Goal: Task Accomplishment & Management: Manage account settings

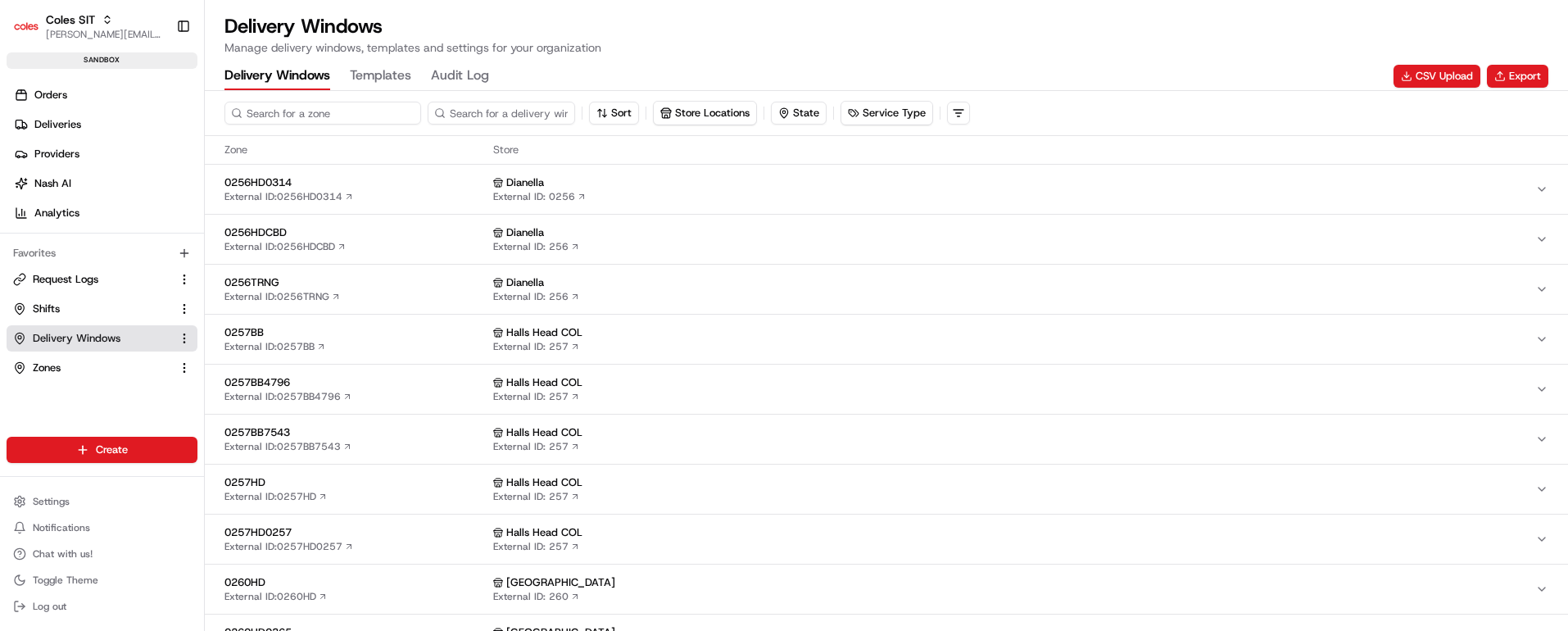
click at [336, 111] on input at bounding box center [323, 113] width 196 height 23
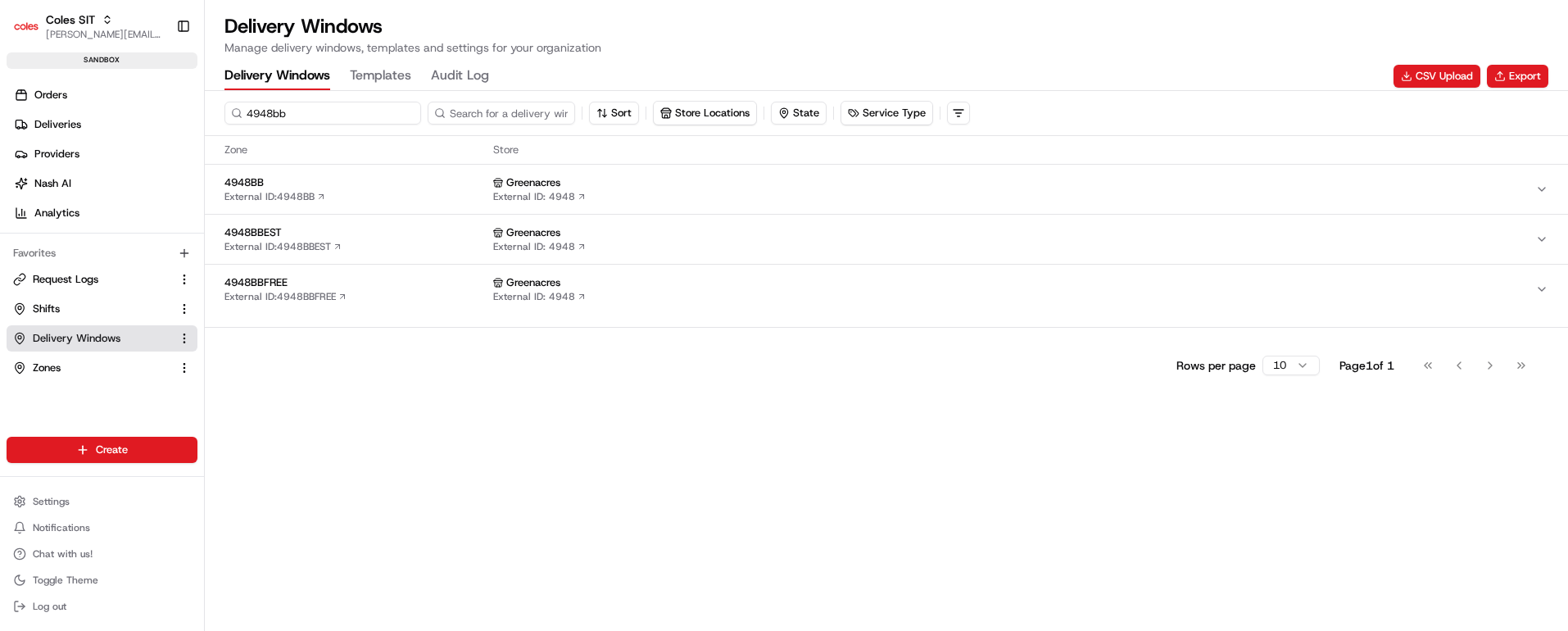
type input "4948bb"
click at [388, 186] on span "4948BB" at bounding box center [356, 183] width 262 height 15
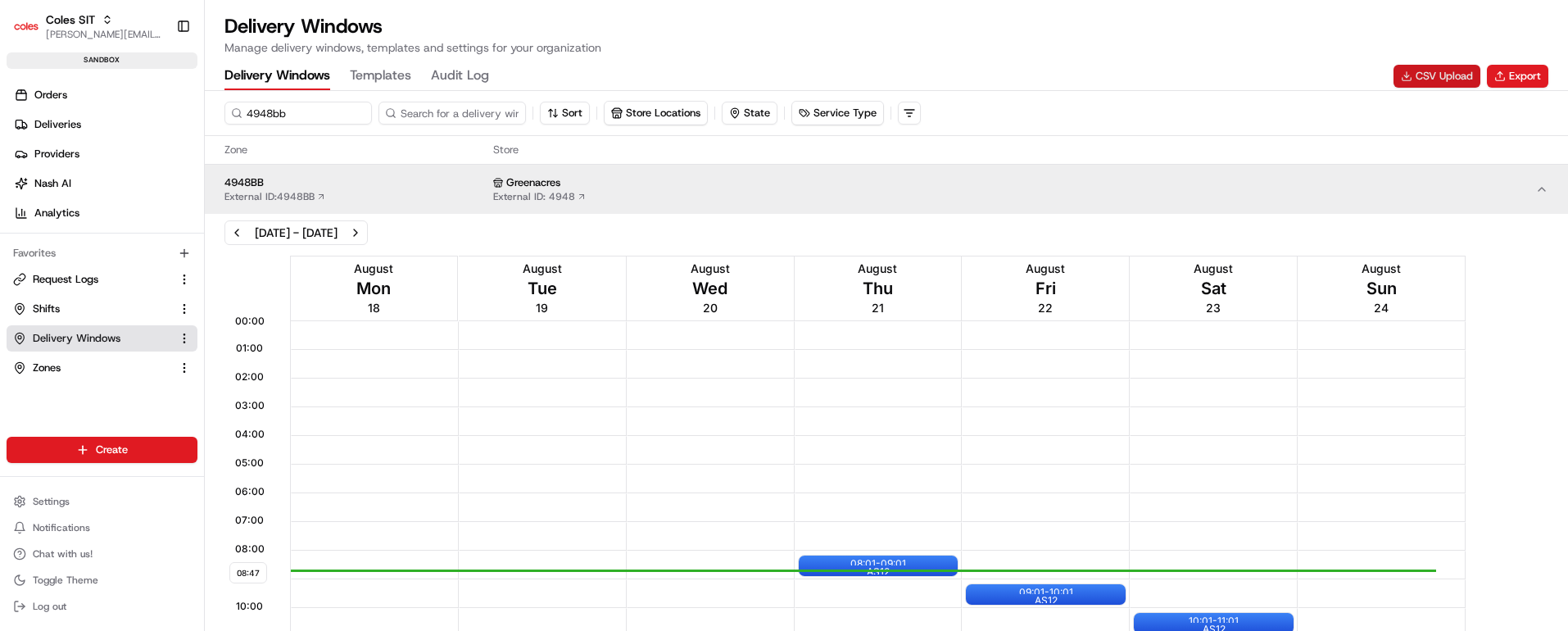
click at [1420, 71] on button "CSV Upload" at bounding box center [1437, 76] width 87 height 23
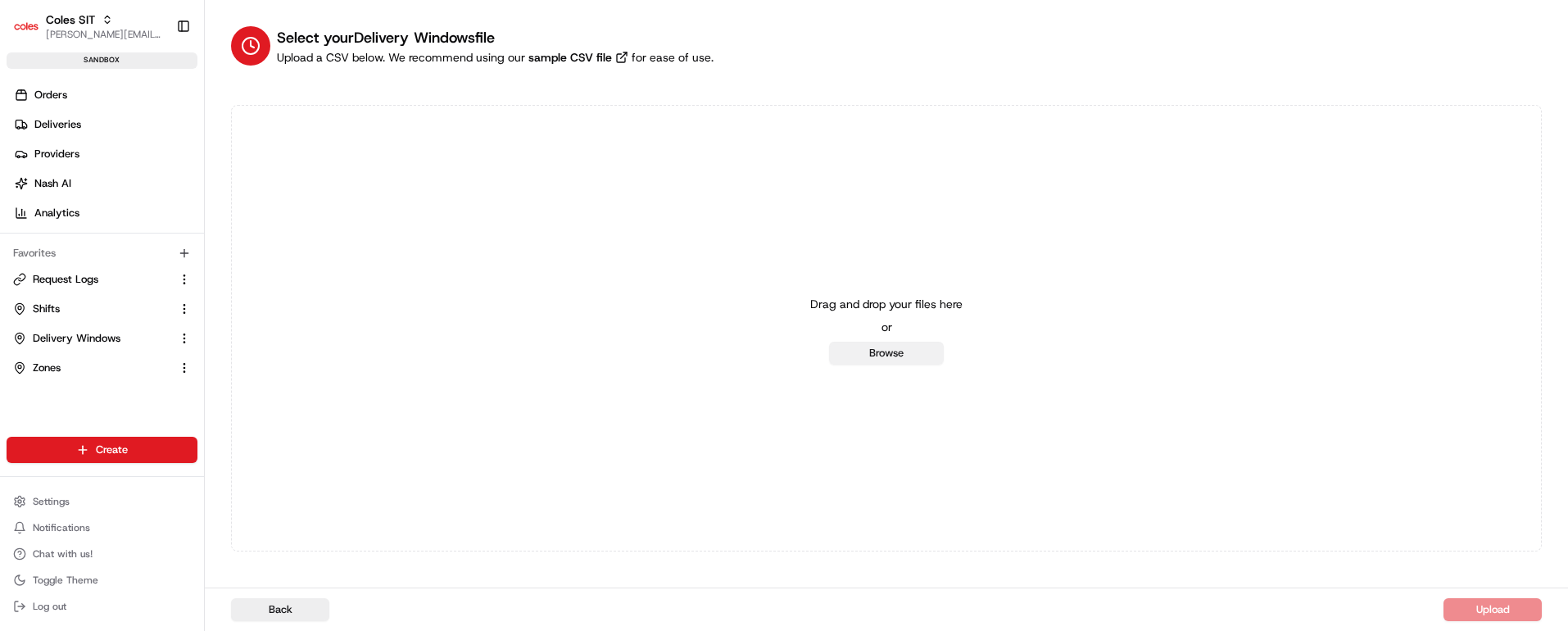
click at [892, 350] on button "Browse" at bounding box center [887, 353] width 115 height 23
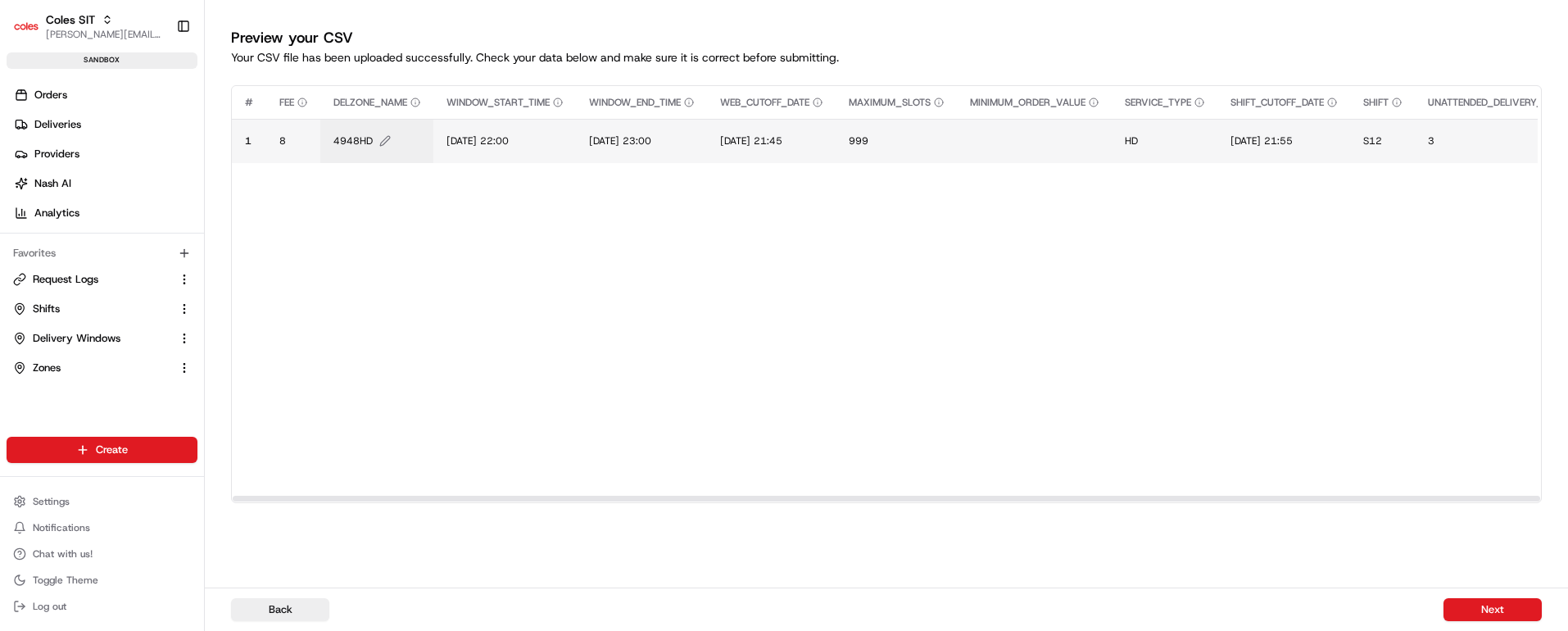
click at [362, 141] on span "4948HD" at bounding box center [353, 141] width 40 height 13
type input "4948BB"
click at [508, 122] on button at bounding box center [511, 123] width 23 height 29
click at [486, 140] on span "14/07/2025 22:00" at bounding box center [477, 141] width 62 height 13
click at [474, 121] on input "14/07/2025 22:00" at bounding box center [547, 123] width 182 height 29
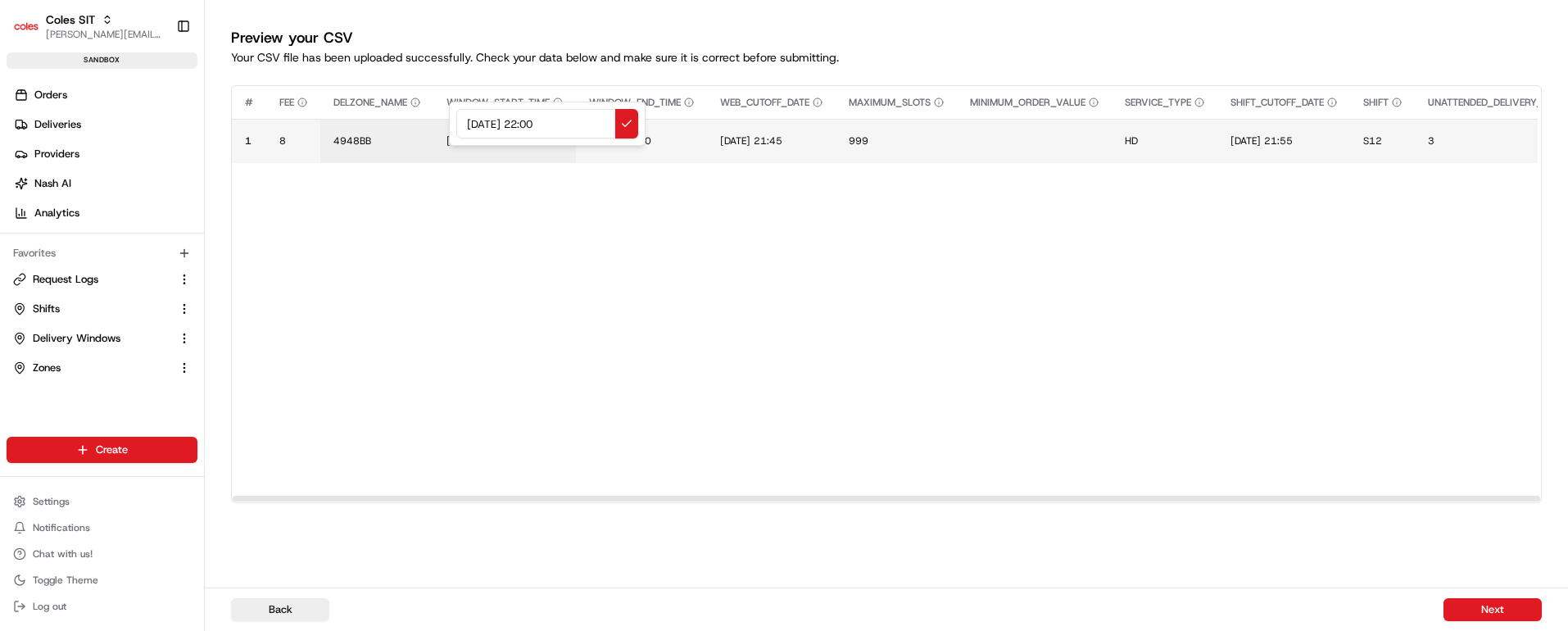
click at [474, 121] on input "14/07/2025 22:00" at bounding box center [547, 123] width 182 height 29
click at [493, 125] on input "22/07/2025 22:00" at bounding box center [547, 123] width 182 height 29
click at [479, 121] on input "22/08/2025 22:00" at bounding box center [547, 123] width 182 height 29
type input "24/08/2025 22:00"
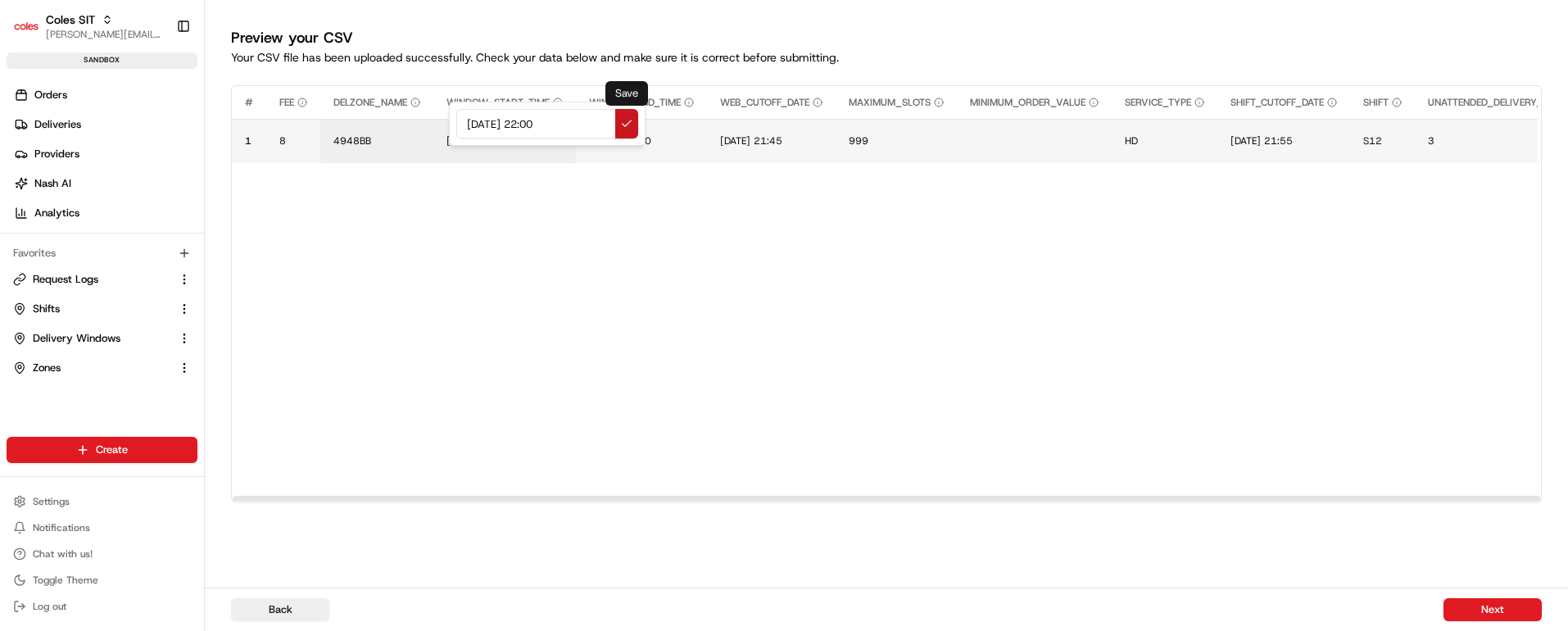
click at [625, 120] on button at bounding box center [626, 123] width 23 height 29
click at [509, 137] on span "24/08/2025 22:00" at bounding box center [477, 141] width 62 height 13
drag, startPoint x: 574, startPoint y: 125, endPoint x: 434, endPoint y: 122, distance: 140.0
click at [449, 122] on div "24/08/2025 22:00" at bounding box center [547, 124] width 196 height 44
click at [626, 120] on button at bounding box center [626, 123] width 23 height 29
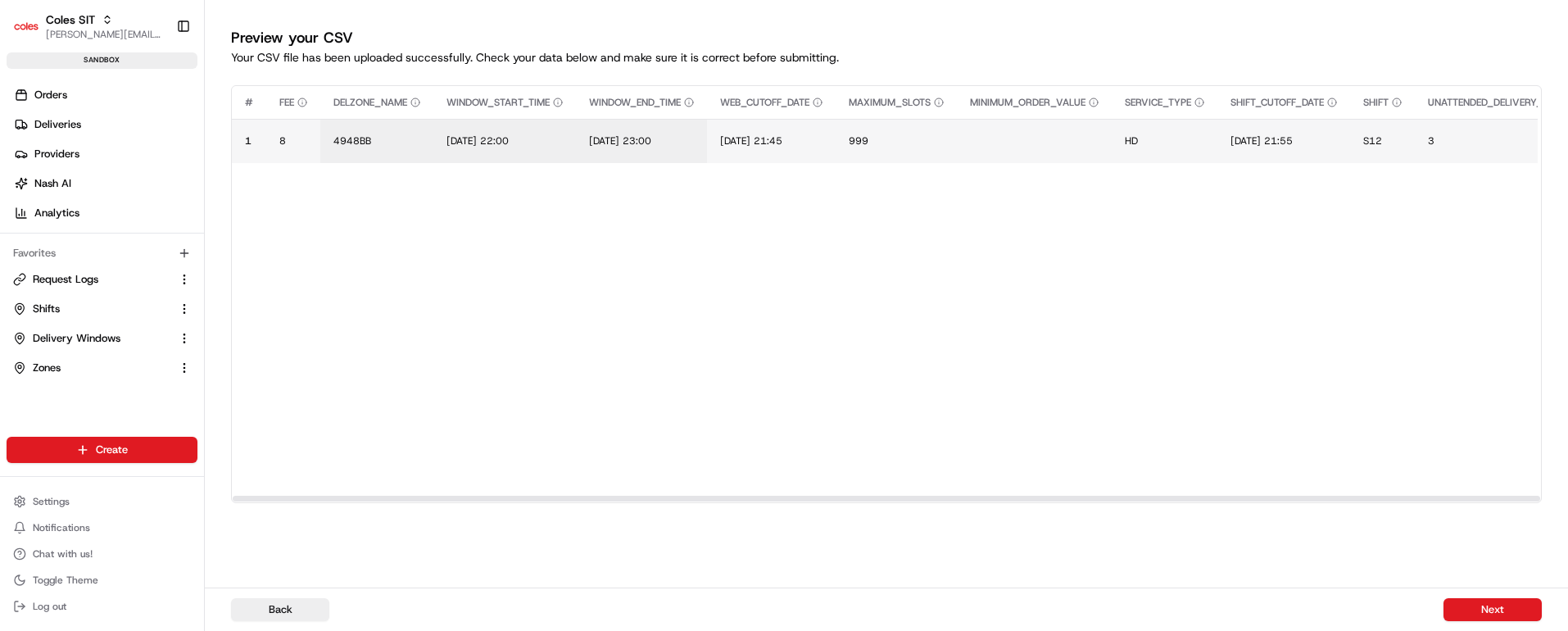
click at [657, 130] on td "14/07/2025 23:00" at bounding box center [641, 141] width 131 height 44
click at [688, 134] on button "14/07/2025 23:00" at bounding box center [641, 141] width 105 height 13
drag, startPoint x: 724, startPoint y: 125, endPoint x: 569, endPoint y: 122, distance: 155.0
click at [593, 122] on div "14/07/2025 23:00" at bounding box center [692, 124] width 196 height 44
click at [688, 122] on input "24/08/2025 22:00" at bounding box center [691, 123] width 182 height 29
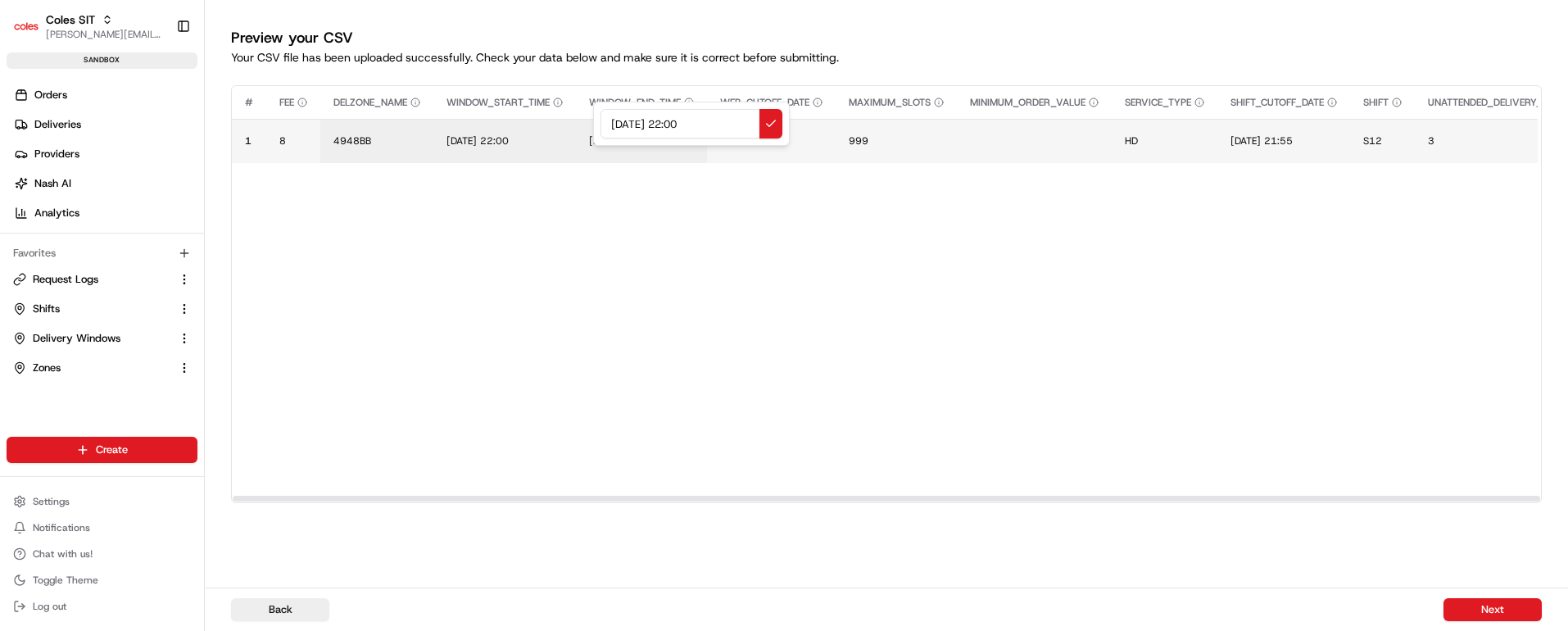
click at [688, 122] on input "24/08/2025 22:00" at bounding box center [691, 123] width 182 height 29
type input "24/08/2025 23:00"
click at [772, 121] on button at bounding box center [771, 123] width 23 height 29
click at [774, 143] on span "14/07/2025 21:45" at bounding box center [751, 141] width 62 height 13
drag, startPoint x: 872, startPoint y: 124, endPoint x: 706, endPoint y: 121, distance: 166.0
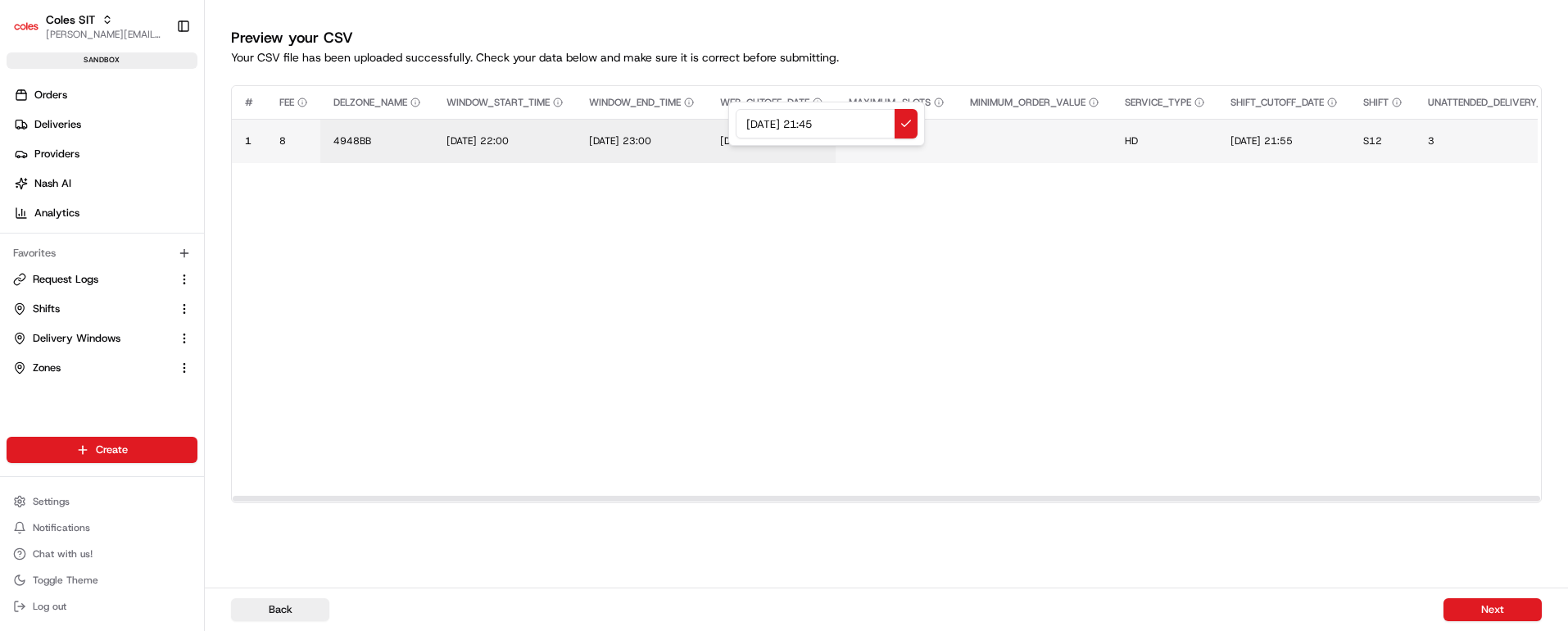
click at [728, 121] on div "14/07/2025 21:45" at bounding box center [826, 124] width 196 height 44
click at [820, 122] on input "24/08/2025 22:00" at bounding box center [826, 123] width 182 height 29
drag, startPoint x: 865, startPoint y: 123, endPoint x: 702, endPoint y: 124, distance: 163.0
click at [728, 124] on div "24/08/2025 15:00" at bounding box center [826, 124] width 196 height 44
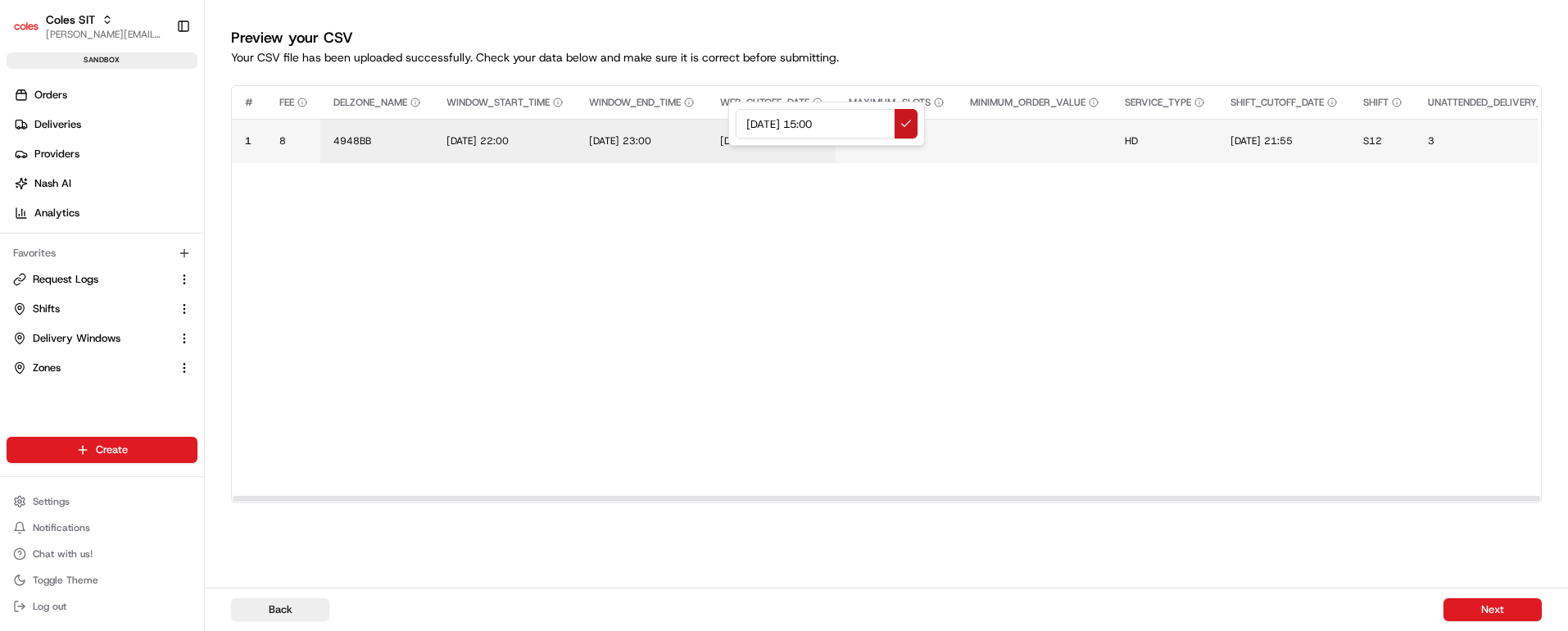
type input "24/08/2025 15:00"
click at [903, 116] on button at bounding box center [906, 123] width 23 height 29
click at [1276, 135] on span "14/07/2025 21:55" at bounding box center [1261, 141] width 62 height 13
drag, startPoint x: 1370, startPoint y: 126, endPoint x: 1192, endPoint y: 118, distance: 178.2
click at [1246, 118] on div "14/07/2025 21:55" at bounding box center [1344, 124] width 196 height 44
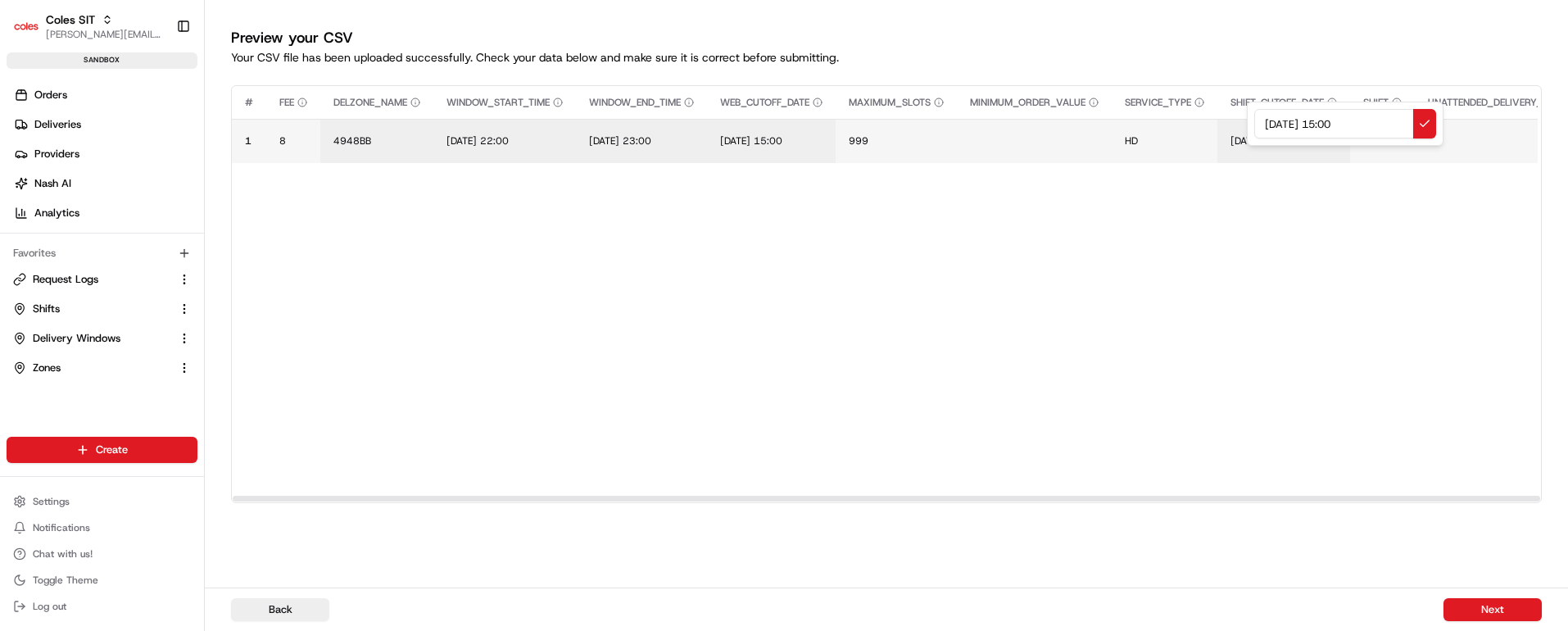
click at [1356, 123] on input "24/08/2025 15:00" at bounding box center [1344, 123] width 182 height 29
type input "24/08/2025 15:10"
click at [1422, 124] on button at bounding box center [1425, 123] width 23 height 29
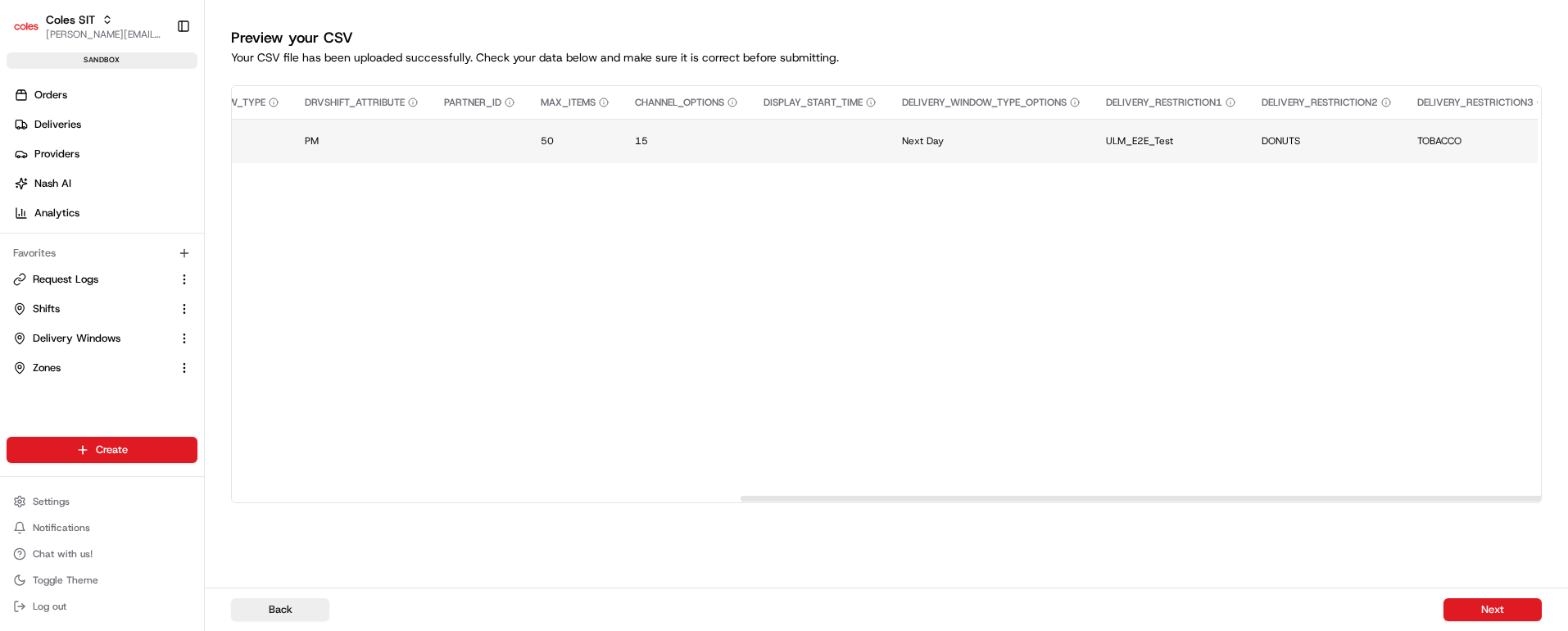
scroll to position [0, 1444]
drag, startPoint x: 886, startPoint y: 494, endPoint x: 1394, endPoint y: 477, distance: 508.3
click at [1394, 495] on div at bounding box center [1394, 498] width 1308 height 6
click at [657, 141] on button "15" at bounding box center [668, 141] width 103 height 13
drag, startPoint x: 688, startPoint y: 122, endPoint x: 601, endPoint y: 122, distance: 87.0
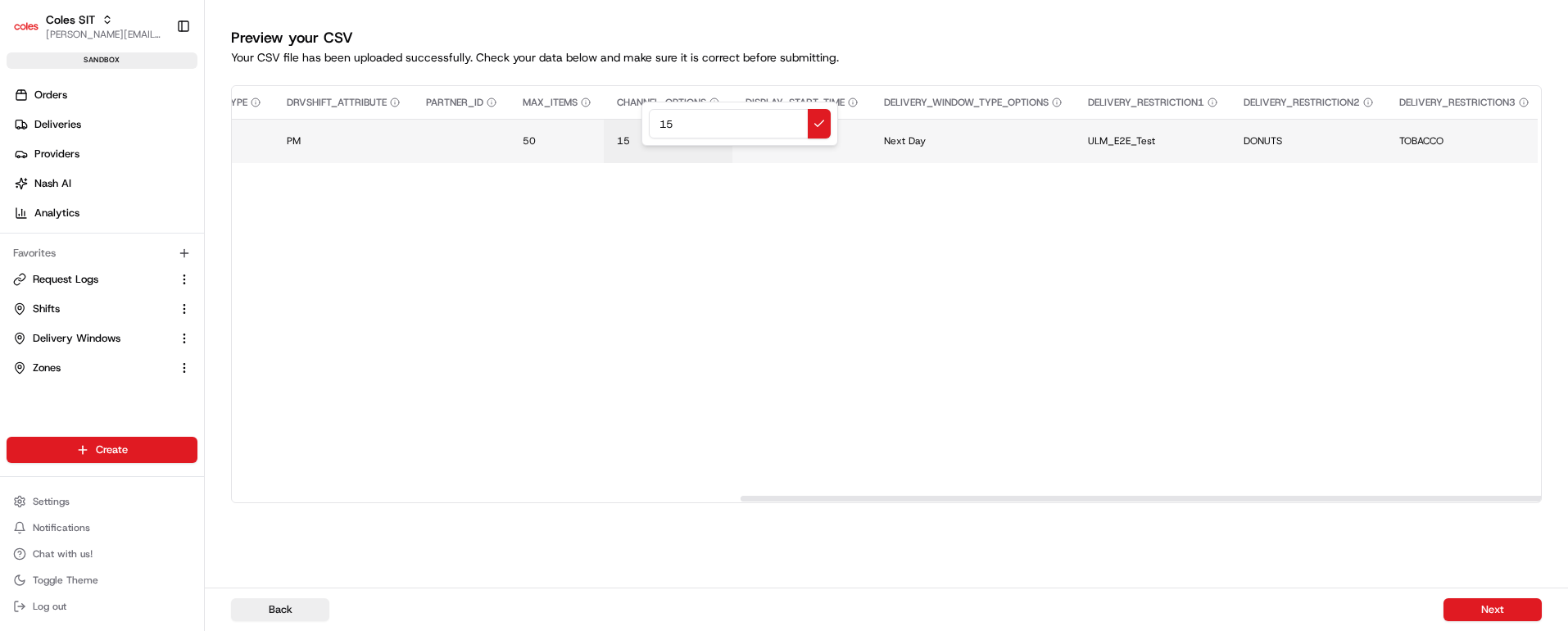
click at [642, 122] on div "15" at bounding box center [740, 124] width 196 height 44
type input "31"
click at [816, 121] on button at bounding box center [819, 123] width 23 height 29
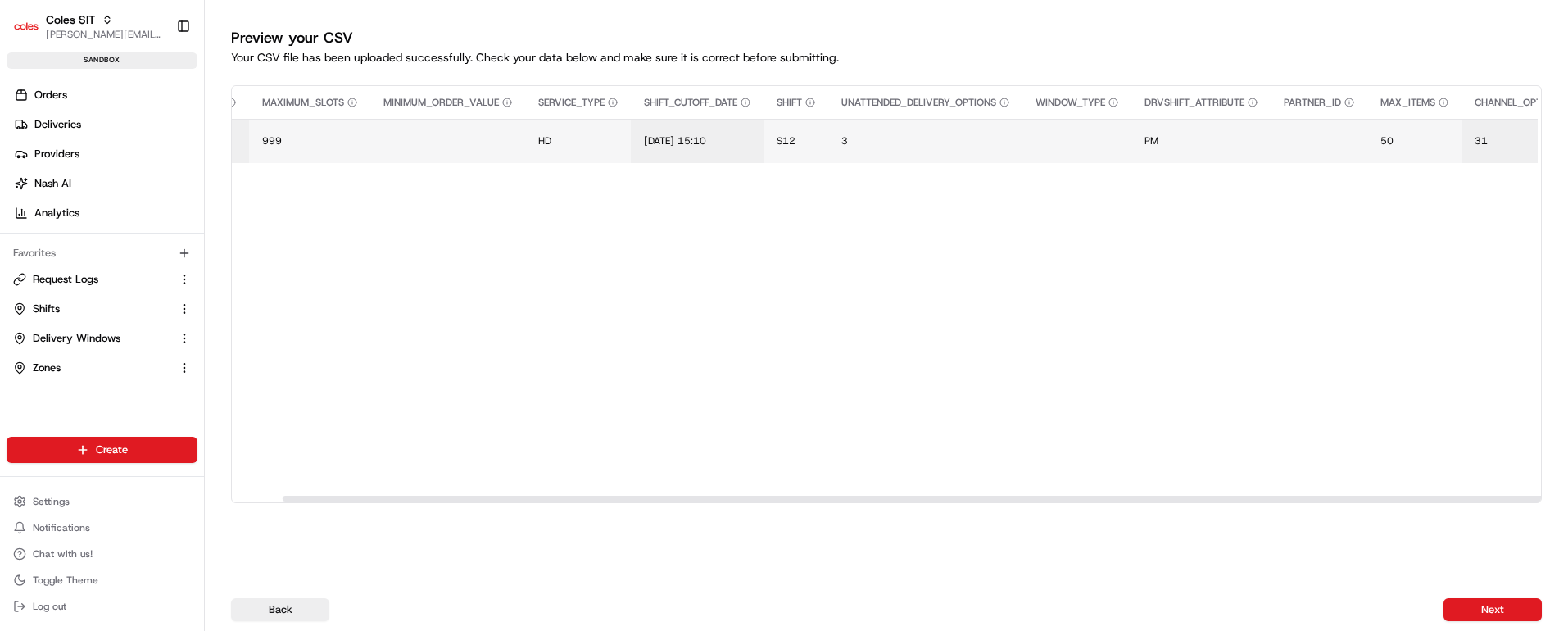
scroll to position [0, 0]
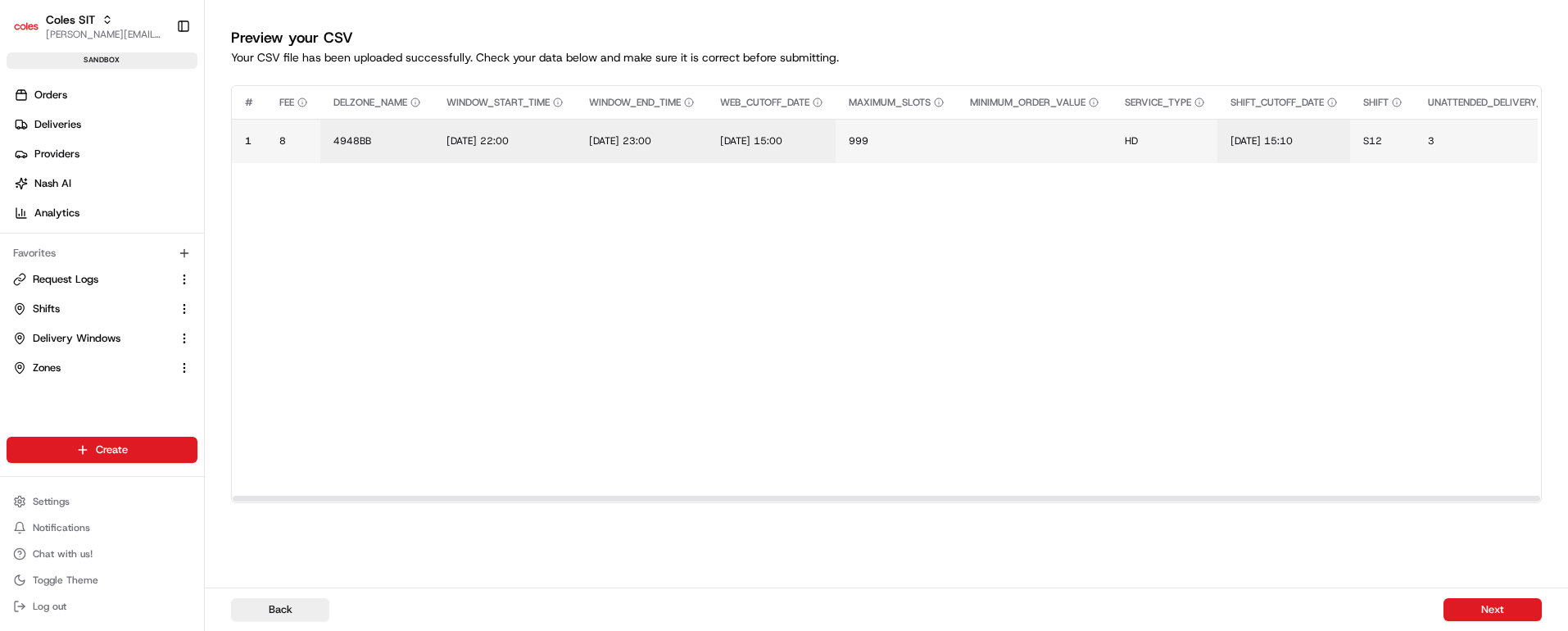
drag, startPoint x: 947, startPoint y: 493, endPoint x: 584, endPoint y: 493, distance: 363.0
click at [306, 502] on div at bounding box center [886, 498] width 1309 height 8
click at [1479, 609] on button "Next" at bounding box center [1493, 609] width 98 height 23
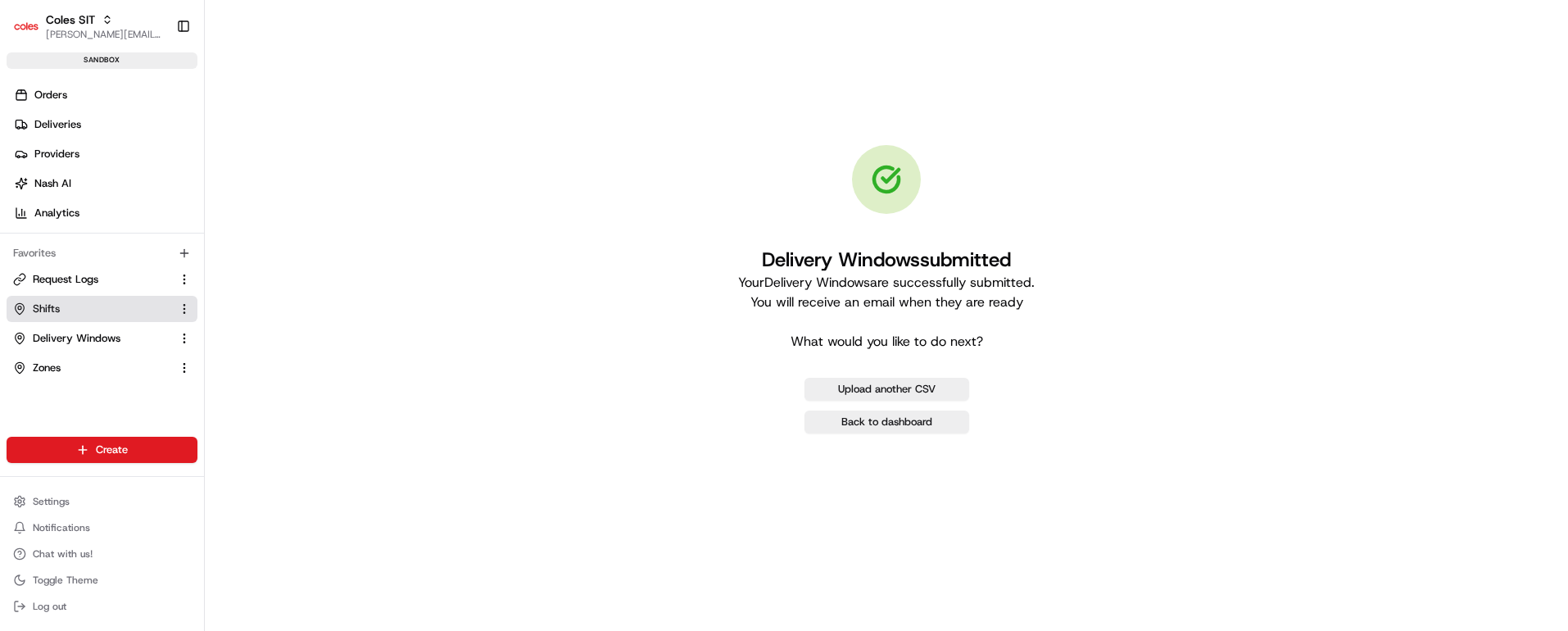
click at [65, 305] on link "Shifts" at bounding box center [92, 308] width 158 height 15
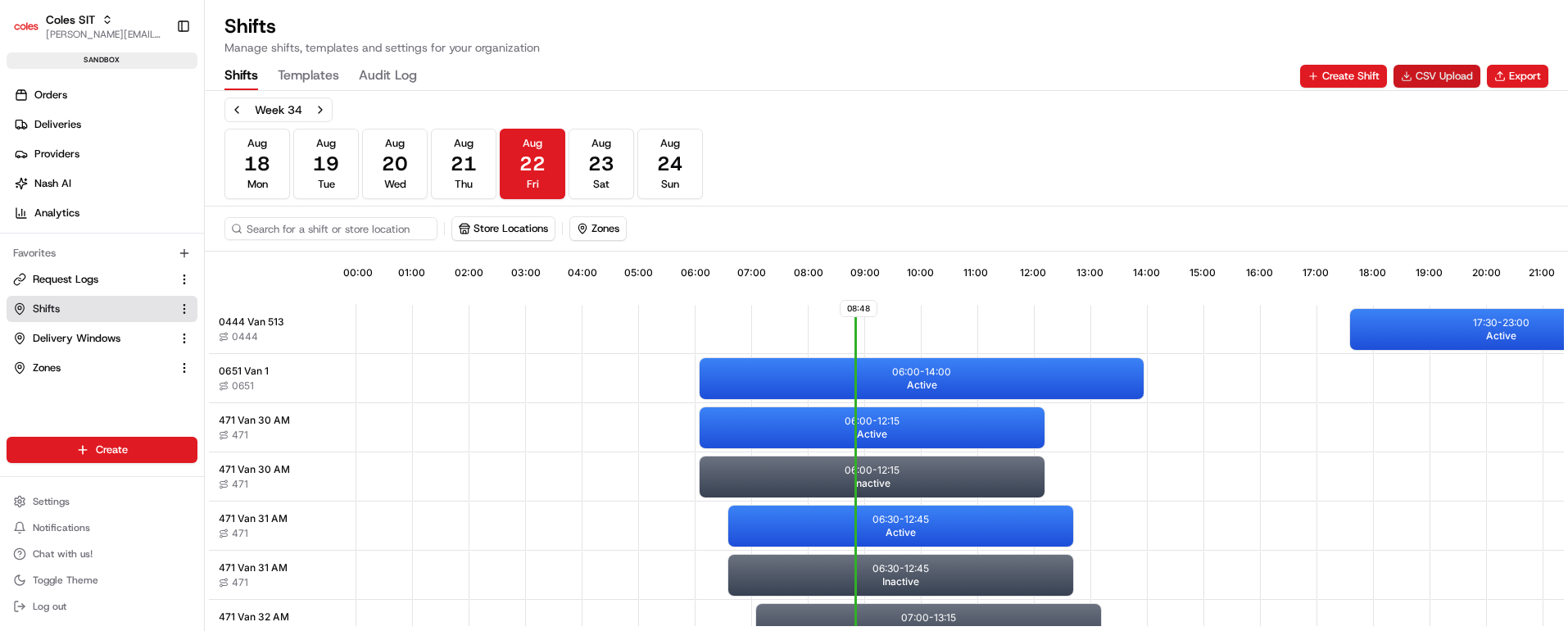
click at [1431, 78] on button "CSV Upload" at bounding box center [1437, 76] width 87 height 23
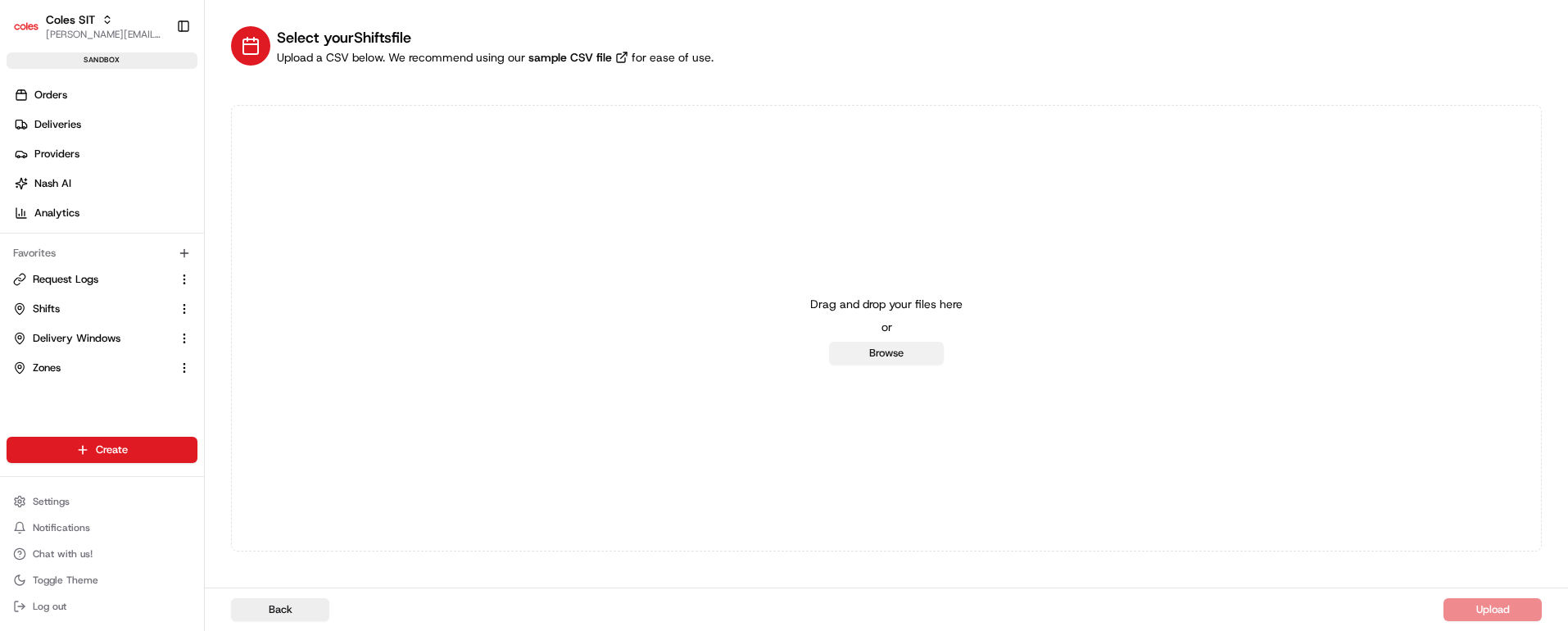
click at [876, 354] on button "Browse" at bounding box center [887, 353] width 115 height 23
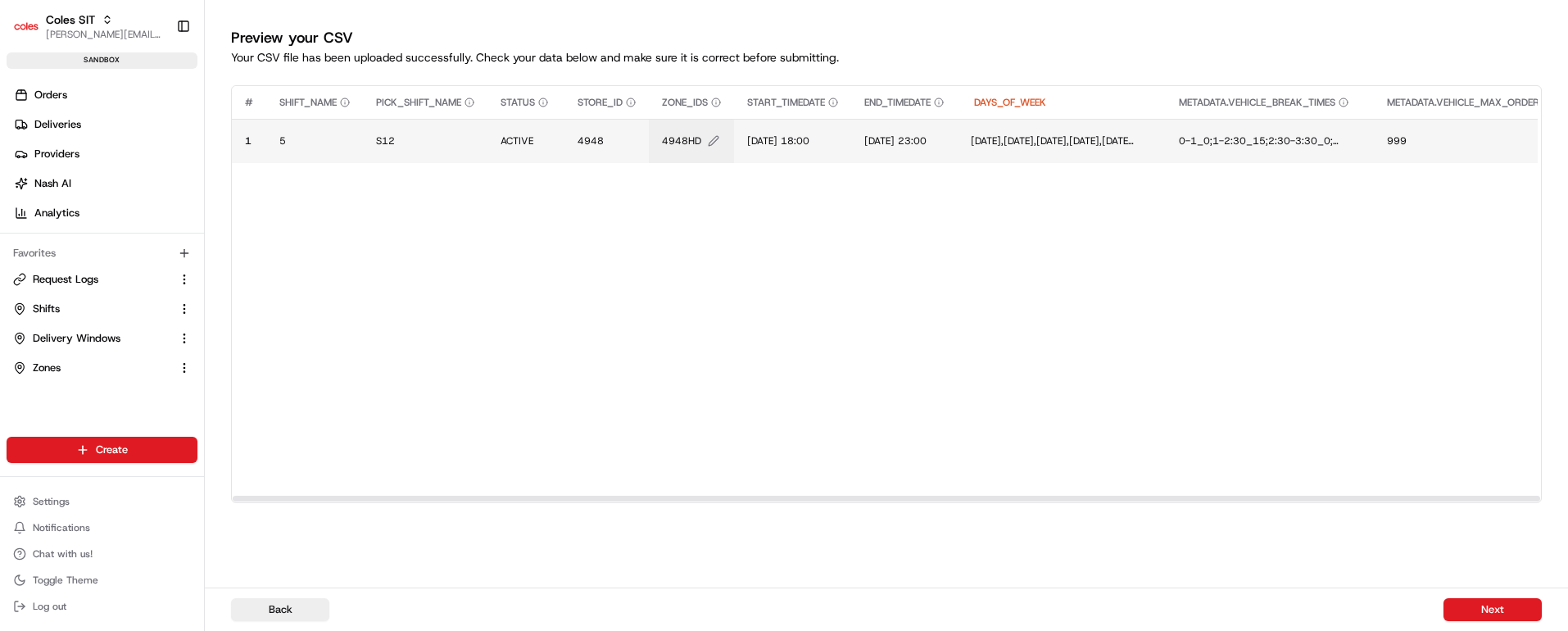
click at [676, 136] on span "4948HD" at bounding box center [681, 141] width 40 height 13
click at [736, 121] on input "4948HD" at bounding box center [763, 123] width 182 height 29
type input "4948BB"
click at [842, 121] on button at bounding box center [842, 123] width 23 height 29
click at [802, 138] on span "14/07/2025 18:00" at bounding box center [778, 141] width 62 height 13
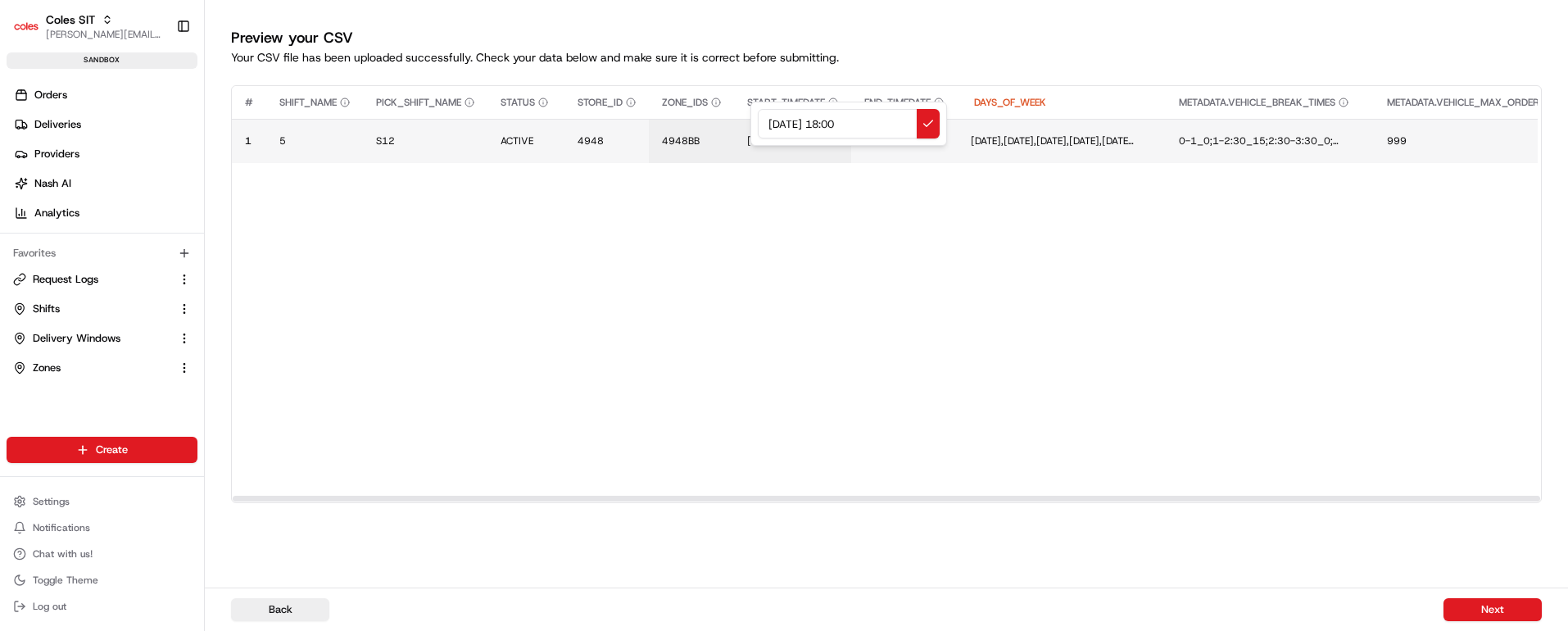
drag, startPoint x: 864, startPoint y: 117, endPoint x: 692, endPoint y: 123, distance: 172.1
click at [750, 123] on div "14/07/2025 18:00" at bounding box center [848, 124] width 196 height 44
click at [844, 123] on input "24/08/2025 15:00" at bounding box center [848, 123] width 182 height 29
click at [860, 120] on input "24/08/2025 21:00" at bounding box center [848, 123] width 182 height 29
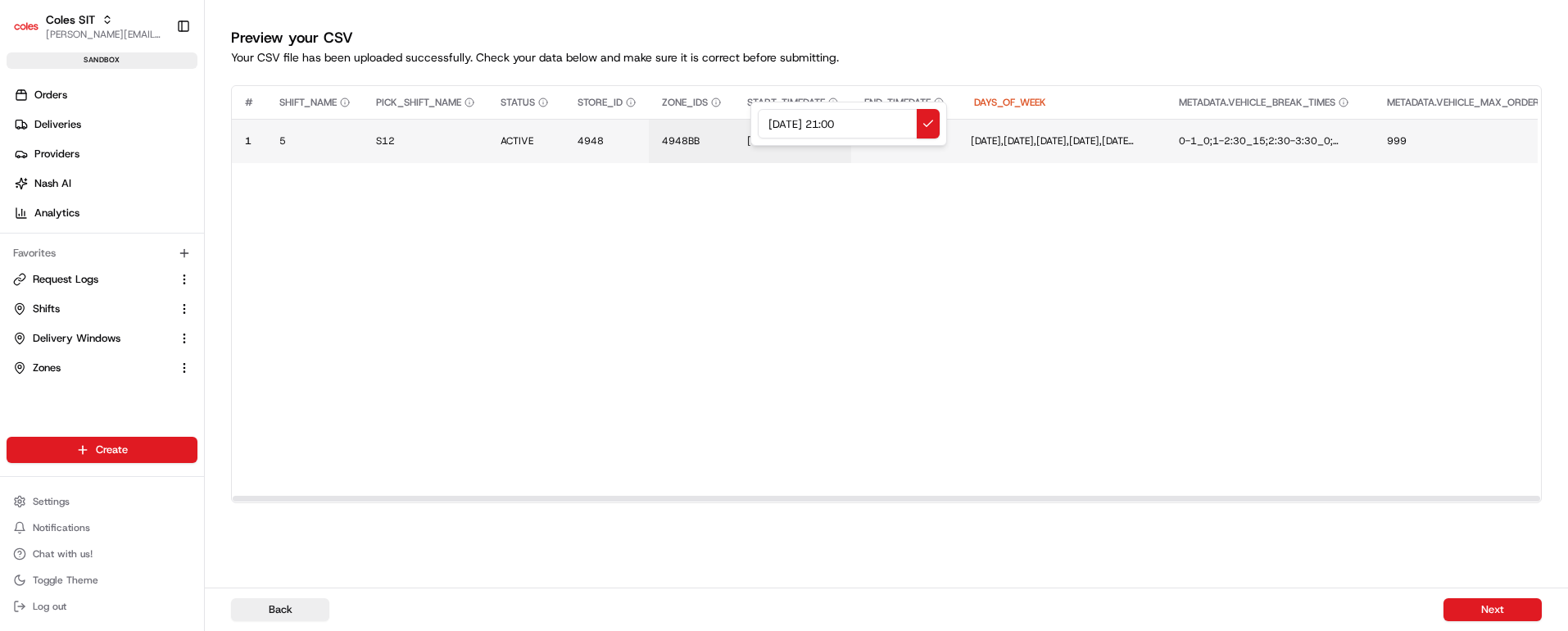
click at [860, 120] on input "24/08/2025 21:00" at bounding box center [848, 123] width 182 height 29
type input "24/08/2025 21:30"
drag, startPoint x: 877, startPoint y: 121, endPoint x: 747, endPoint y: 124, distance: 130.0
click at [750, 124] on div "24/08/2025 21:30" at bounding box center [848, 124] width 196 height 44
click at [926, 118] on button at bounding box center [928, 123] width 23 height 29
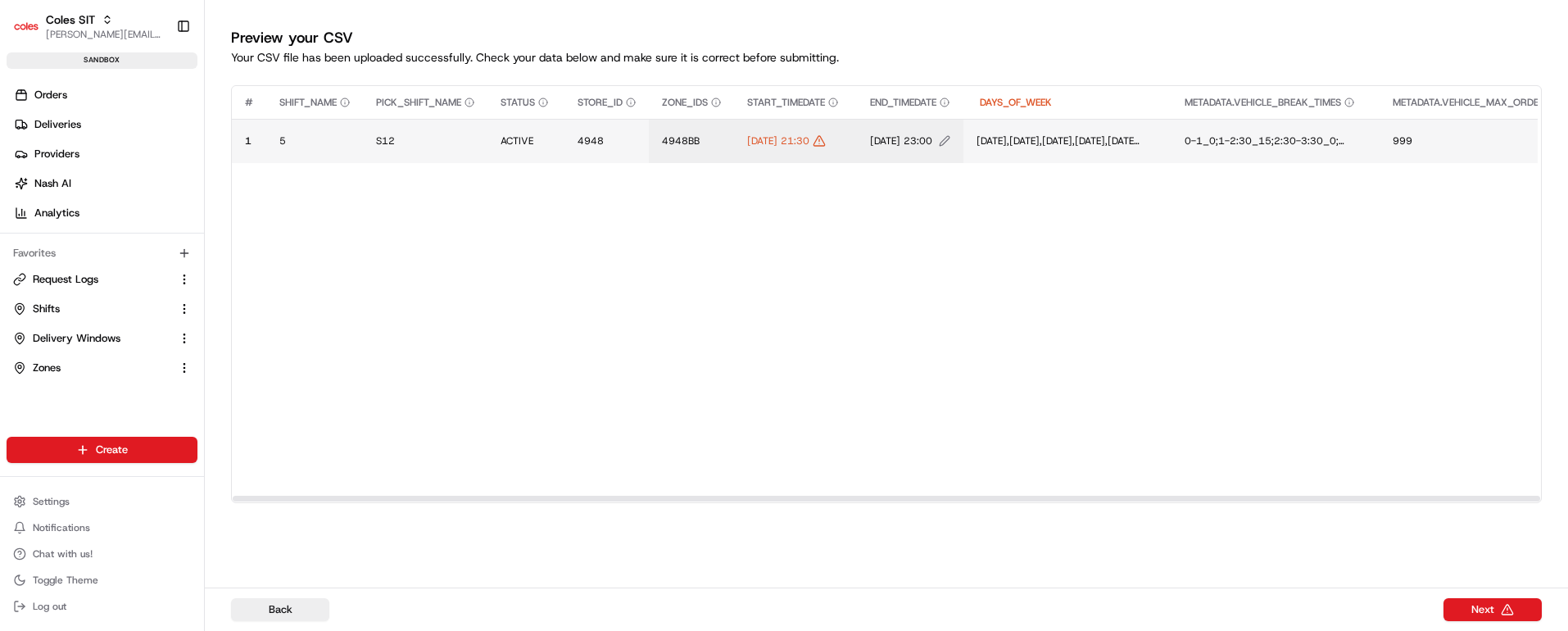
click at [932, 134] on span "14/07/2025 23:00" at bounding box center [901, 141] width 62 height 13
drag, startPoint x: 1032, startPoint y: 120, endPoint x: 834, endPoint y: 106, distance: 198.5
click at [903, 106] on div "14/07/2025 23:00" at bounding box center [1001, 124] width 196 height 44
click at [993, 122] on input "24/08/2025 21:30" at bounding box center [1001, 123] width 182 height 29
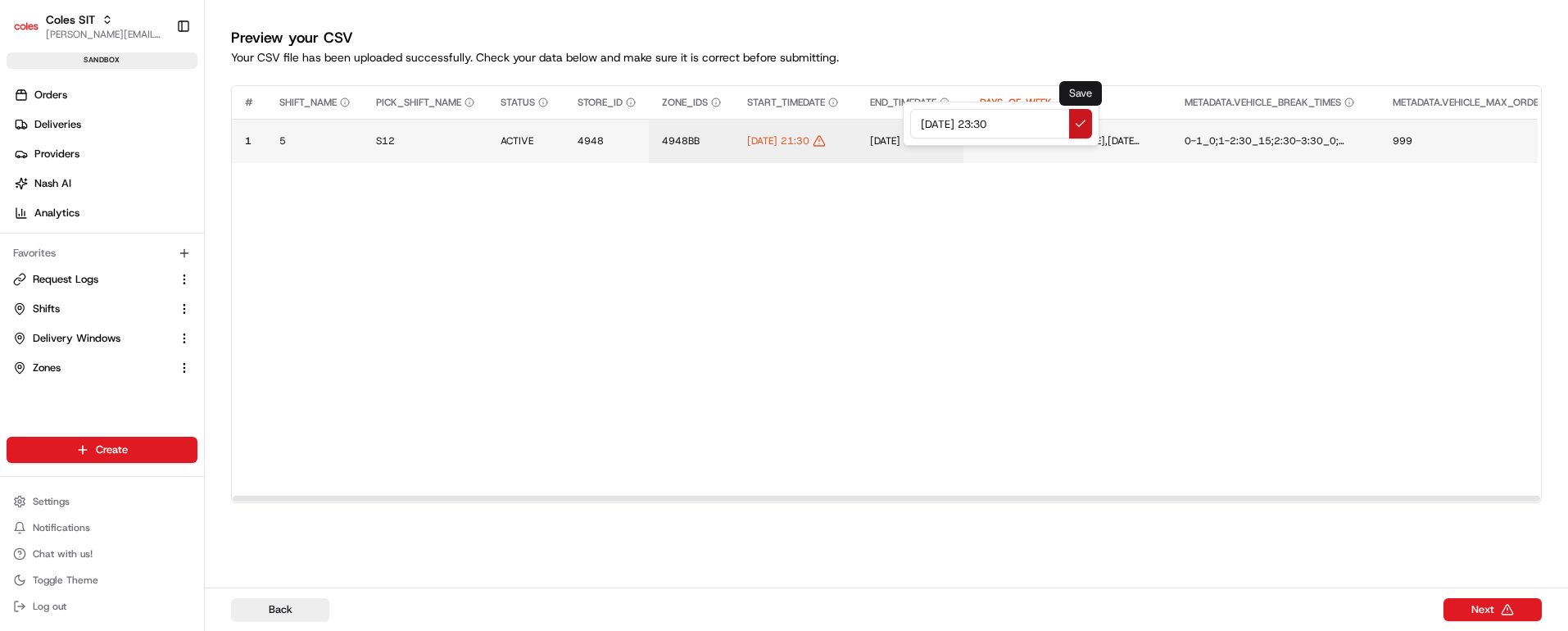
type input "24/08/2025 23:30"
click at [1074, 120] on button at bounding box center [1080, 123] width 23 height 29
drag, startPoint x: 919, startPoint y: 495, endPoint x: 475, endPoint y: 489, distance: 444.0
click at [475, 495] on div at bounding box center [887, 498] width 1308 height 6
click at [1500, 607] on button "Next" at bounding box center [1493, 609] width 98 height 23
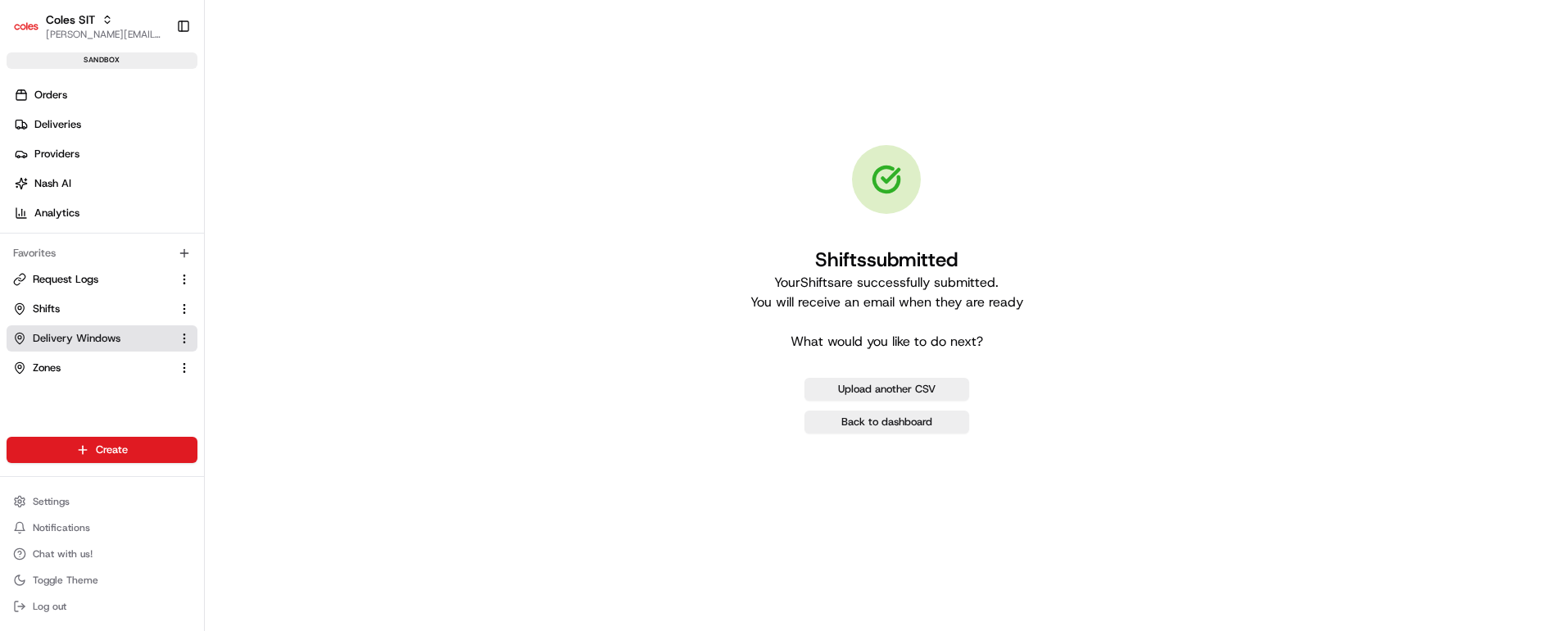
click at [79, 332] on span "Delivery Windows" at bounding box center [76, 339] width 88 height 15
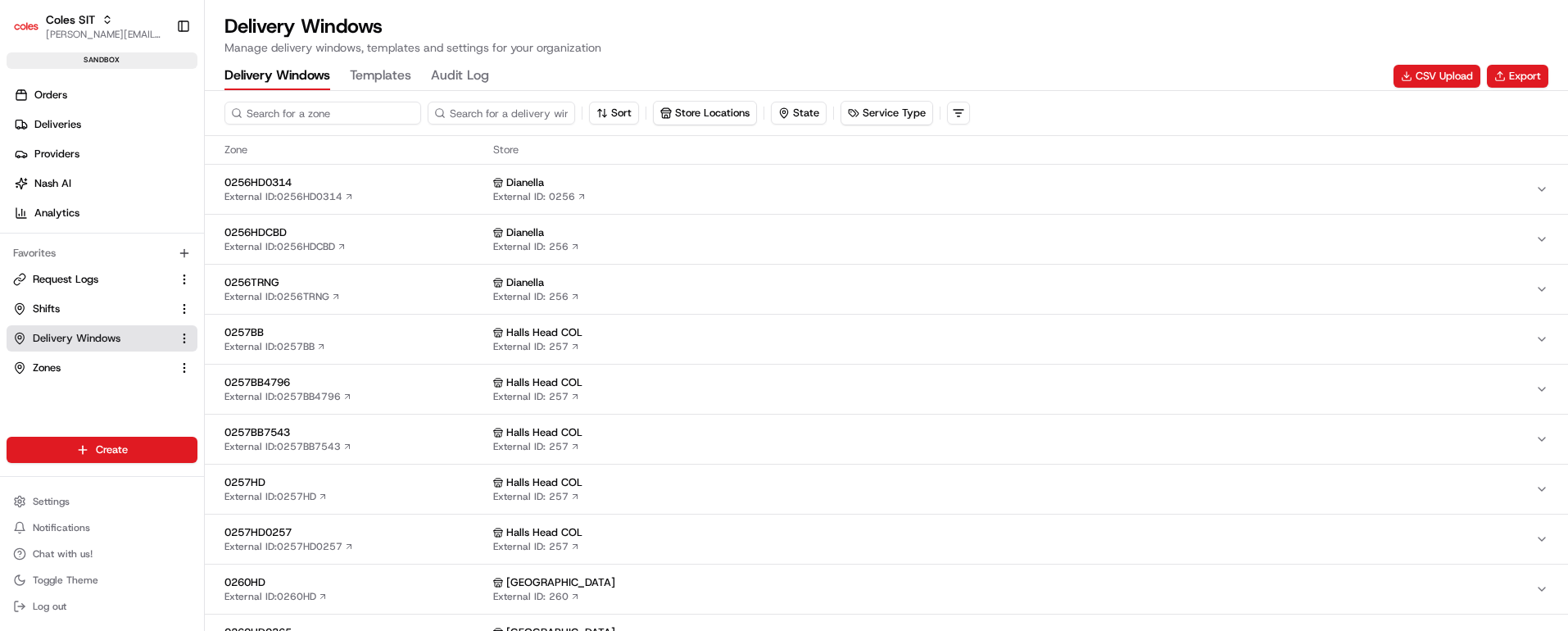
click at [332, 109] on input at bounding box center [323, 113] width 196 height 23
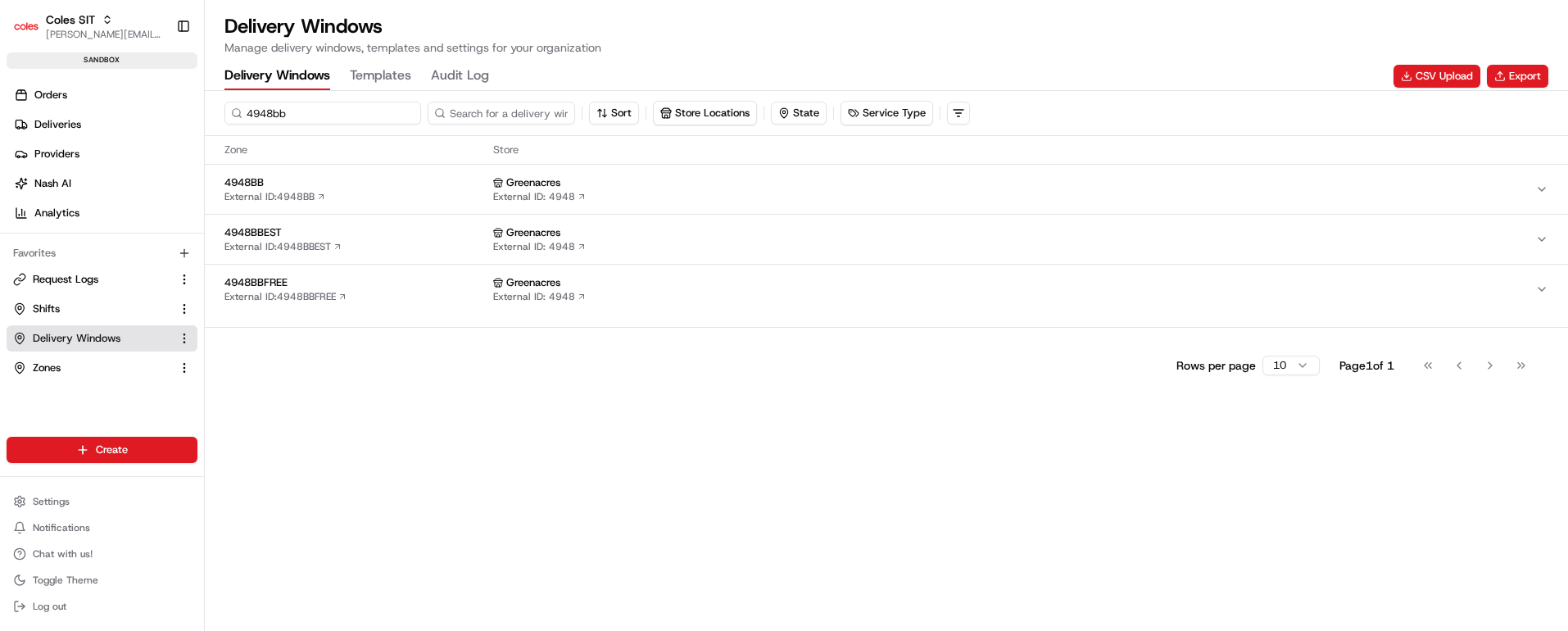
type input "4948bb"
click at [378, 190] on div "4948BB External ID: 4948BB" at bounding box center [356, 190] width 262 height 28
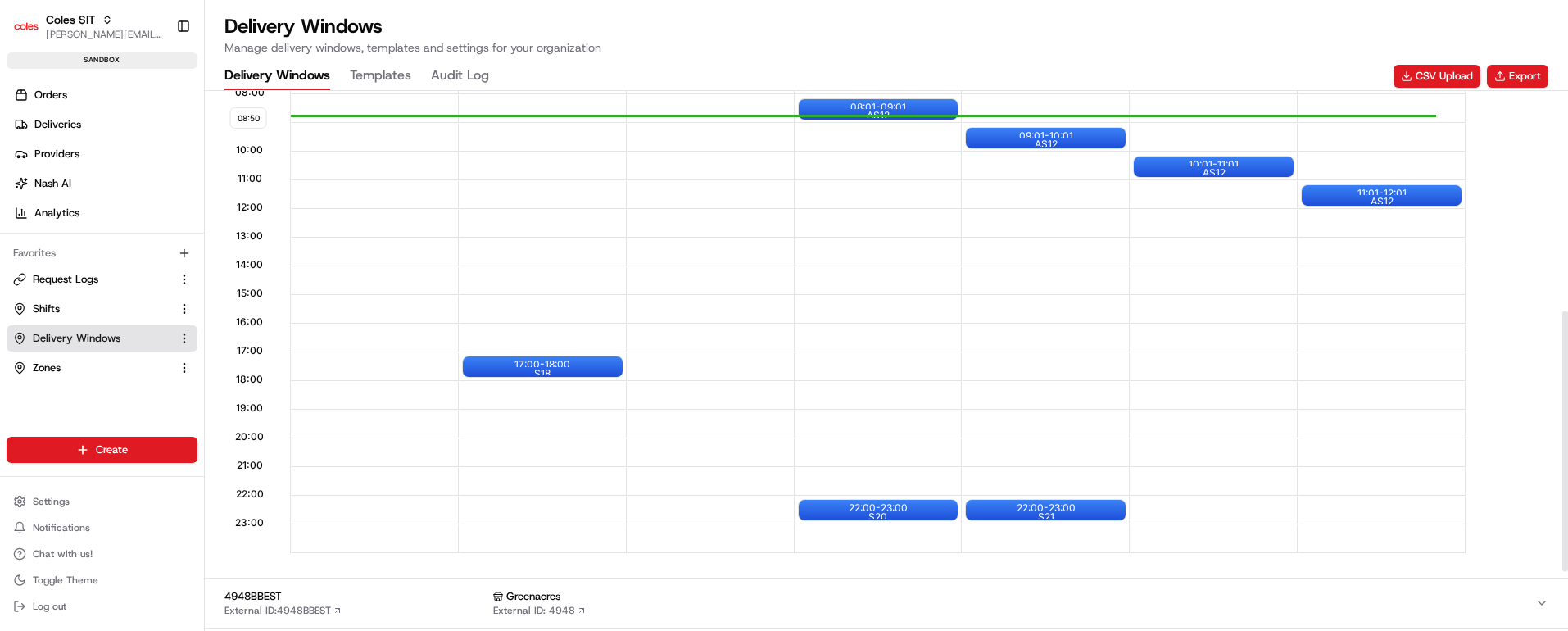
scroll to position [578, 0]
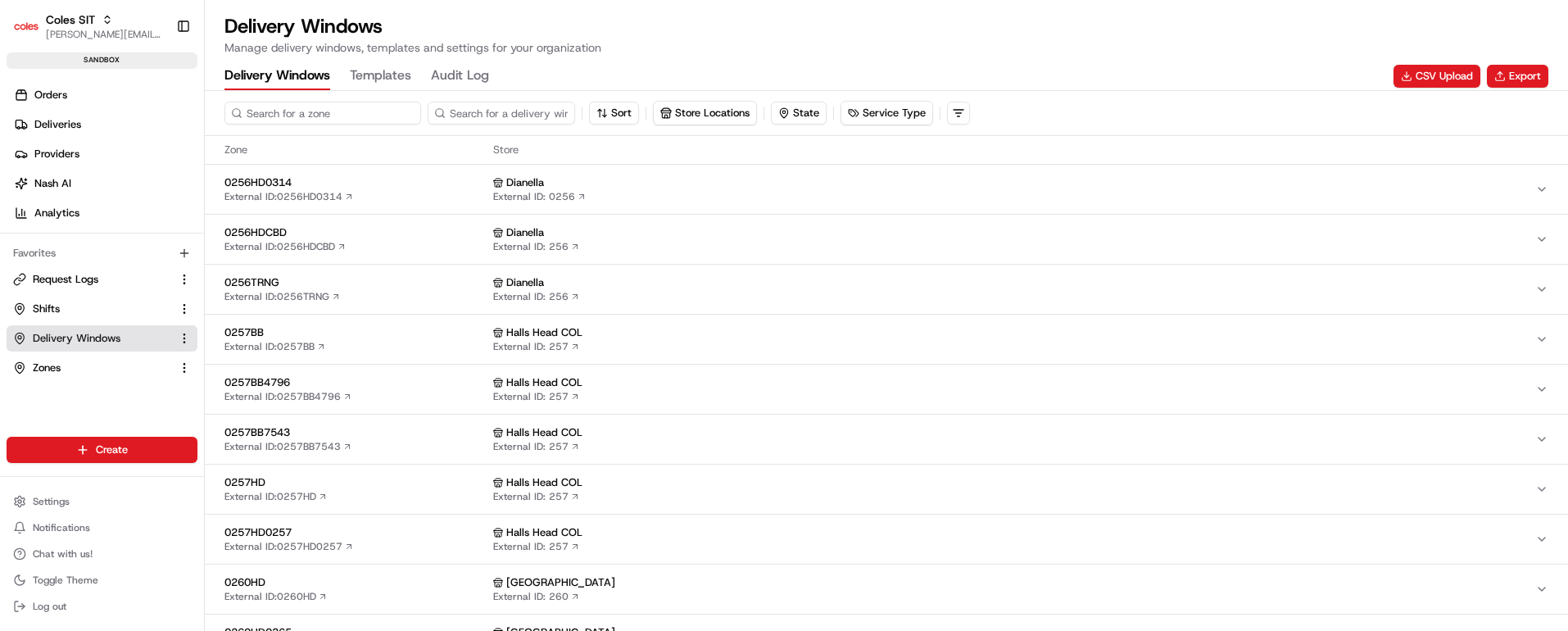
click at [271, 115] on input at bounding box center [323, 113] width 196 height 23
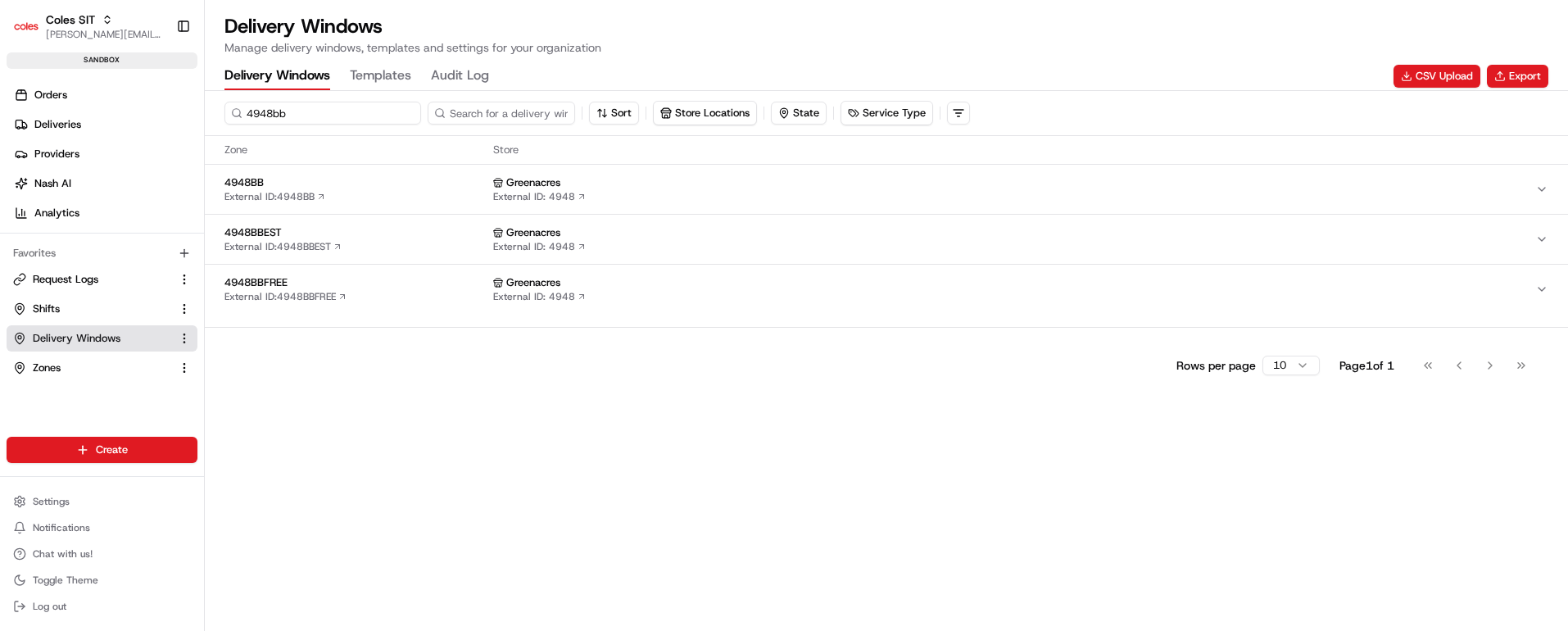
type input "4948bb"
click at [354, 185] on span "4948BB" at bounding box center [356, 183] width 262 height 15
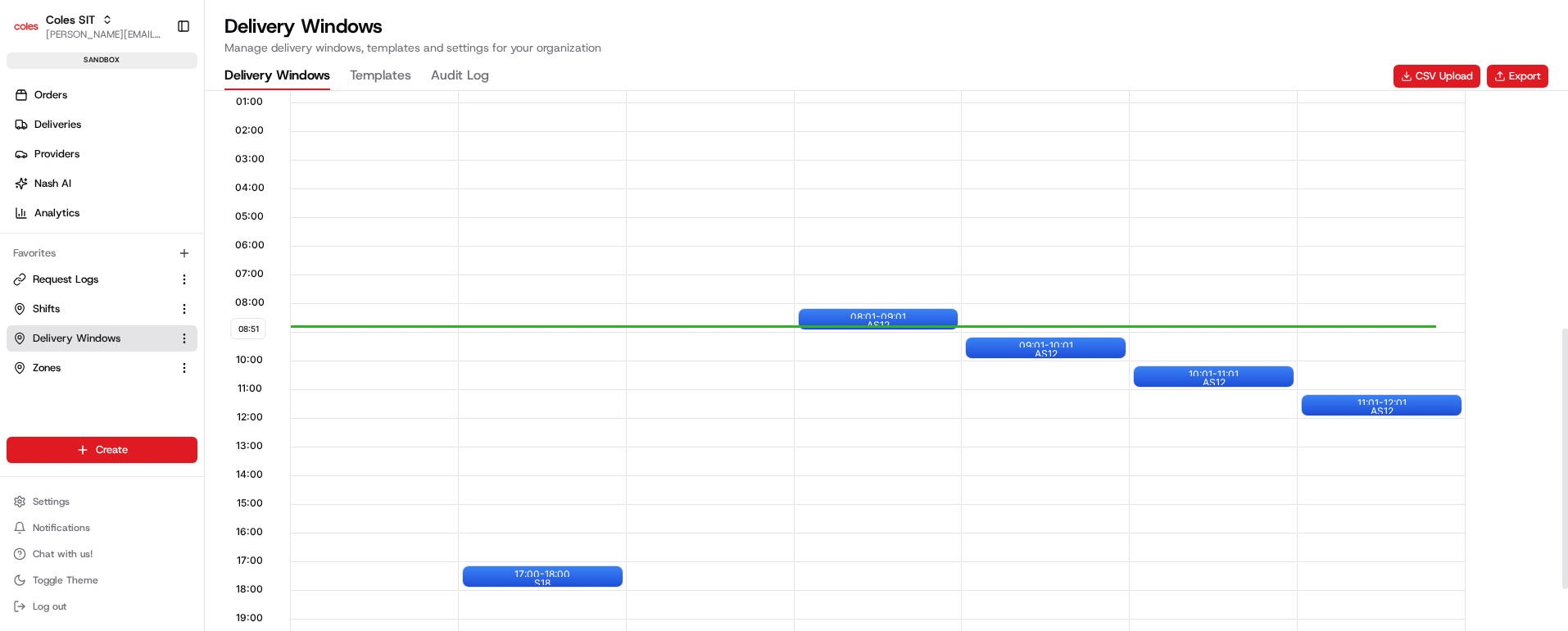
scroll to position [491, 0]
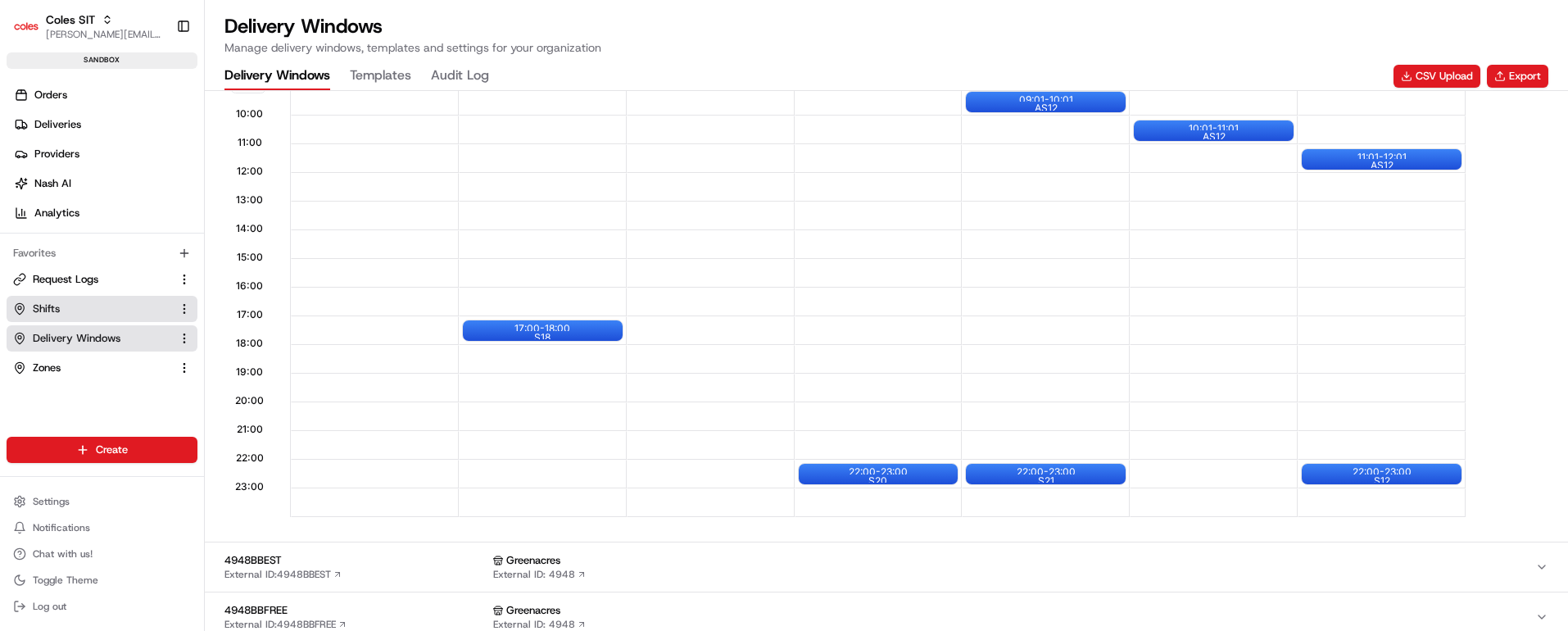
click at [83, 307] on link "Shifts" at bounding box center [92, 308] width 158 height 15
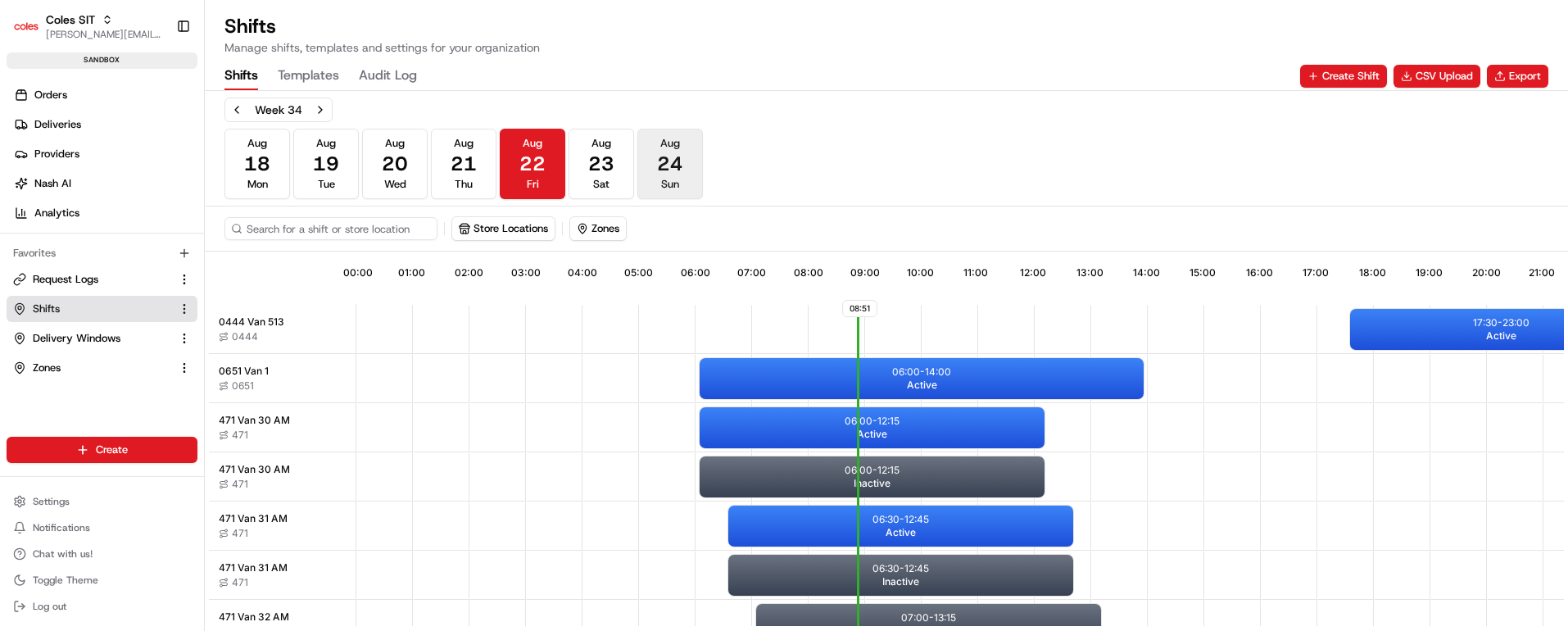
click at [667, 155] on span "24" at bounding box center [670, 164] width 26 height 26
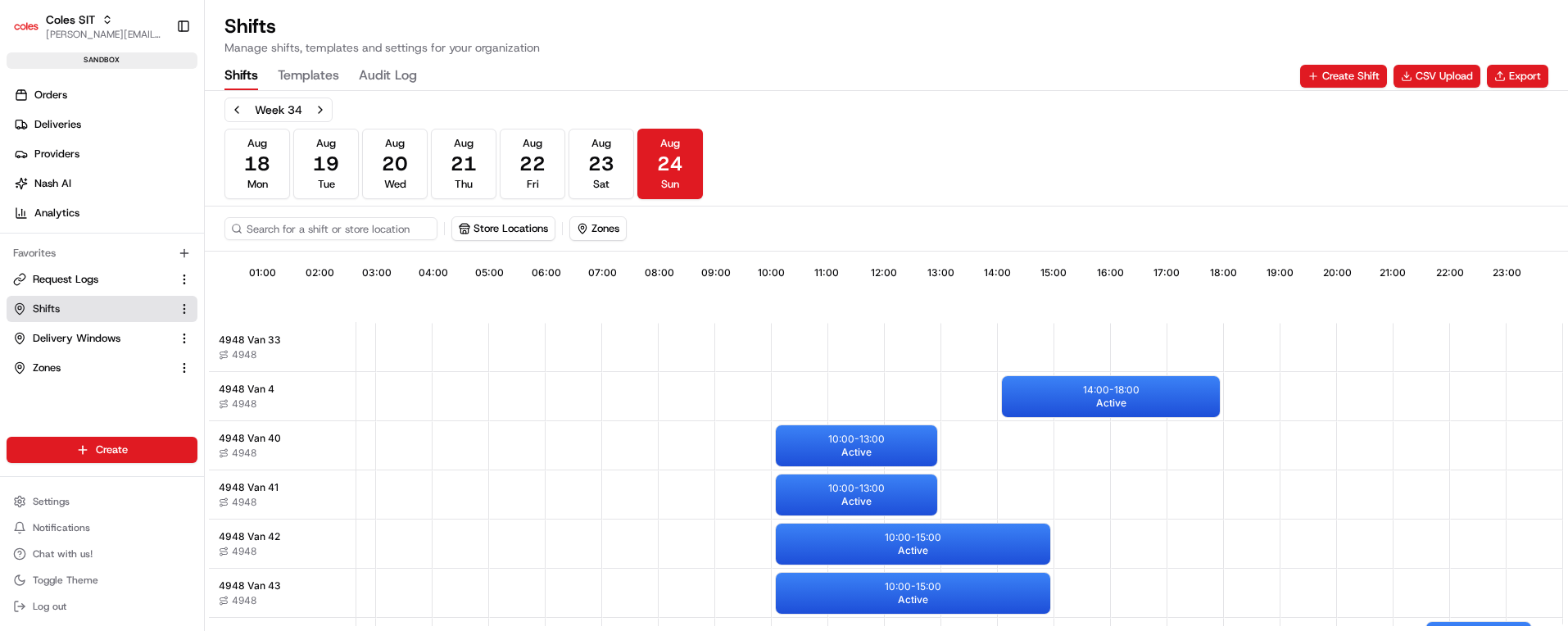
scroll to position [1800, 158]
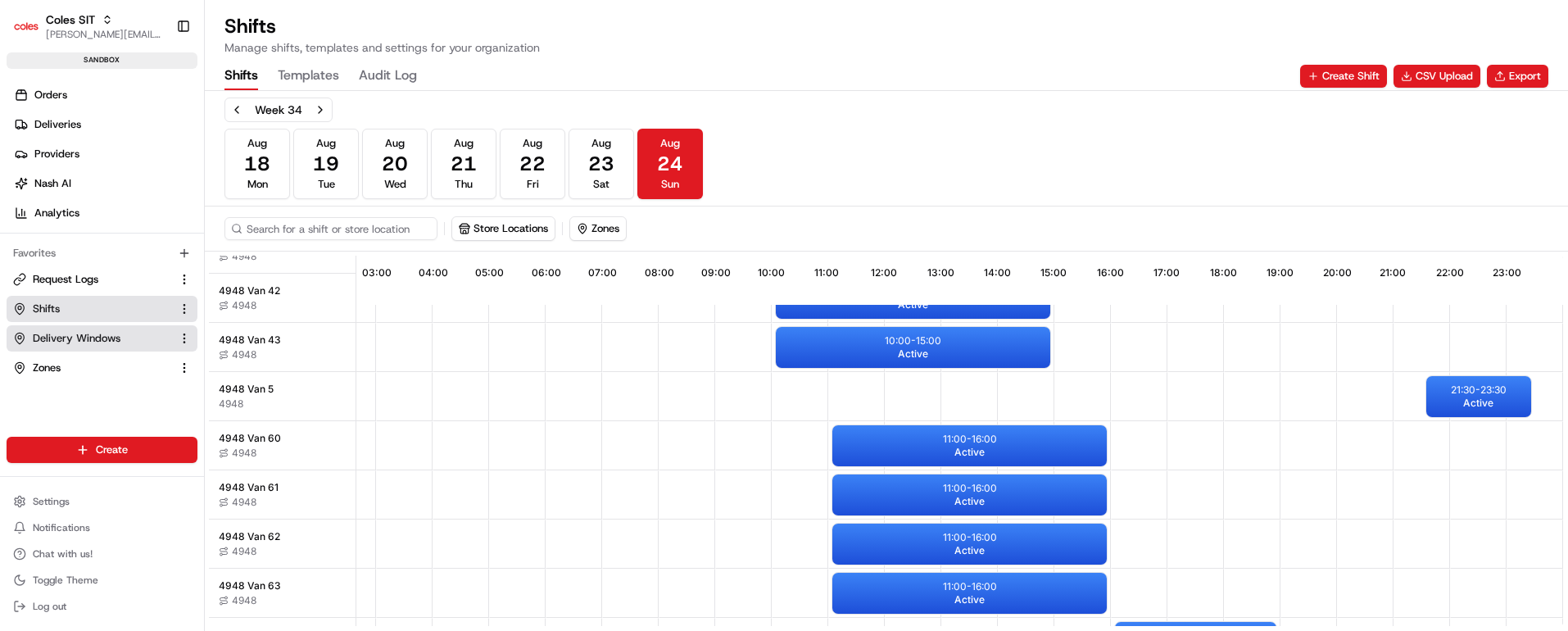
click at [44, 336] on span "Delivery Windows" at bounding box center [76, 339] width 88 height 15
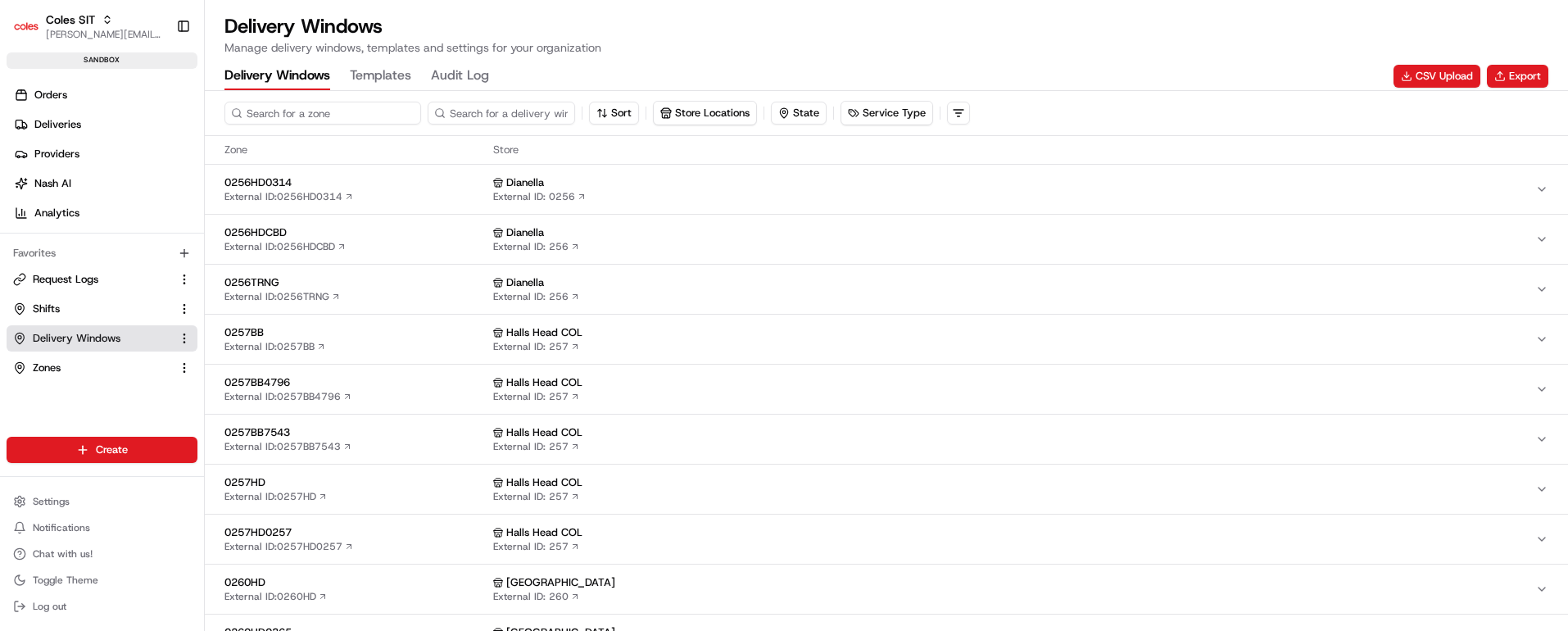
click at [283, 113] on input at bounding box center [323, 113] width 196 height 23
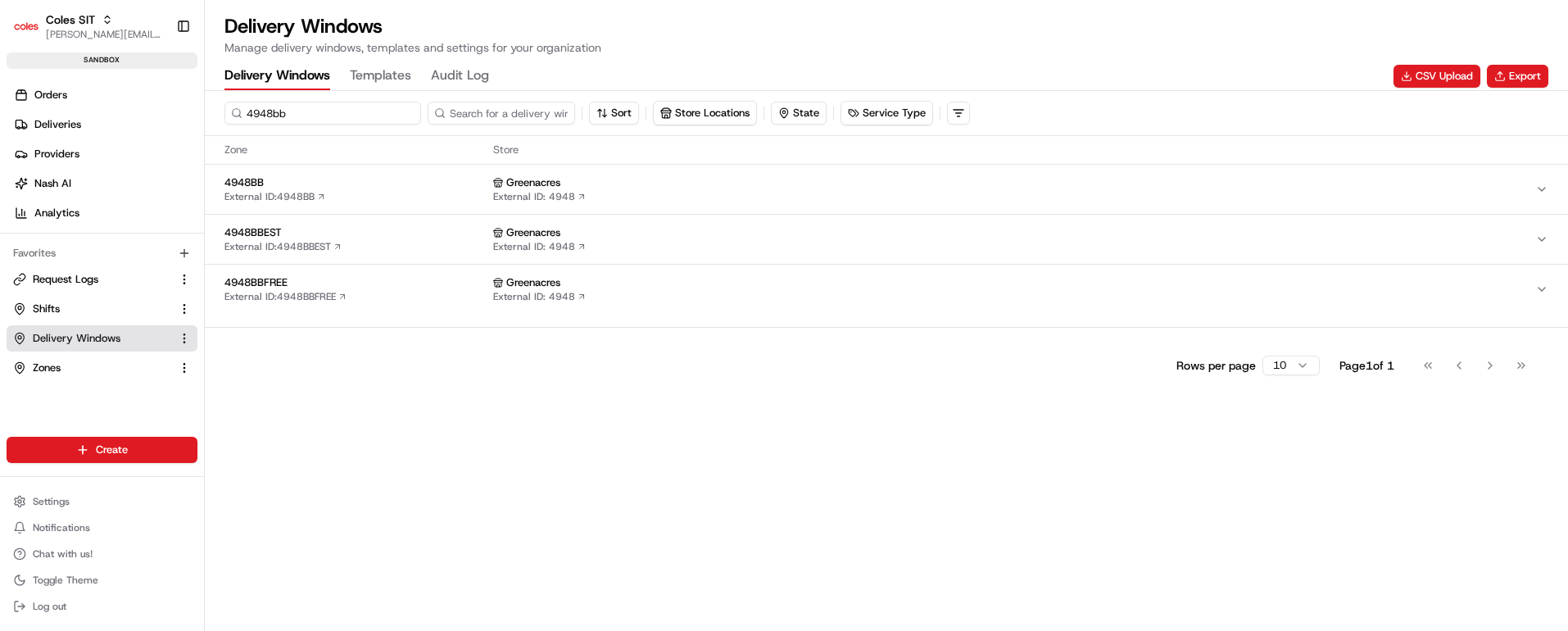
type input "4948bb"
click at [394, 187] on span "4948BB" at bounding box center [356, 183] width 262 height 15
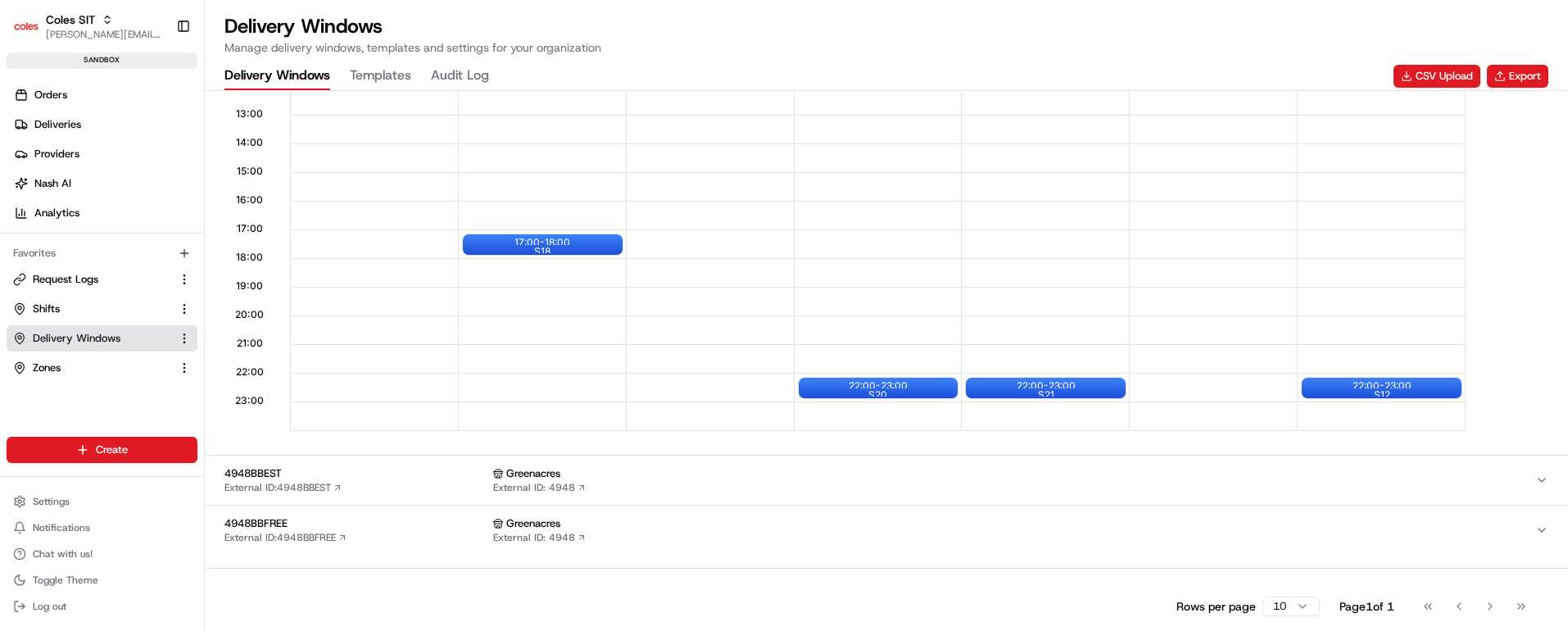
scroll to position [456, 0]
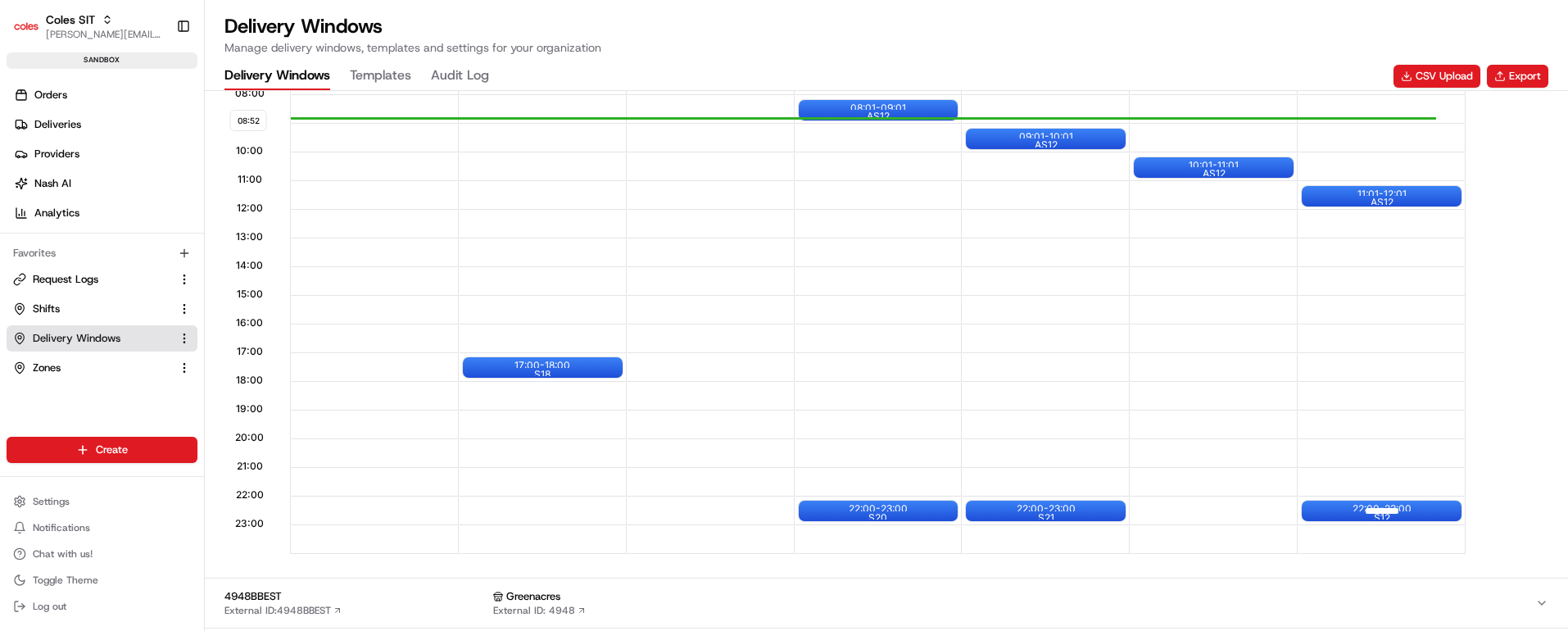
click at [1353, 508] on div at bounding box center [1381, 510] width 65 height 21
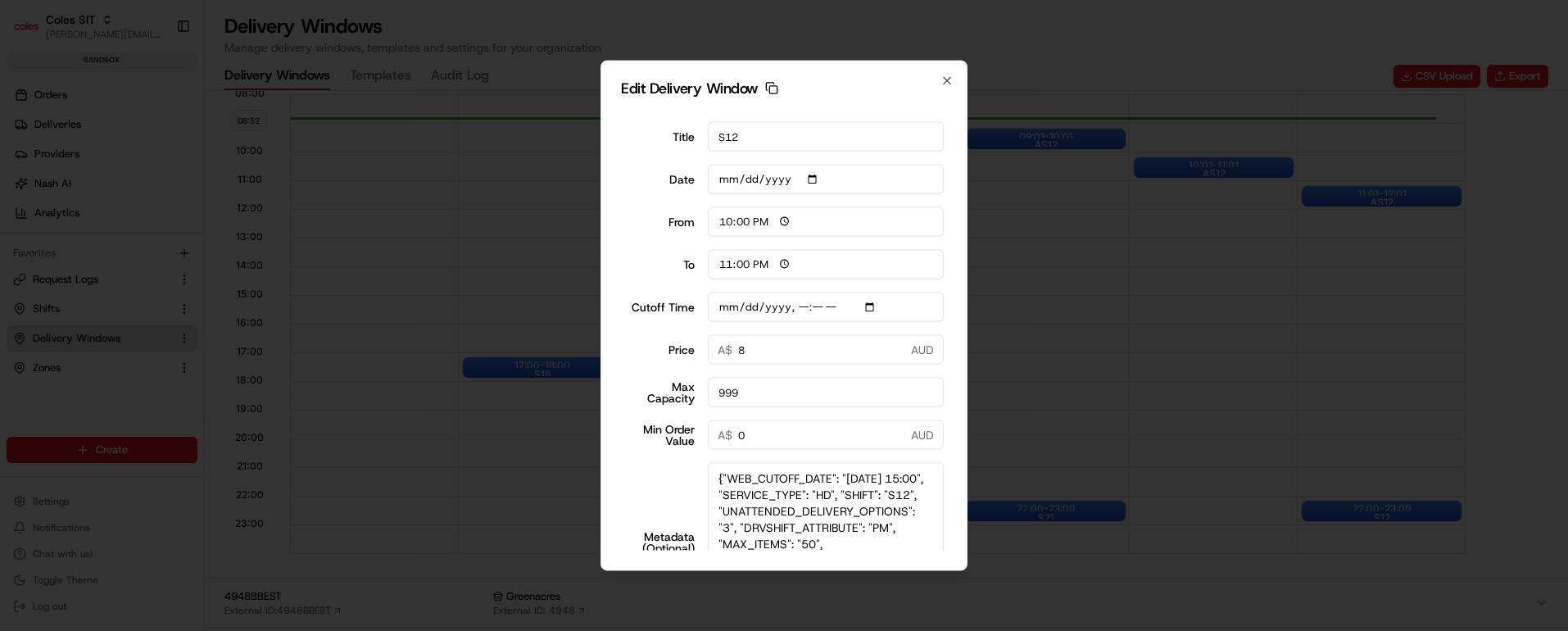
drag, startPoint x: 919, startPoint y: 507, endPoint x: 917, endPoint y: 600, distance: 93.0
click at [931, 617] on body "Coles SIT vaibhav.tomar@coles.com.au Toggle Sidebar sandbox Orders Deliveries P…" at bounding box center [784, 315] width 1568 height 631
click at [843, 470] on textarea "{"WEB_CUTOFF_DATE": "24/08/2025 15:00", "SERVICE_TYPE": "HD", "SHIFT": "S12", "…" at bounding box center [826, 542] width 237 height 158
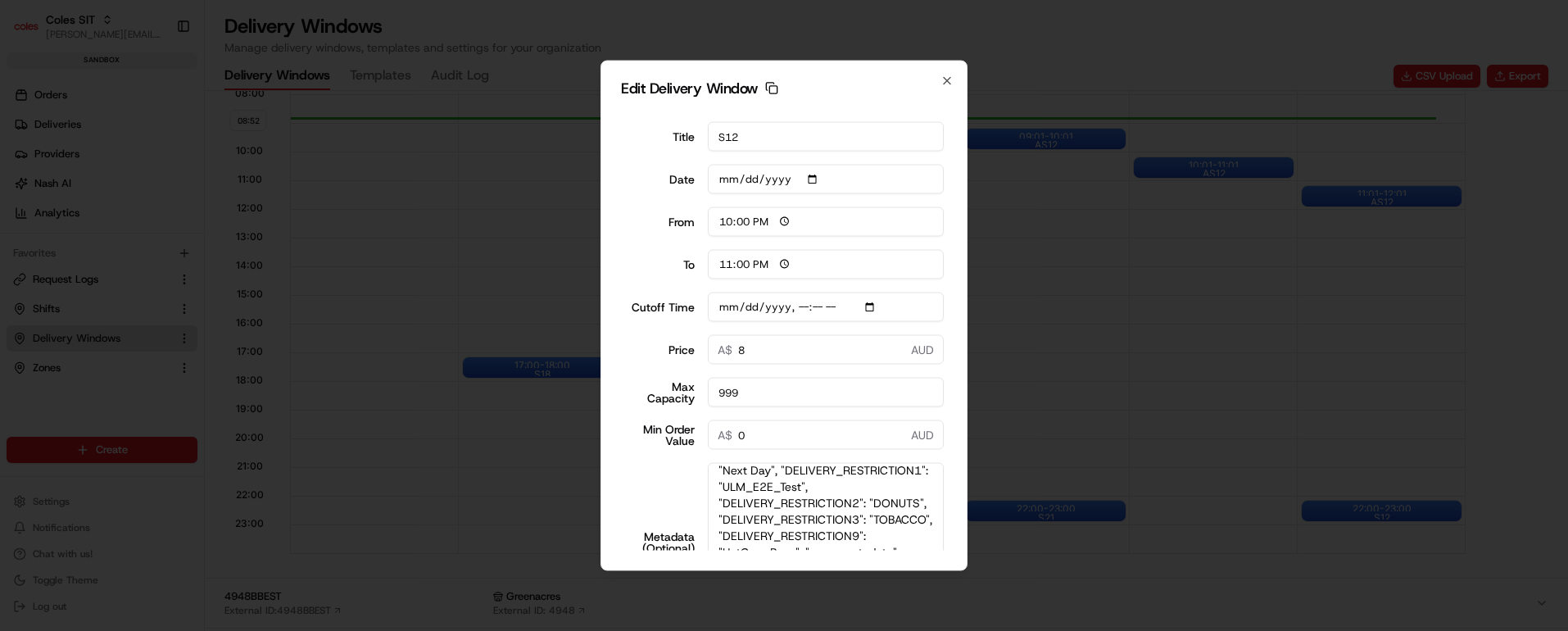
type input "2025-08-24T15:10"
type textarea "{"WEB_CUTOFF_DATE": "24/08/2025 15:00", "SERVICE_TYPE": "HD", "SHIFT": "S12", "…"
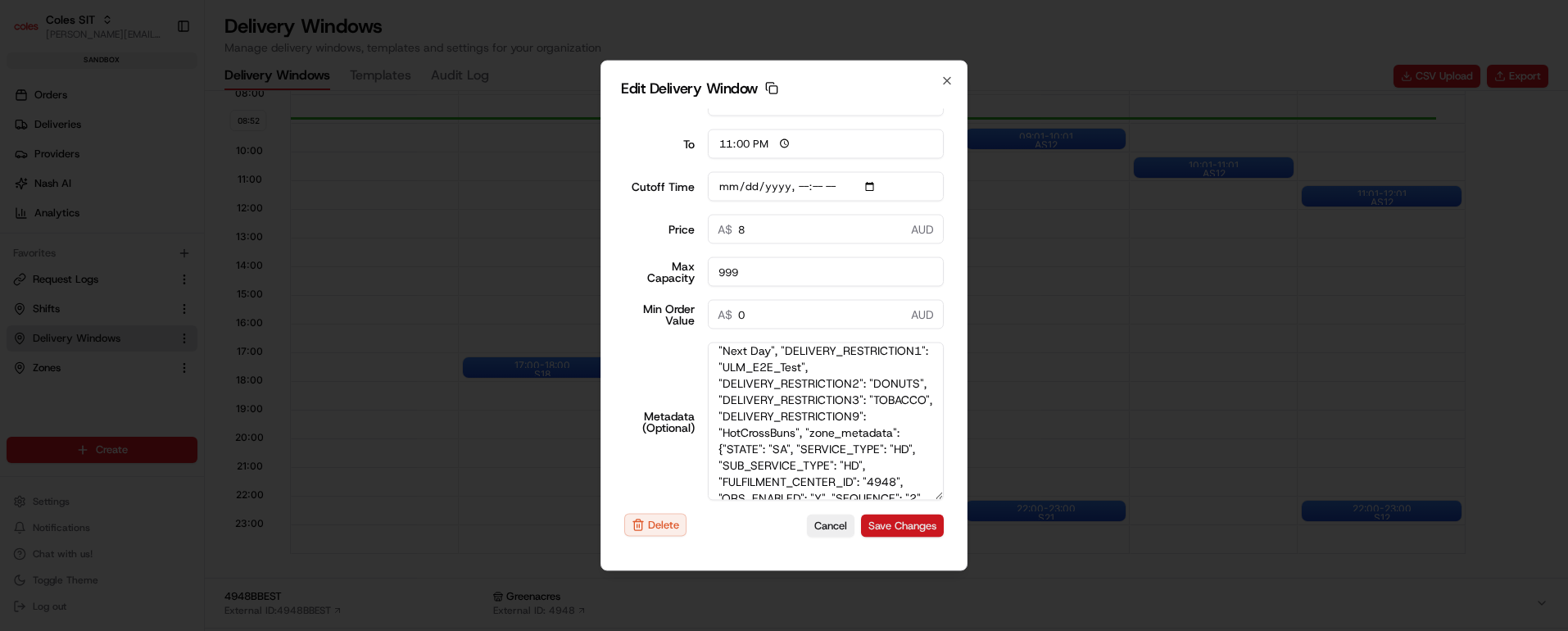
click at [893, 523] on button "Save Changes" at bounding box center [902, 524] width 83 height 23
type input "2025-08-24T15:10"
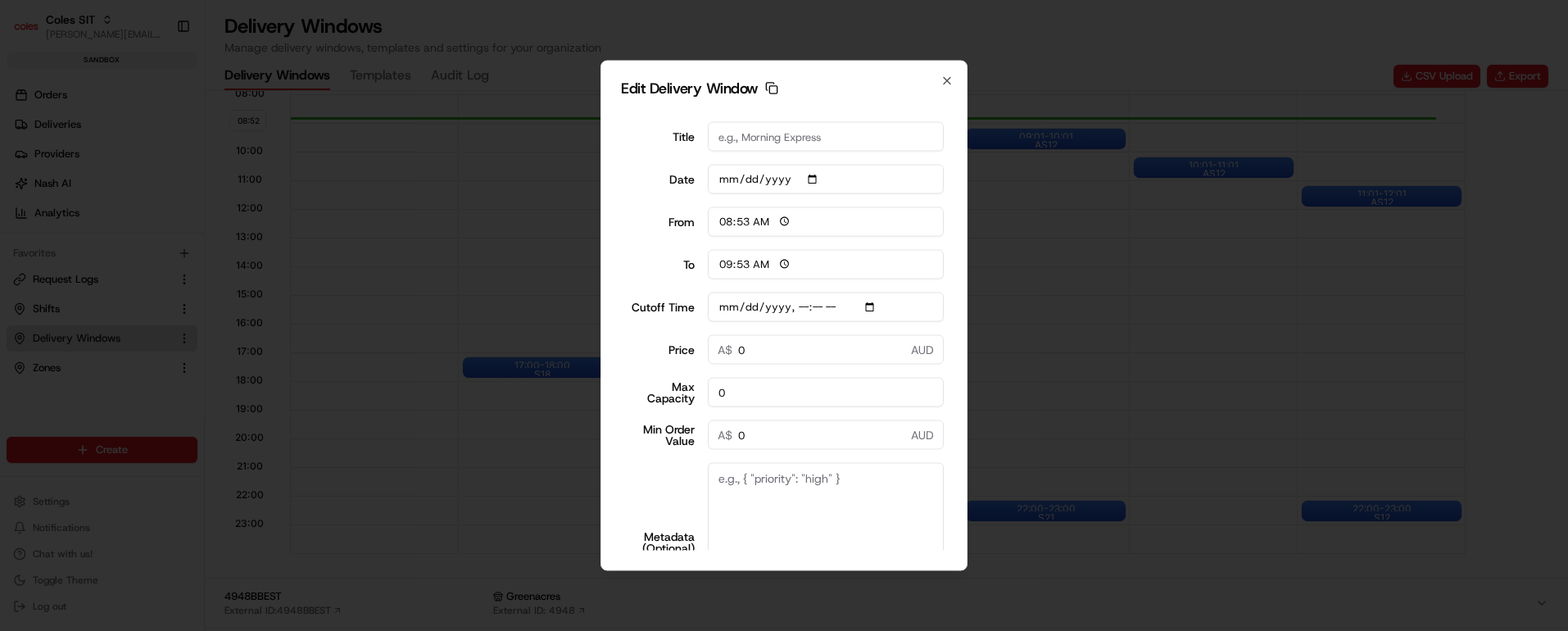
scroll to position [0, 0]
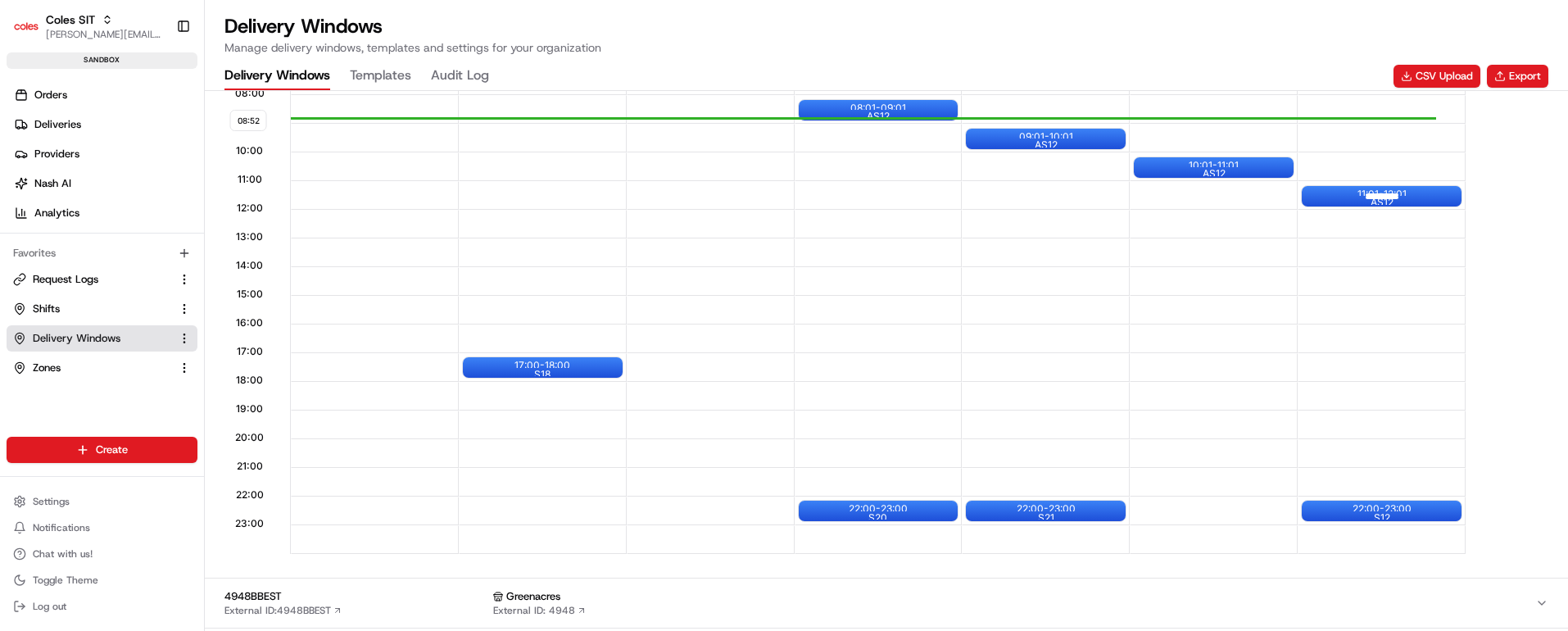
click at [1382, 193] on div at bounding box center [1381, 196] width 65 height 21
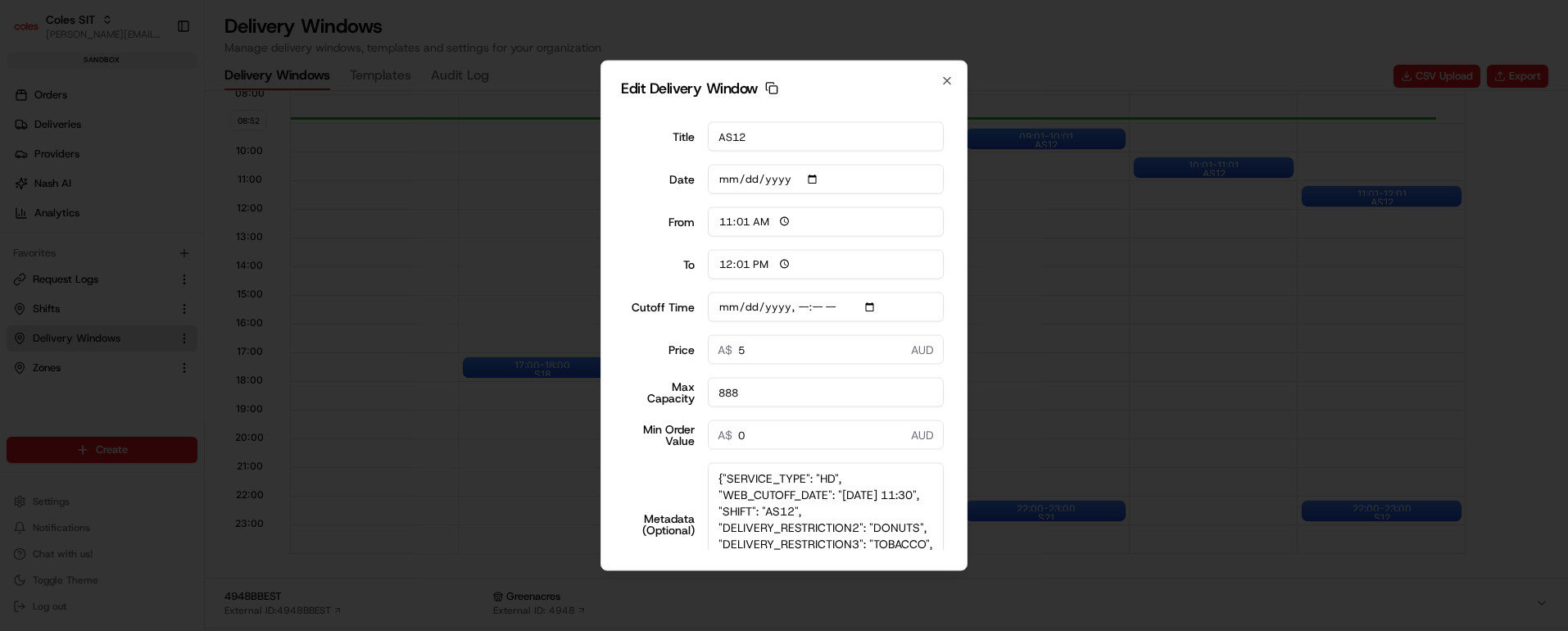
drag, startPoint x: 916, startPoint y: 506, endPoint x: 917, endPoint y: 572, distance: 66.0
click at [919, 577] on body "Coles SIT vaibhav.tomar@coles.com.au Toggle Sidebar sandbox Orders Deliveries P…" at bounding box center [784, 315] width 1568 height 631
click at [947, 75] on icon "button" at bounding box center [947, 81] width 13 height 13
type input "2025-08-22"
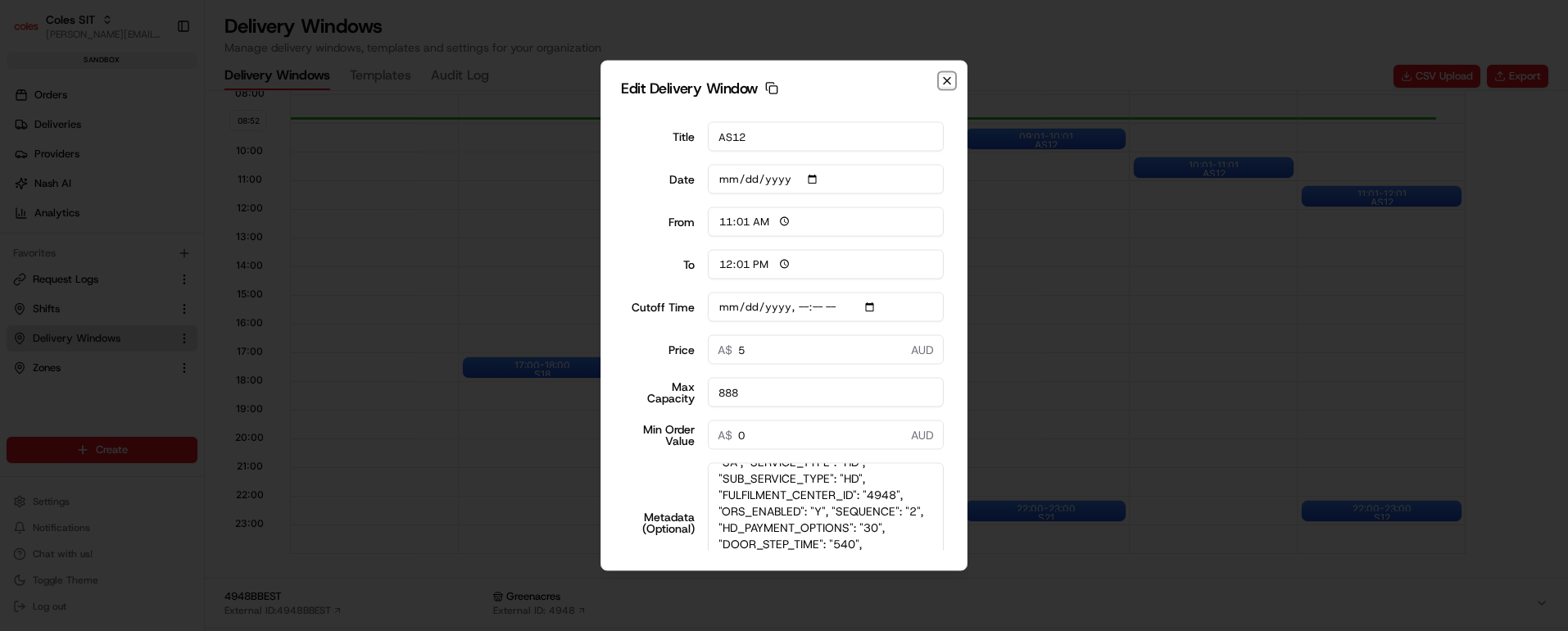
type input "08:53"
type input "09:53"
type input "2025-08-23T11:40"
type input "0"
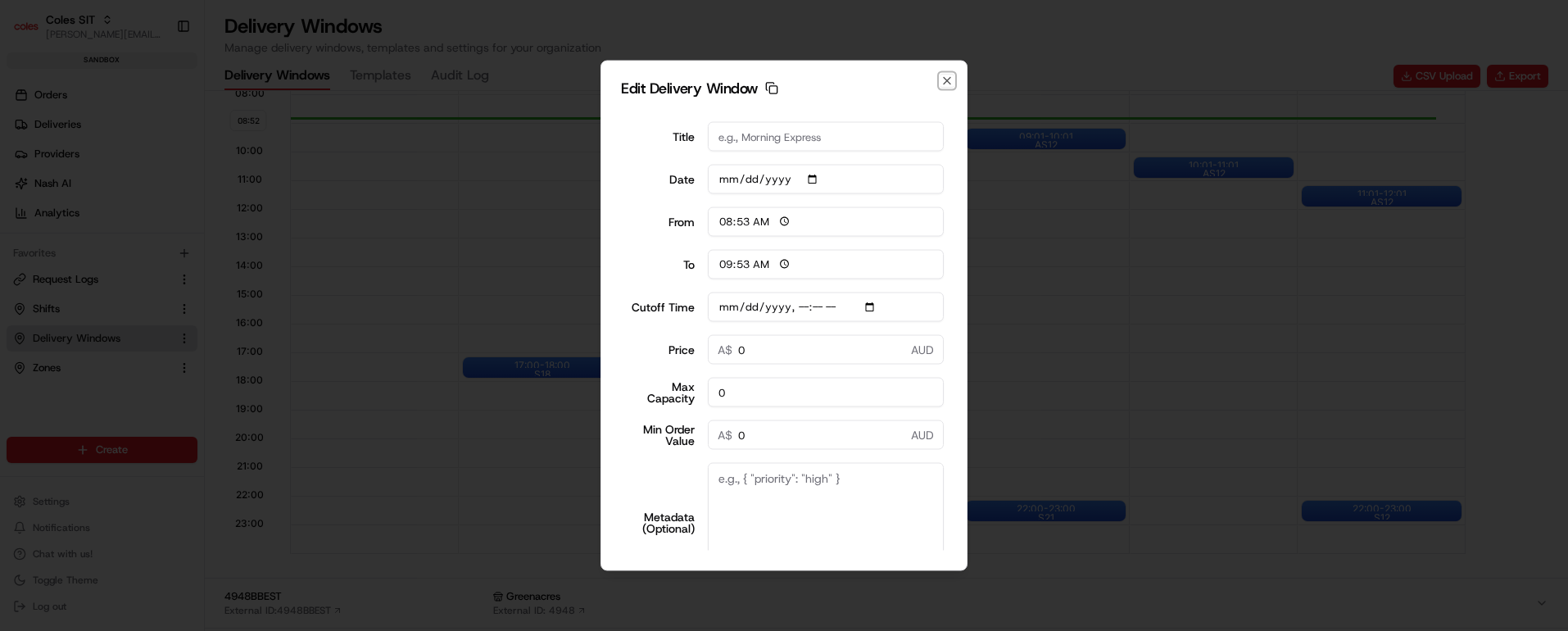
scroll to position [0, 0]
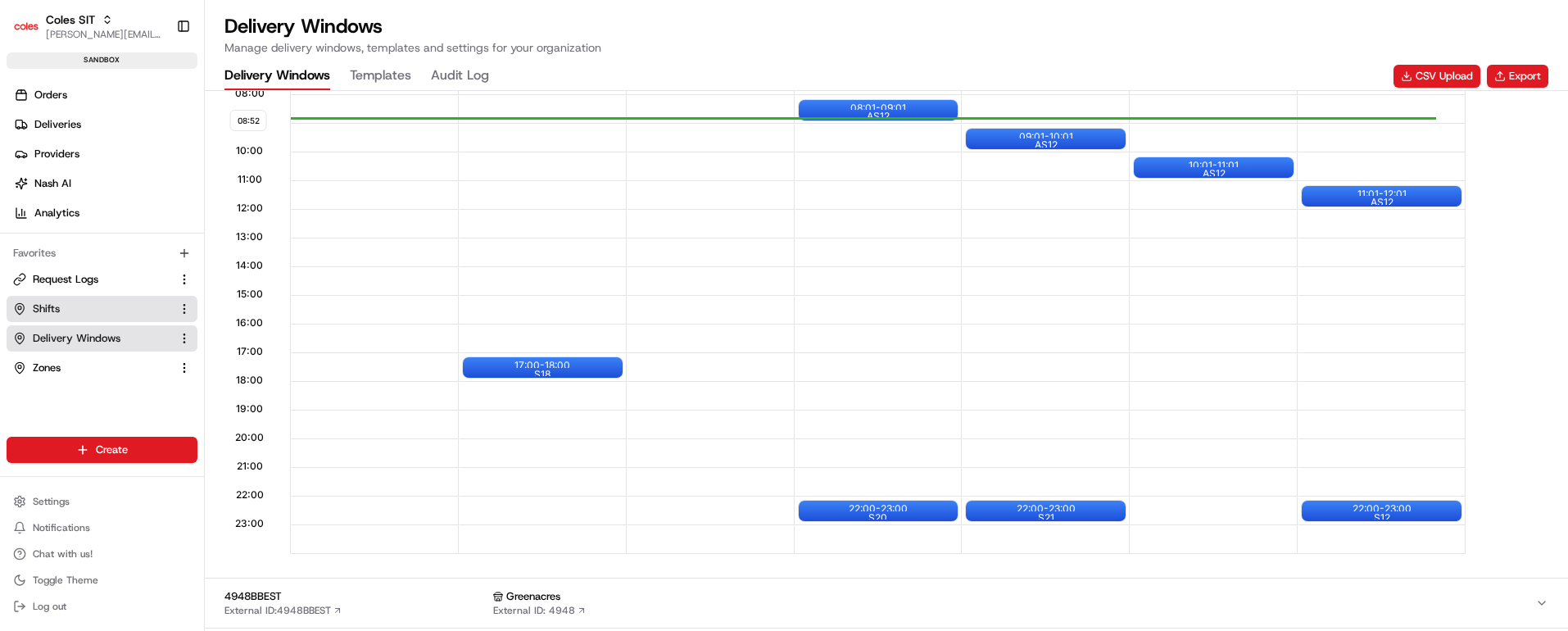
click at [72, 301] on link "Shifts" at bounding box center [92, 308] width 158 height 15
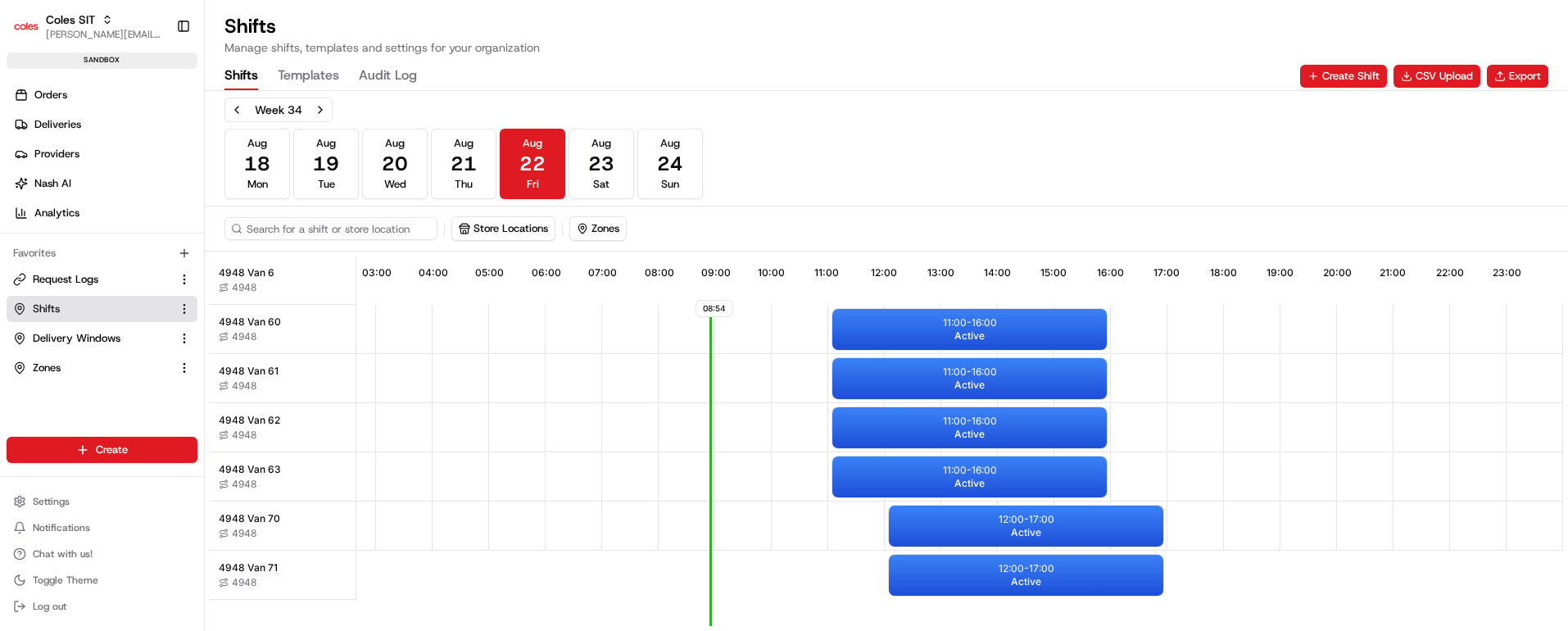
scroll to position [1842, 158]
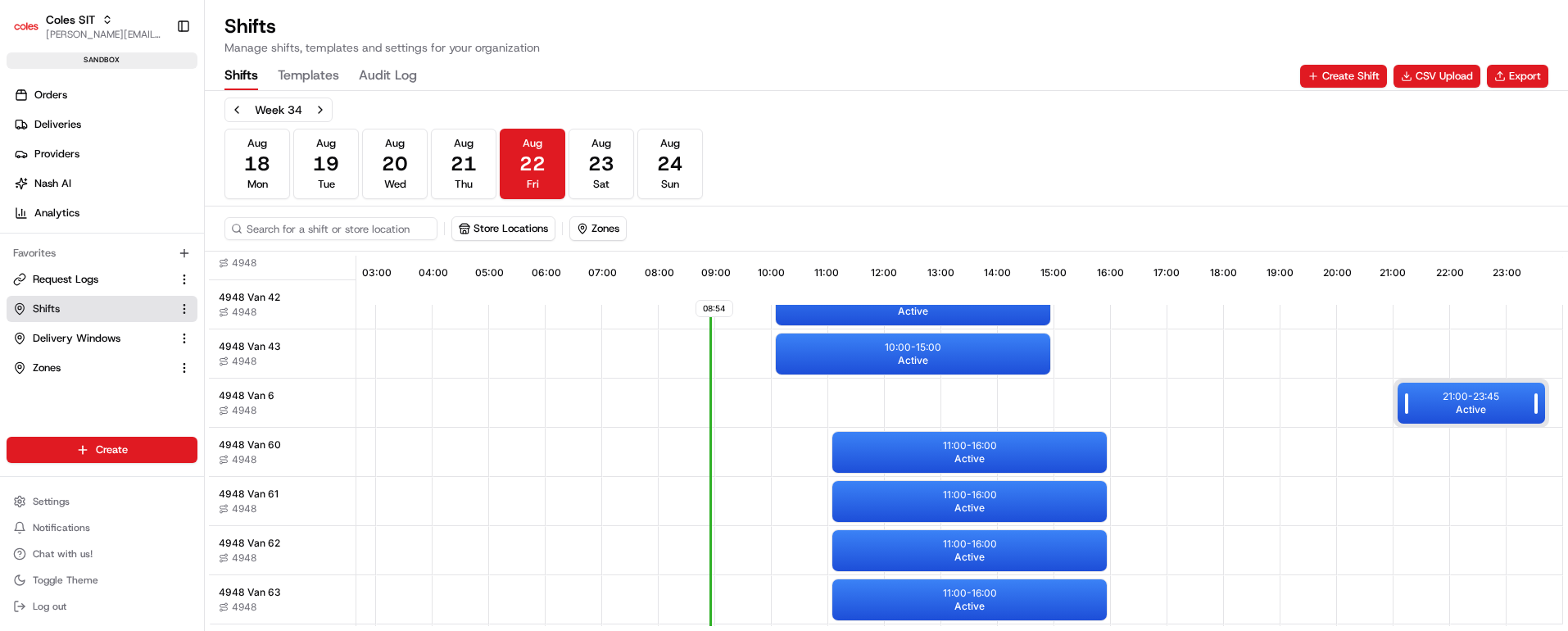
click at [1452, 401] on p "21:00 - 23:45" at bounding box center [1471, 396] width 57 height 13
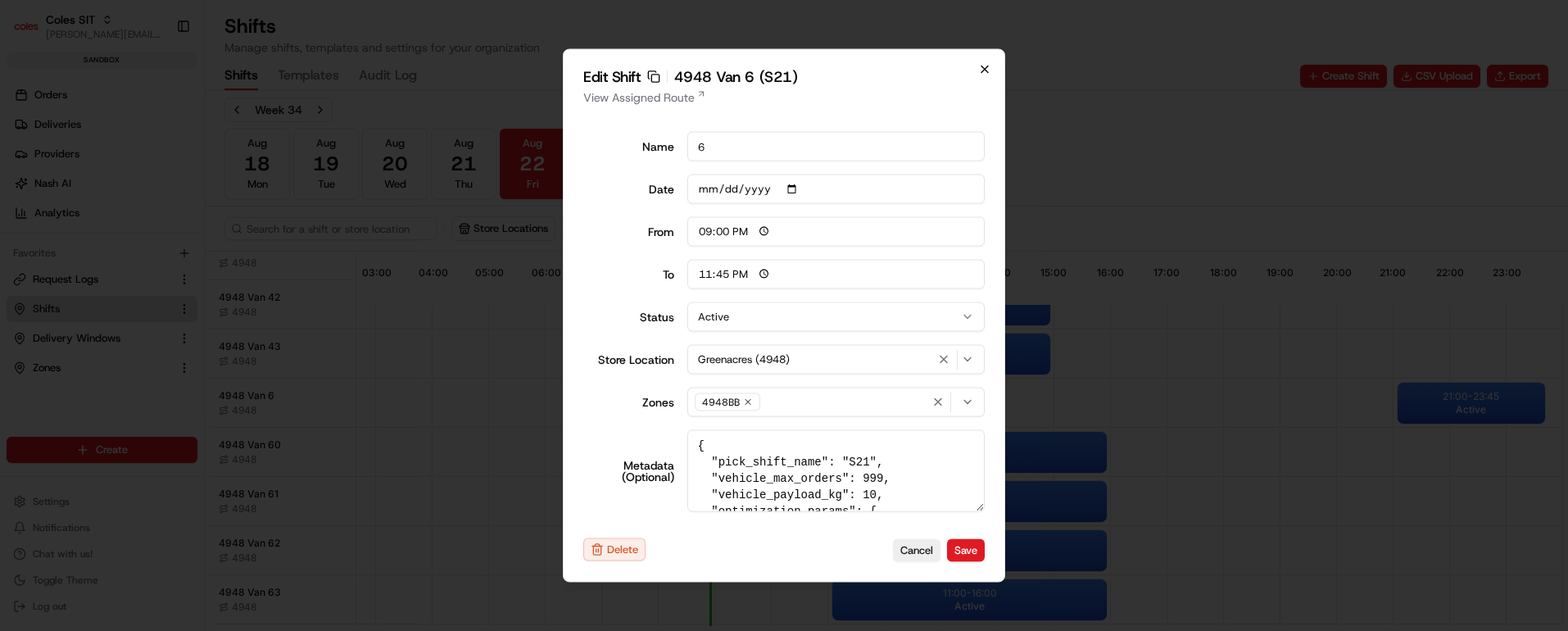
click at [985, 67] on icon "button" at bounding box center [985, 70] width 13 height 13
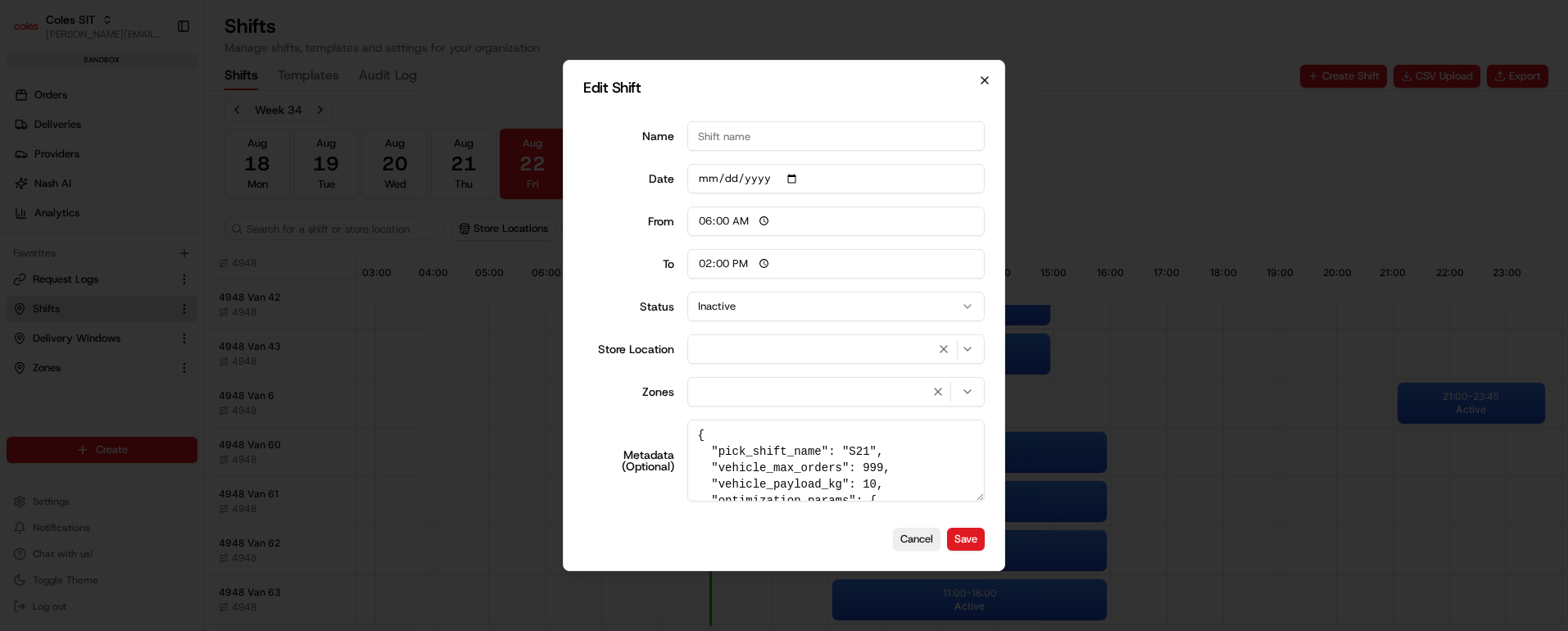
type input "06:00"
type input "14:00"
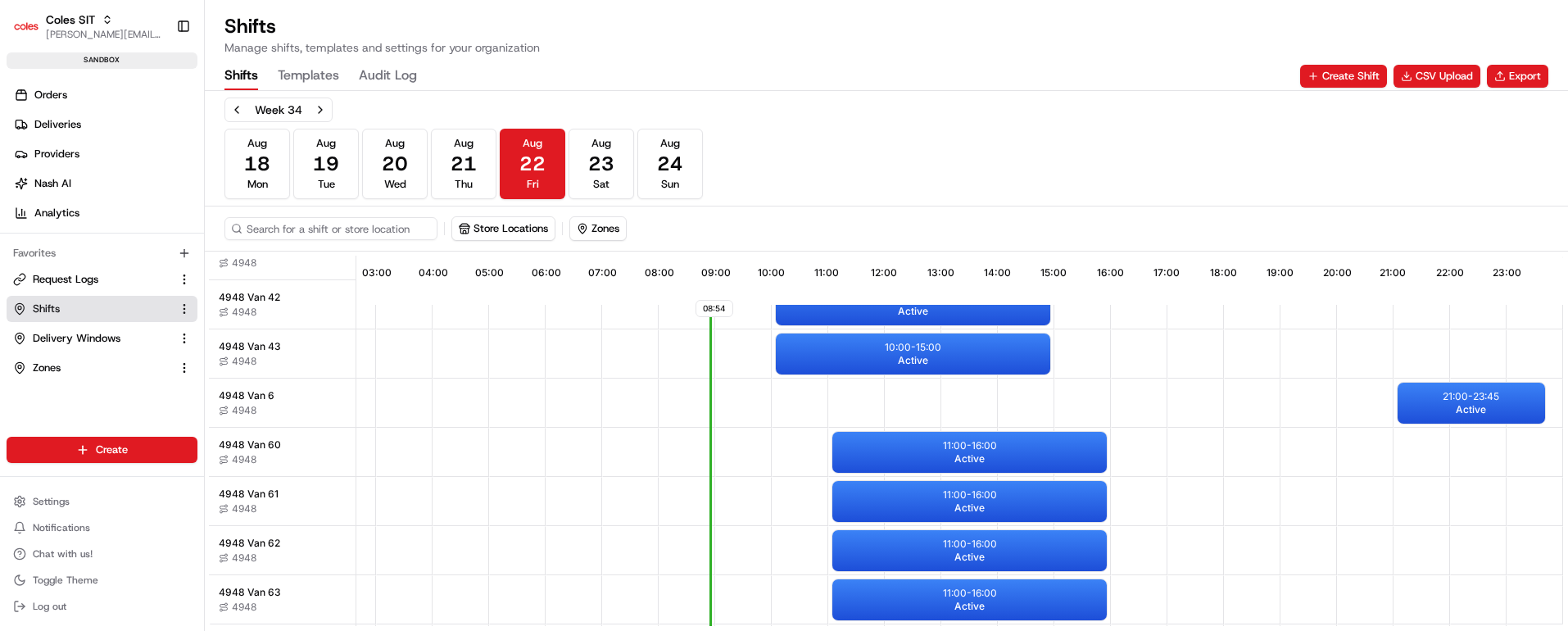
scroll to position [1719, 158]
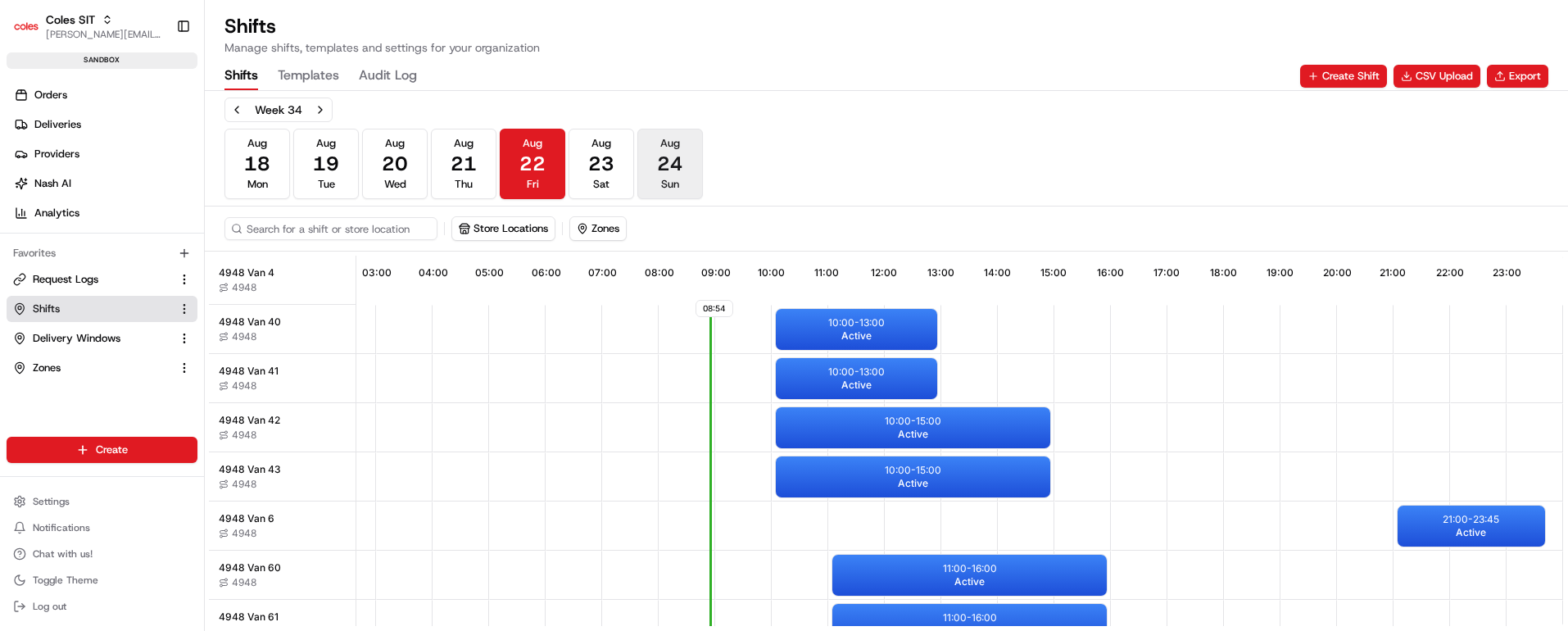
click at [678, 168] on span "24" at bounding box center [670, 164] width 26 height 26
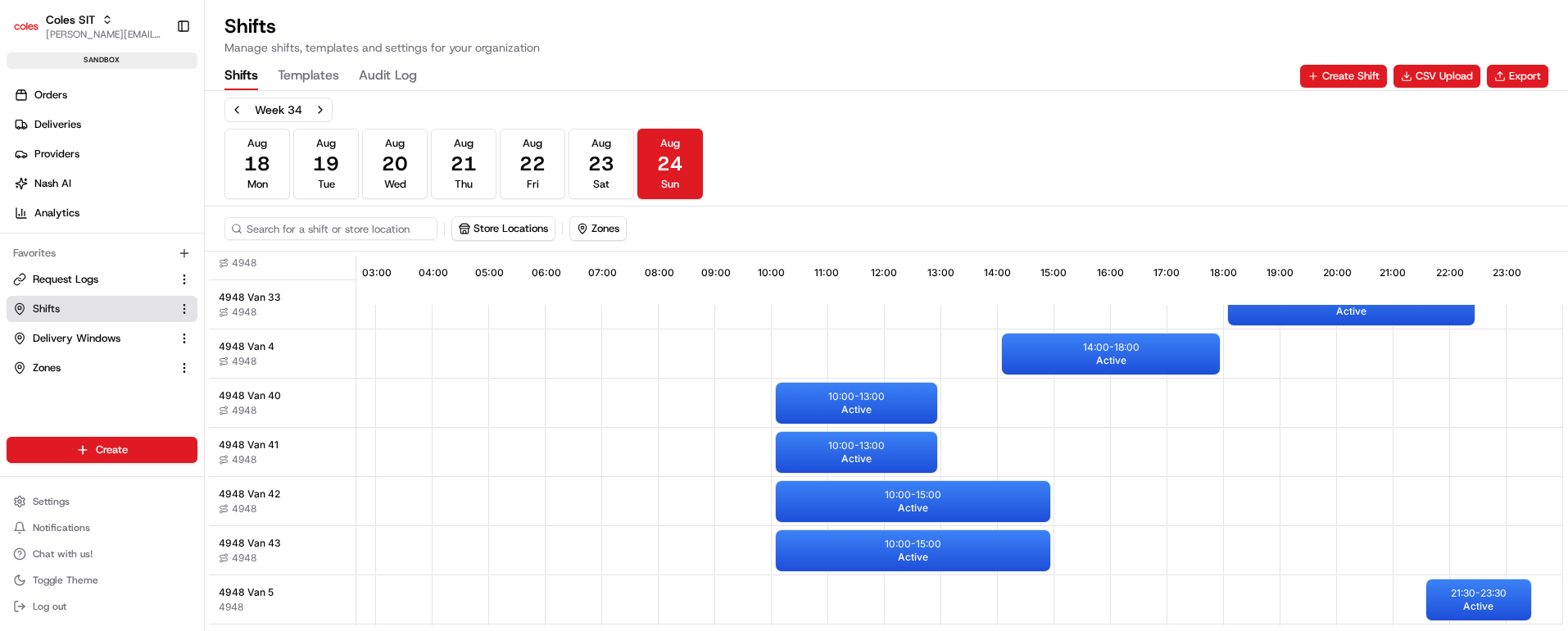
scroll to position [1719, 158]
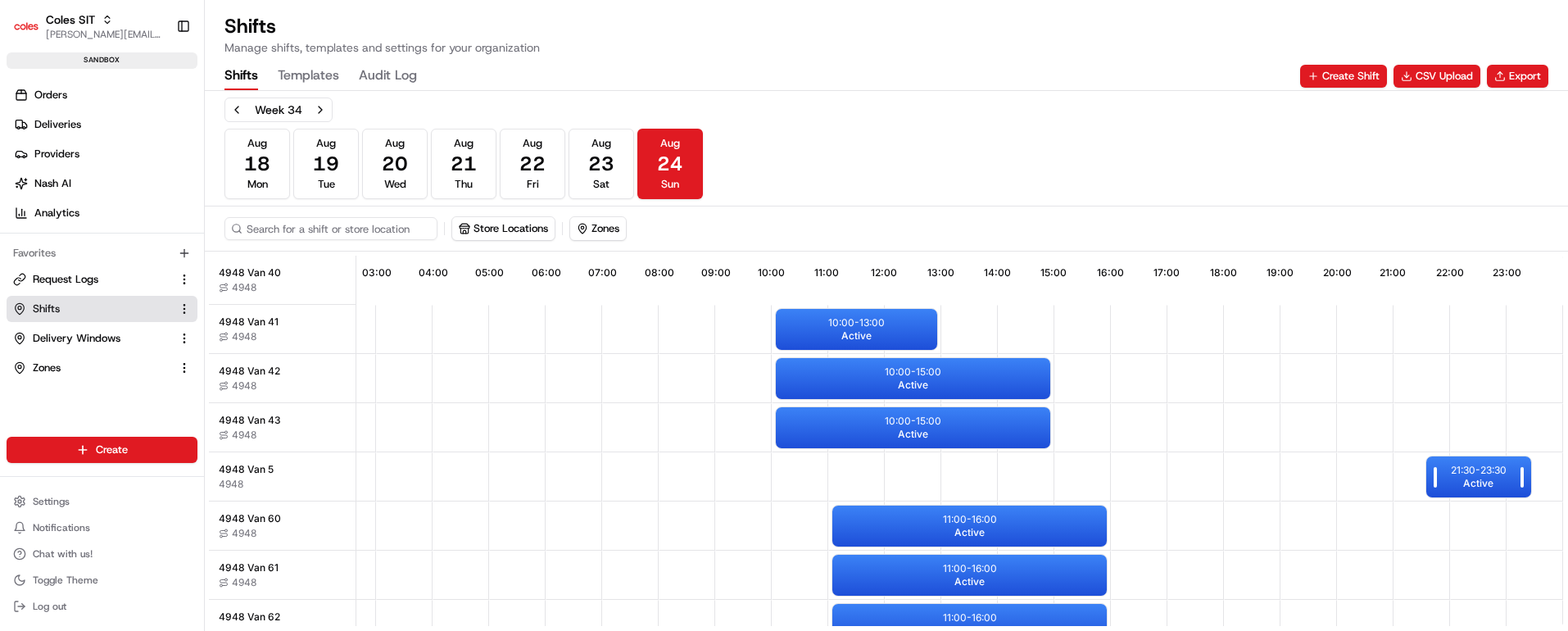
click at [1480, 471] on p "21:30 - 23:30" at bounding box center [1478, 470] width 56 height 13
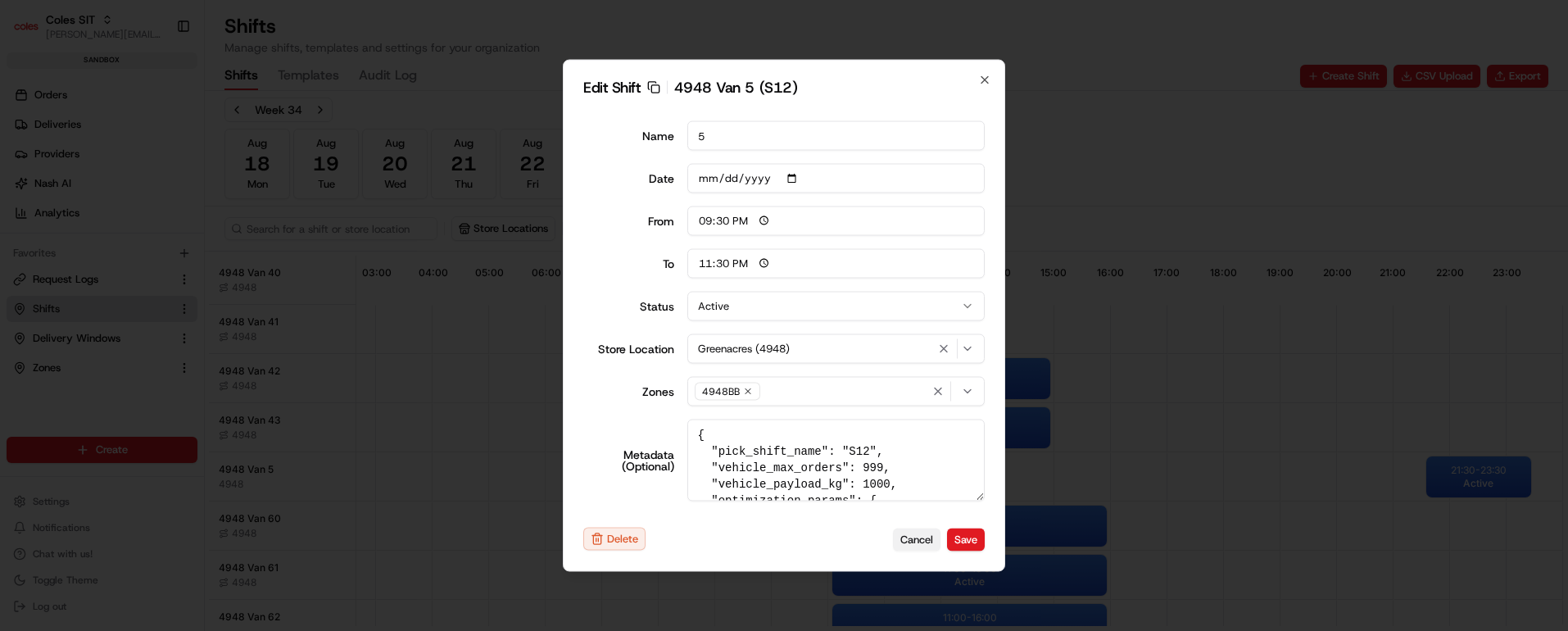
click at [920, 539] on button "Cancel" at bounding box center [916, 539] width 47 height 23
type input "06:00"
type input "14:00"
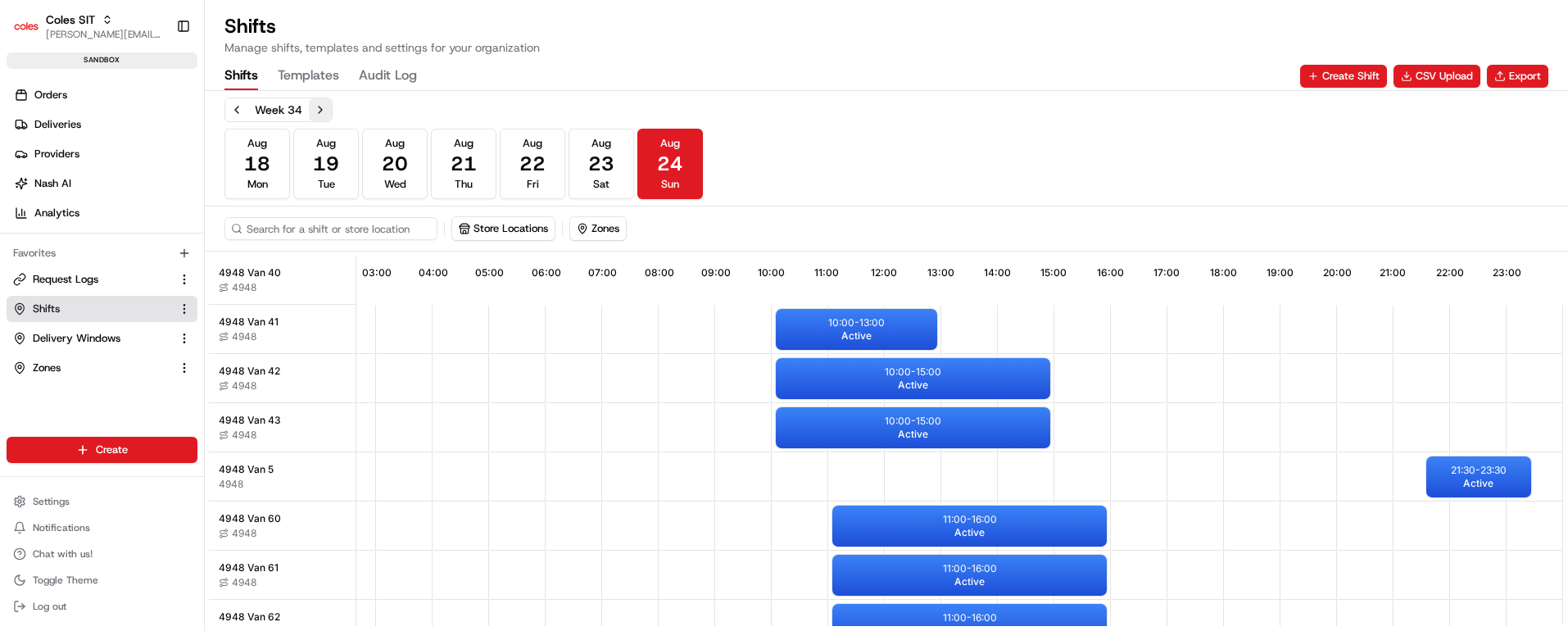
click at [322, 111] on button "Next week" at bounding box center [320, 109] width 23 height 23
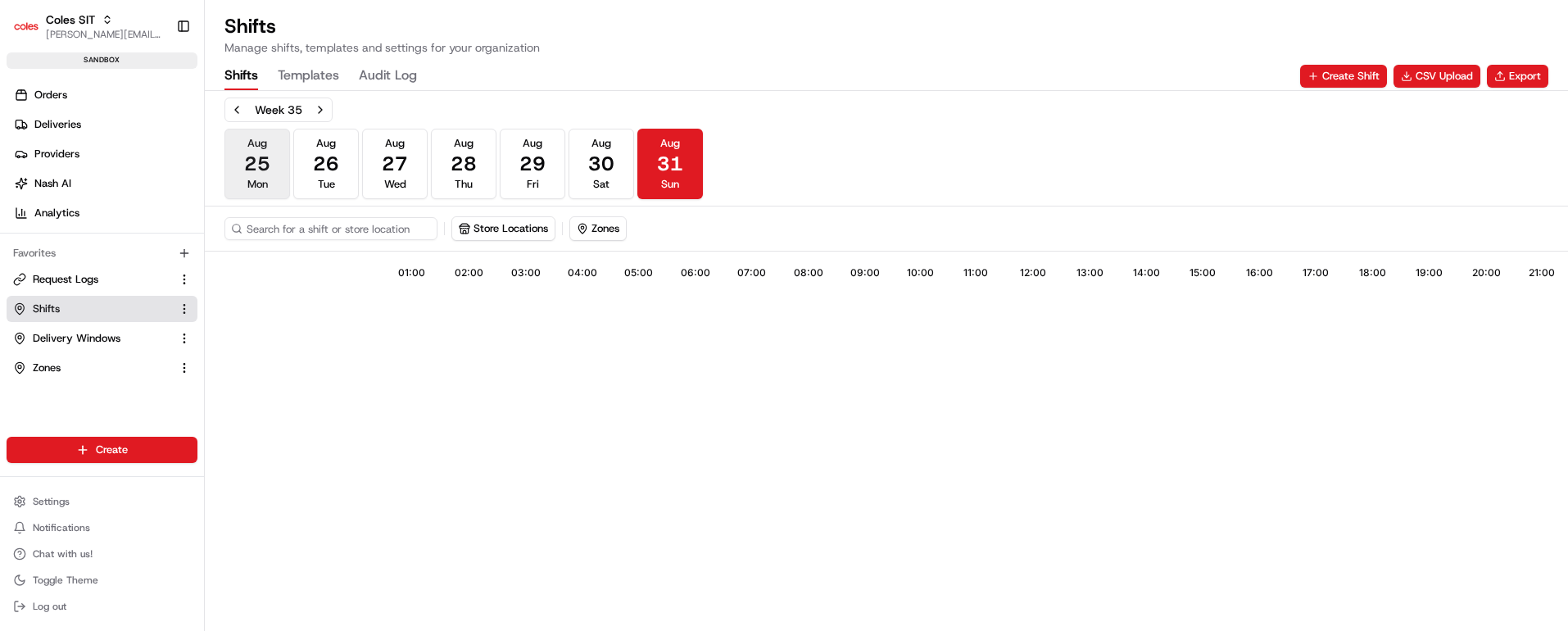
click at [253, 165] on span "25" at bounding box center [258, 164] width 26 height 26
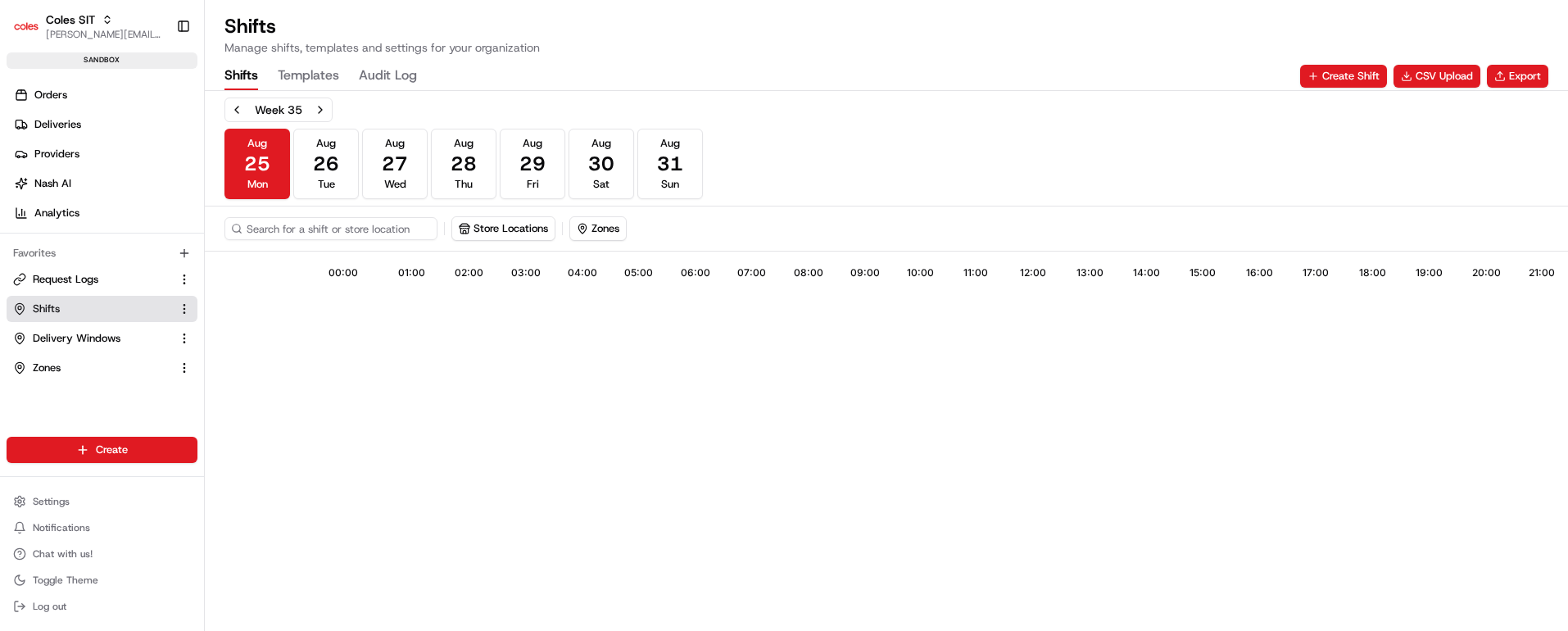
scroll to position [123, 0]
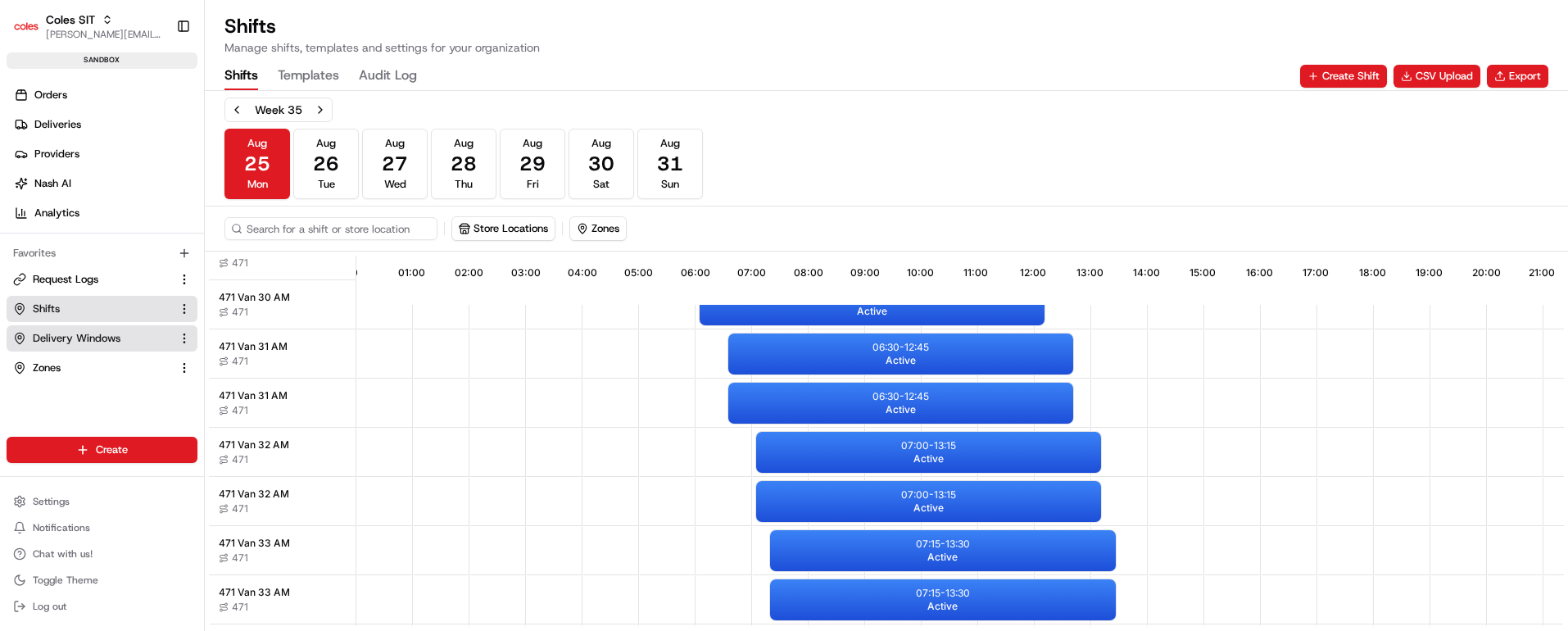
click at [61, 335] on span "Delivery Windows" at bounding box center [76, 339] width 88 height 15
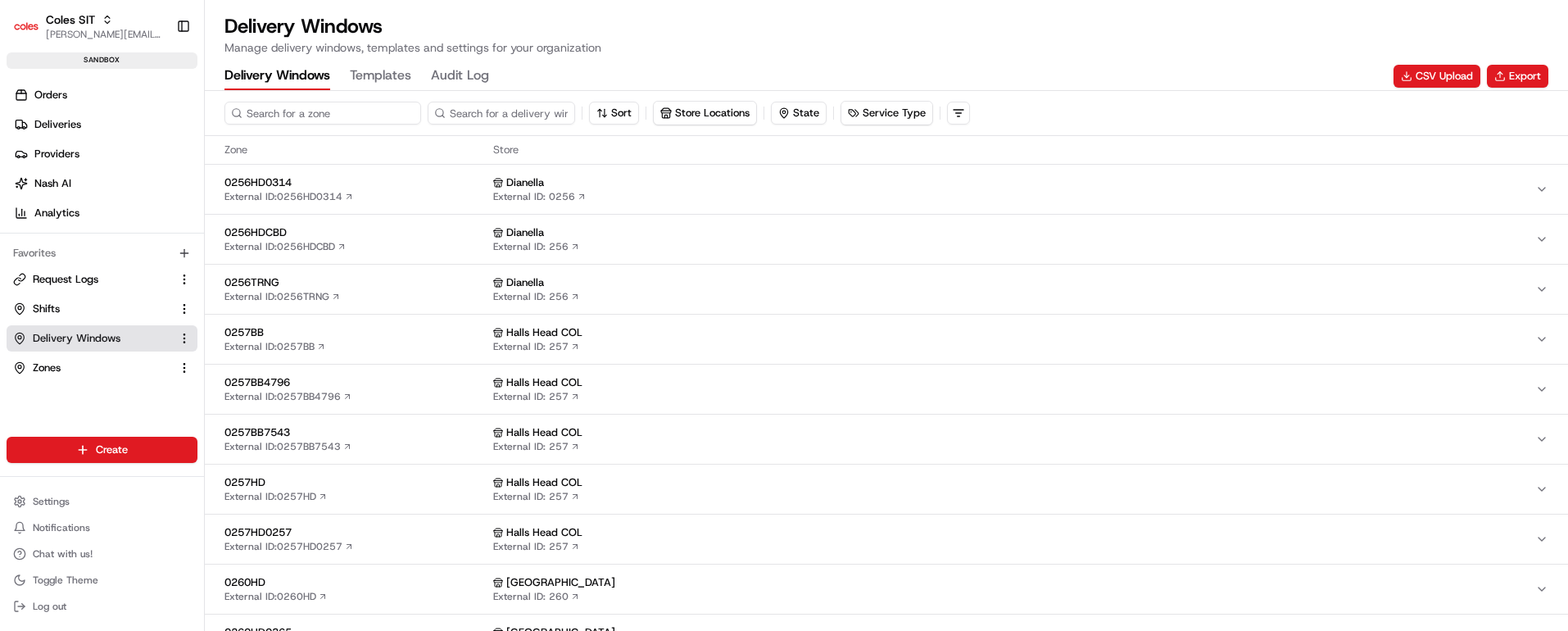
click at [302, 114] on input at bounding box center [323, 113] width 196 height 23
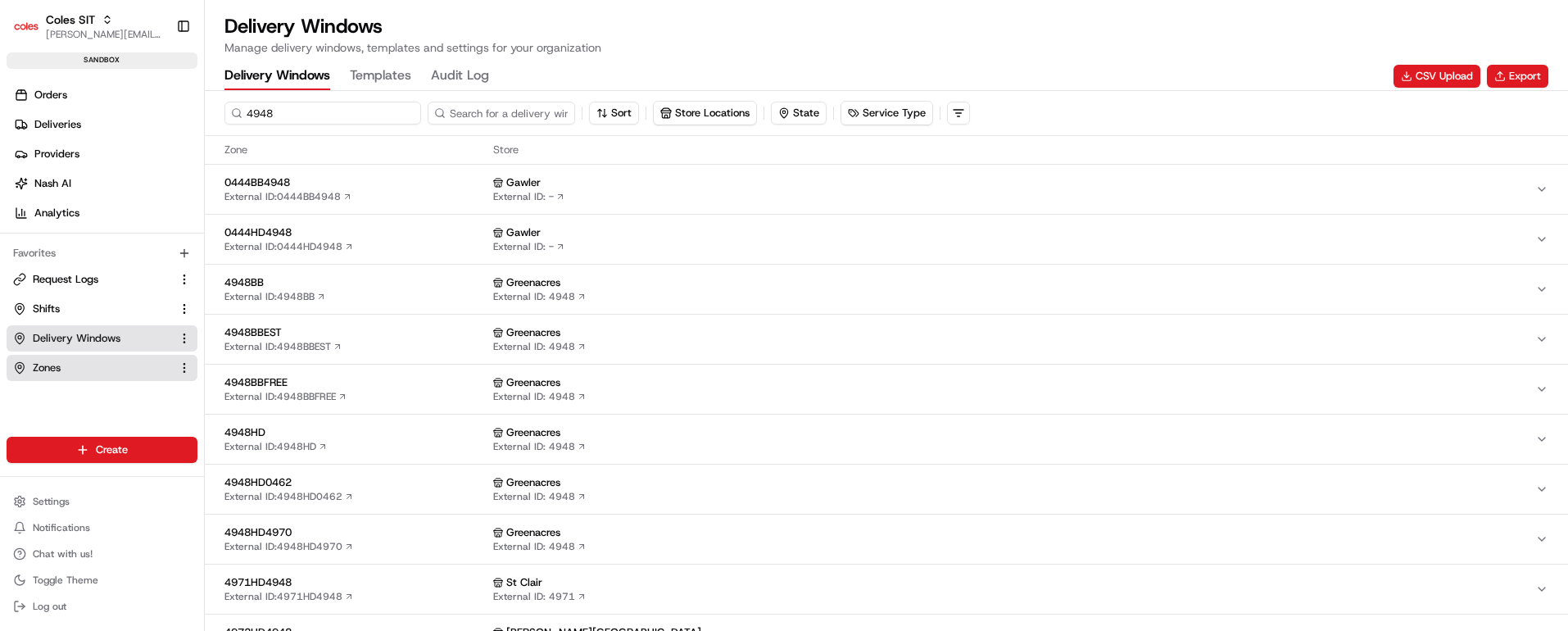
type input "4948"
click at [44, 366] on span "Zones" at bounding box center [47, 368] width 28 height 15
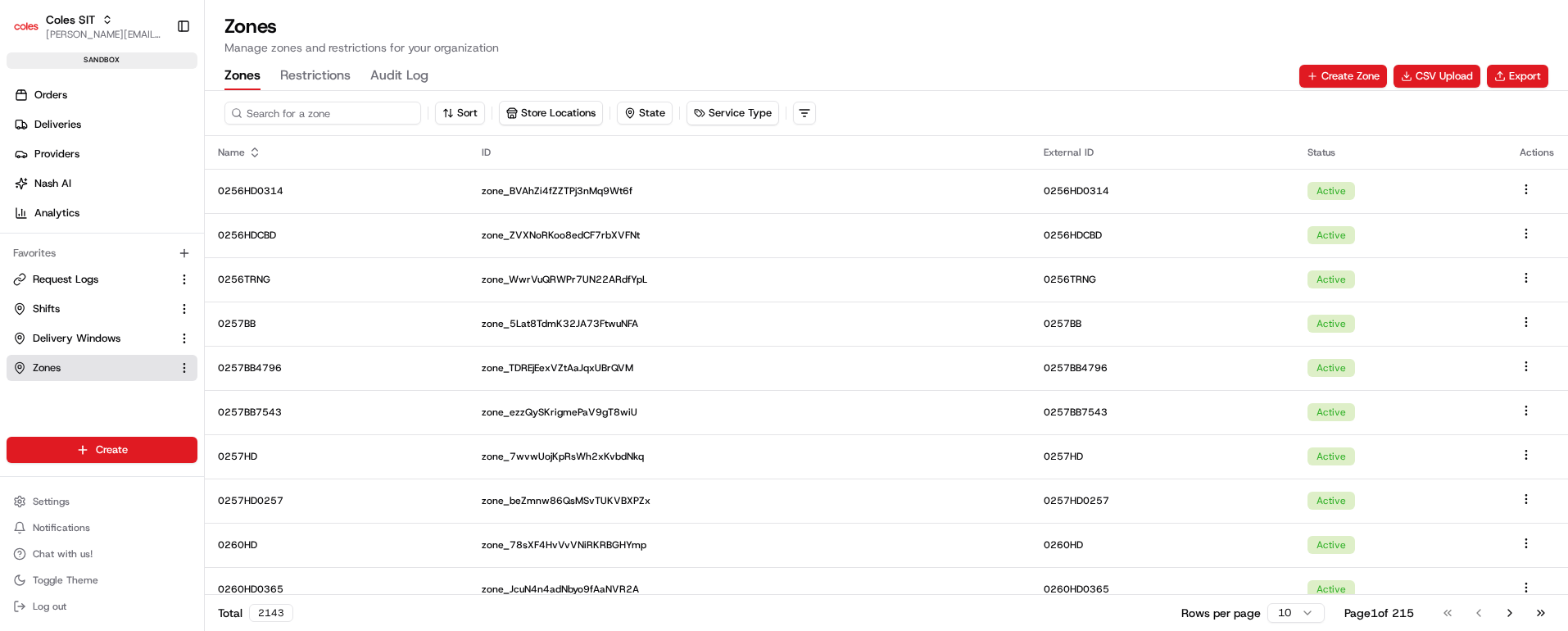
click at [281, 109] on input at bounding box center [323, 113] width 196 height 23
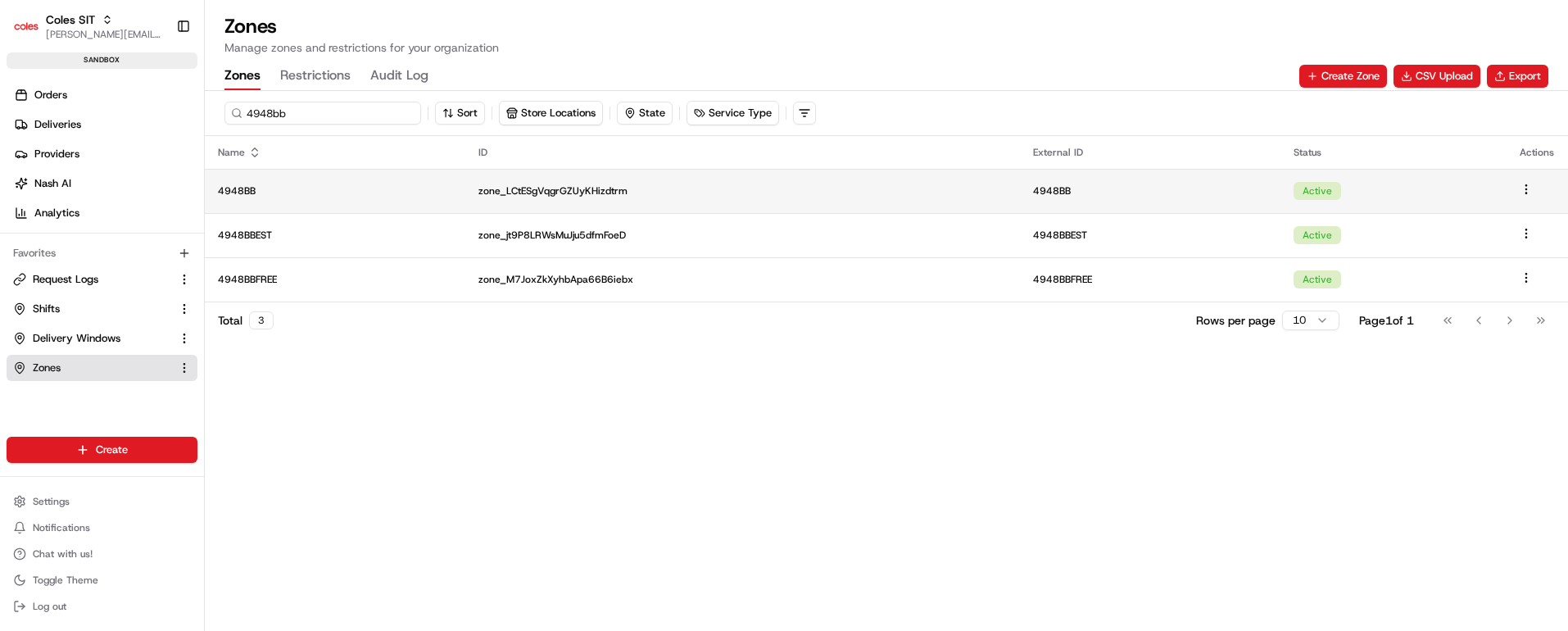
type input "4948bb"
click at [345, 187] on p "4948BB" at bounding box center [335, 191] width 234 height 13
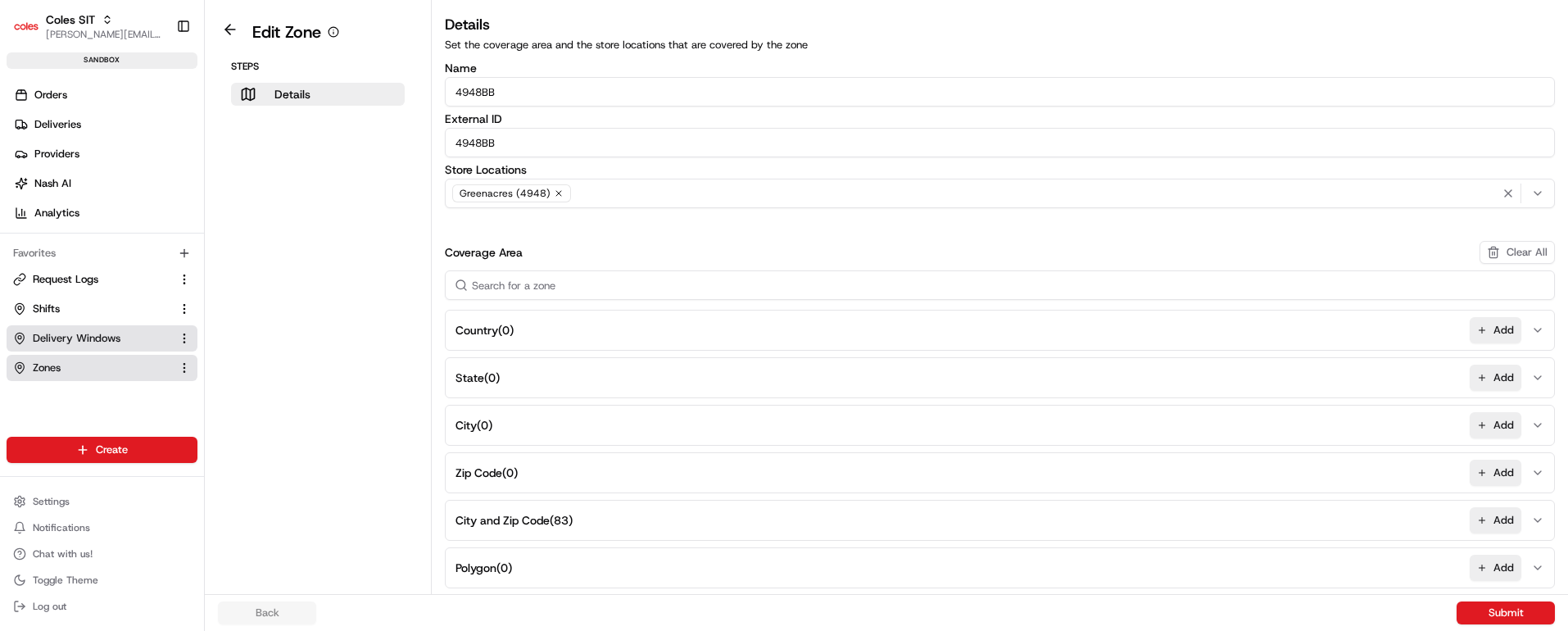
click at [92, 345] on button "Delivery Windows" at bounding box center [102, 339] width 191 height 26
click at [103, 336] on span "Delivery Windows" at bounding box center [76, 339] width 88 height 15
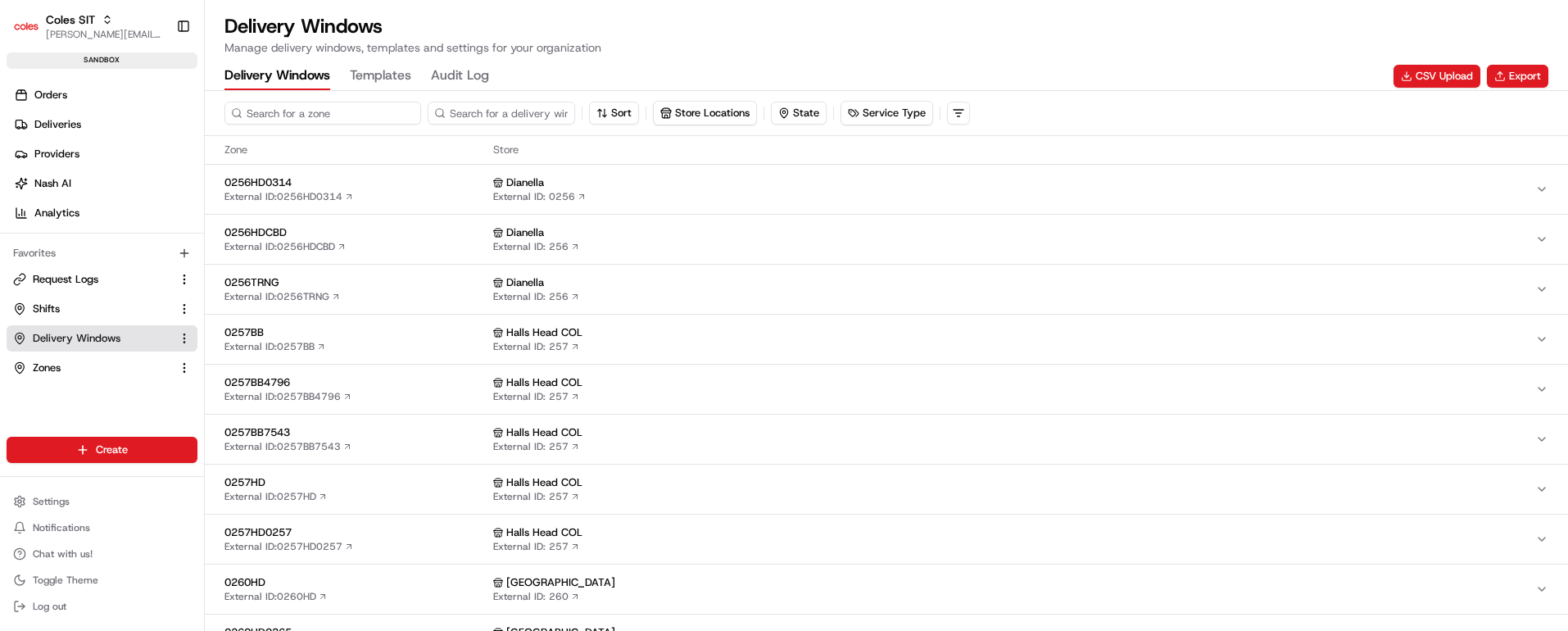
click at [303, 108] on input at bounding box center [323, 113] width 196 height 23
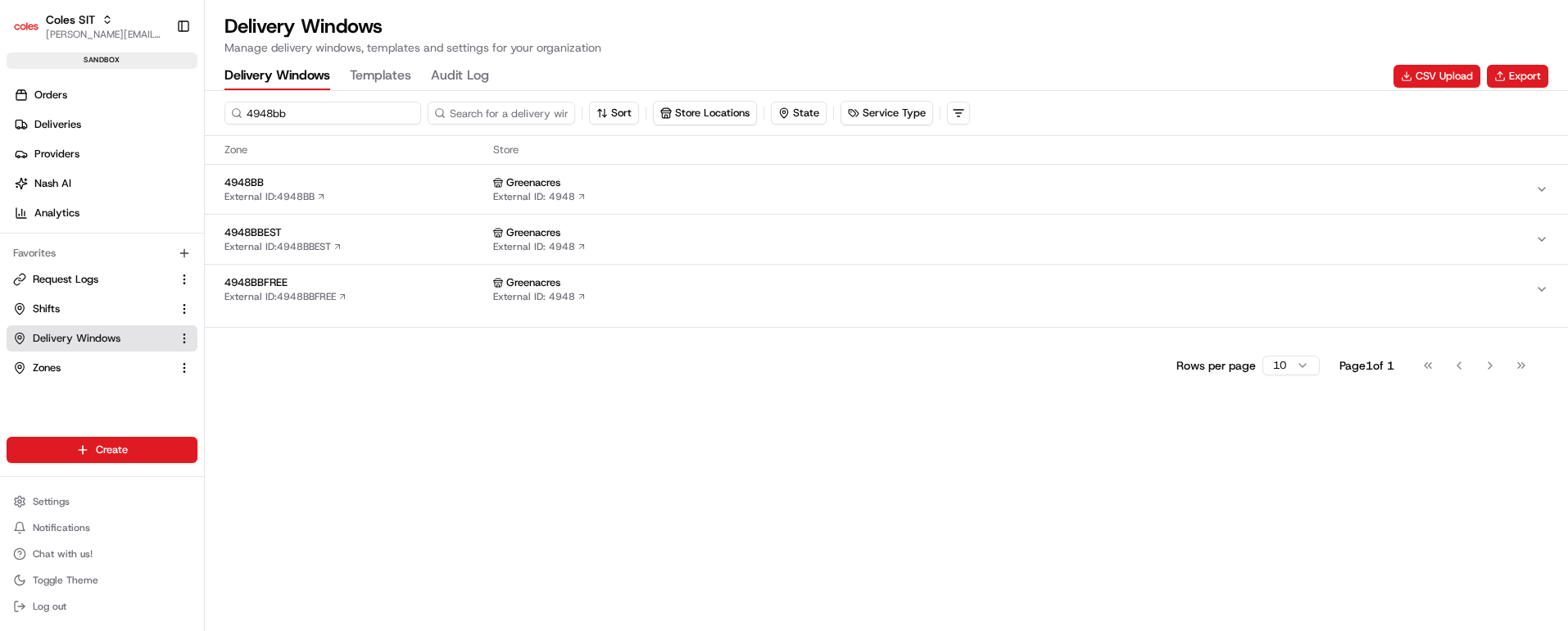
type input "4948bb"
click at [389, 190] on span "4948BB" at bounding box center [356, 183] width 262 height 15
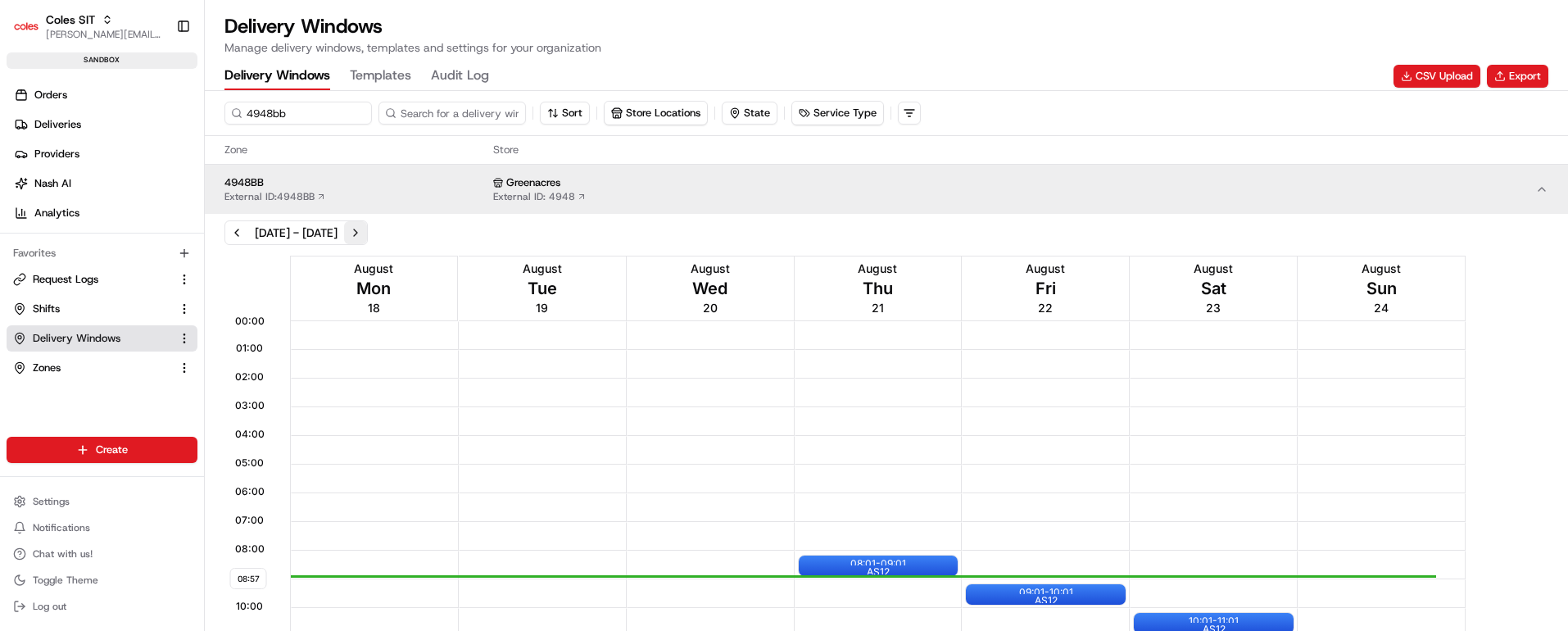
click at [367, 230] on button "Next week" at bounding box center [356, 232] width 23 height 23
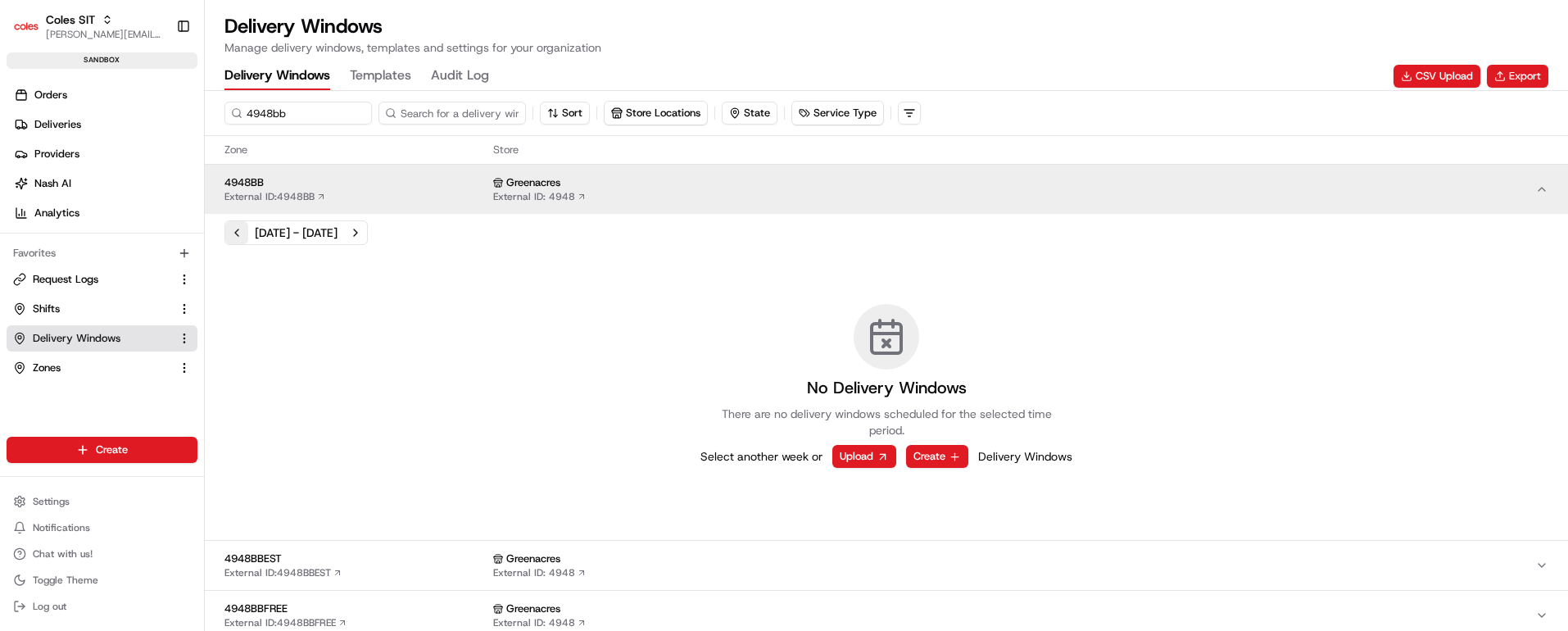
click at [233, 230] on button "Previous week" at bounding box center [237, 232] width 23 height 23
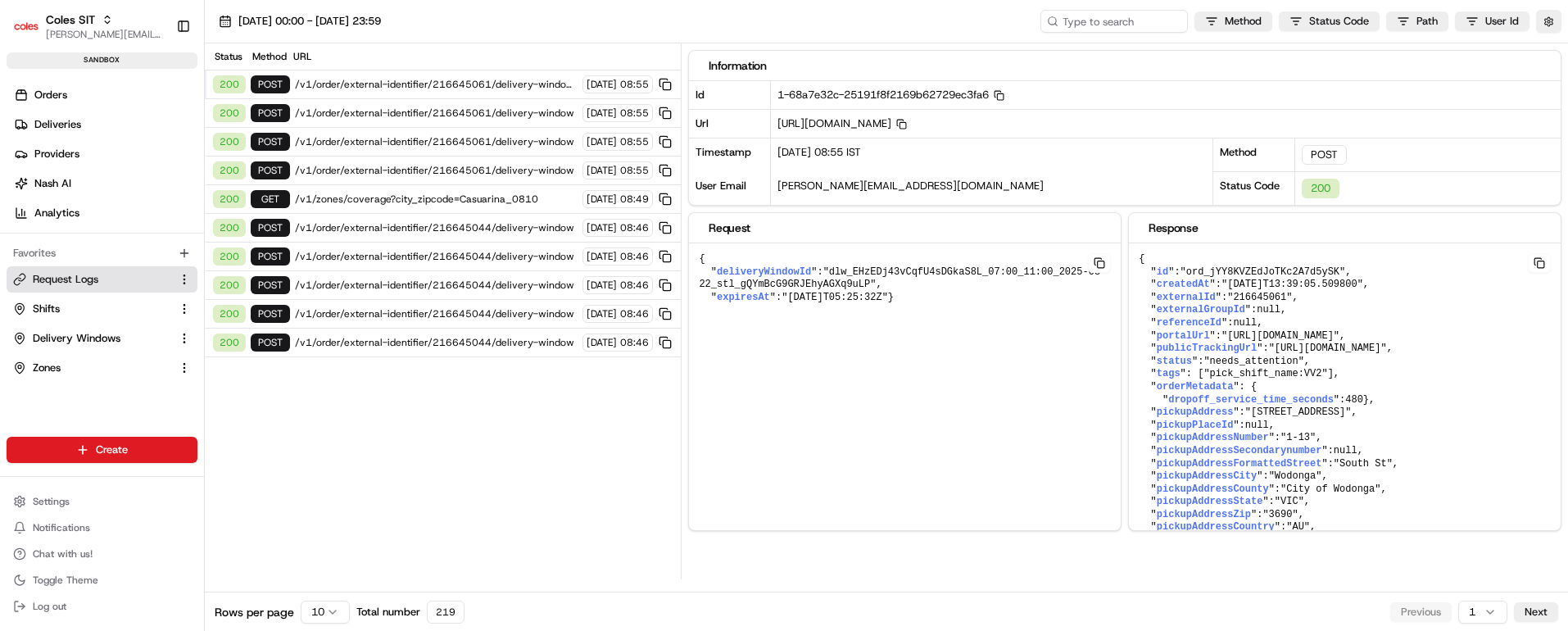
click at [490, 81] on span "/v1/order/external-identifier/216645061/delivery-window/book" at bounding box center [437, 84] width 283 height 13
click at [466, 108] on span "/v1/order/external-identifier/216645061/delivery-window" at bounding box center [437, 113] width 283 height 13
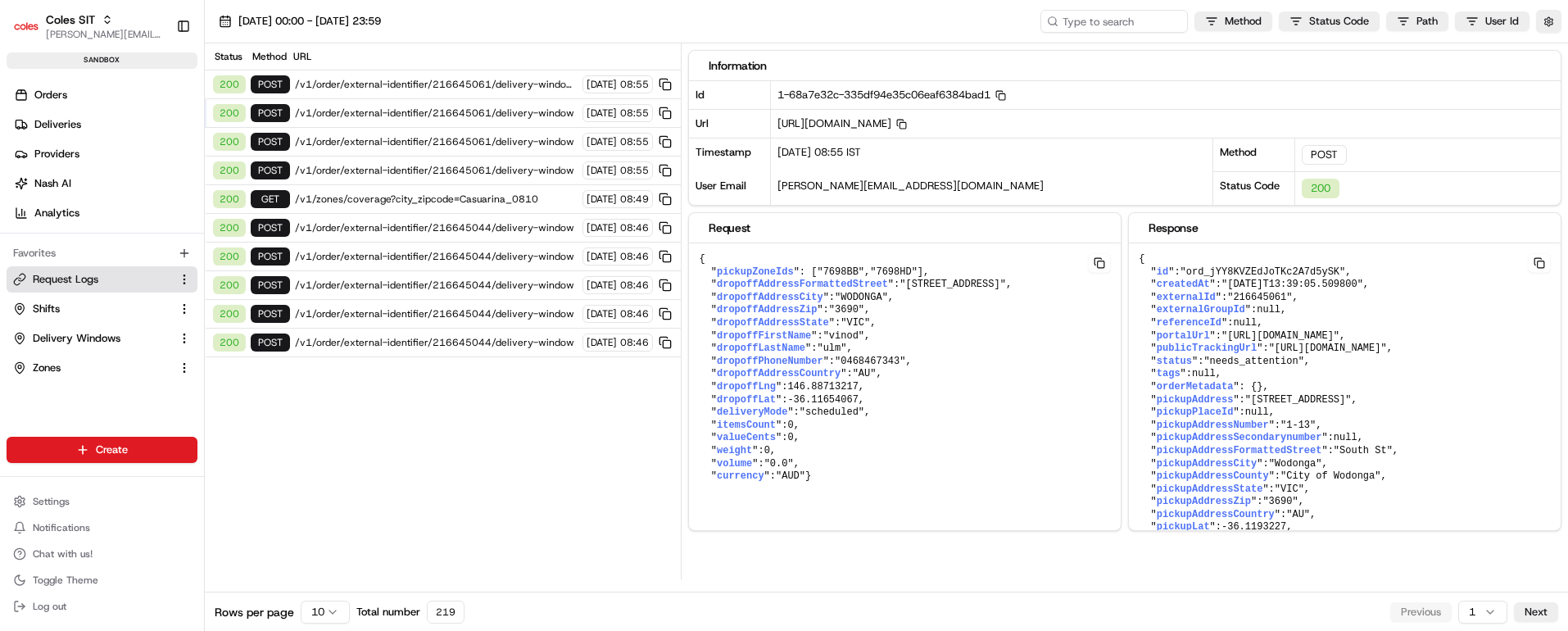
click at [451, 141] on span "/v1/order/external-identifier/216645061/delivery-window" at bounding box center [437, 141] width 283 height 13
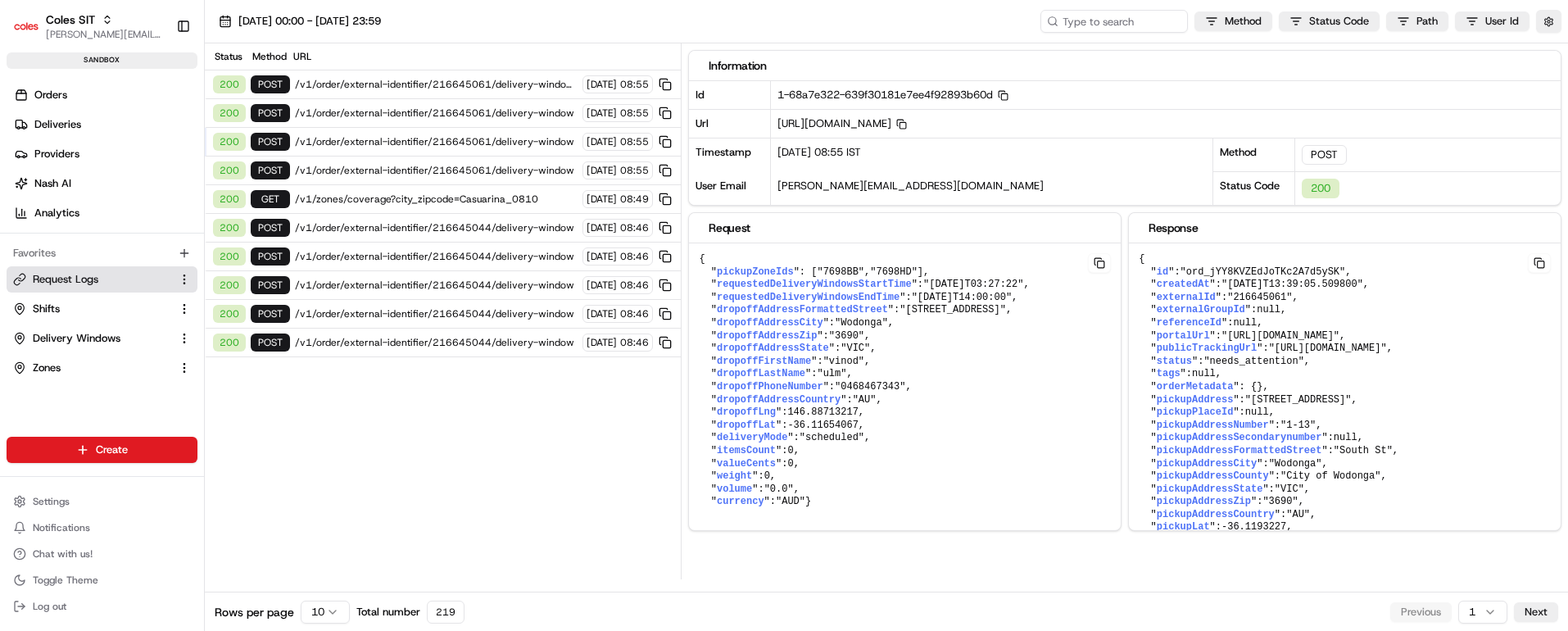
click at [469, 223] on span "/v1/order/external-identifier/216645044/delivery-window" at bounding box center [437, 227] width 283 height 13
click at [461, 256] on span "/v1/order/external-identifier/216645044/delivery-window" at bounding box center [437, 257] width 283 height 13
click at [463, 285] on span "/v1/order/external-identifier/216645044/delivery-window" at bounding box center [437, 285] width 283 height 13
click at [461, 316] on span "/v1/order/external-identifier/216645044/delivery-window" at bounding box center [437, 314] width 283 height 13
